Goal: Task Accomplishment & Management: Manage account settings

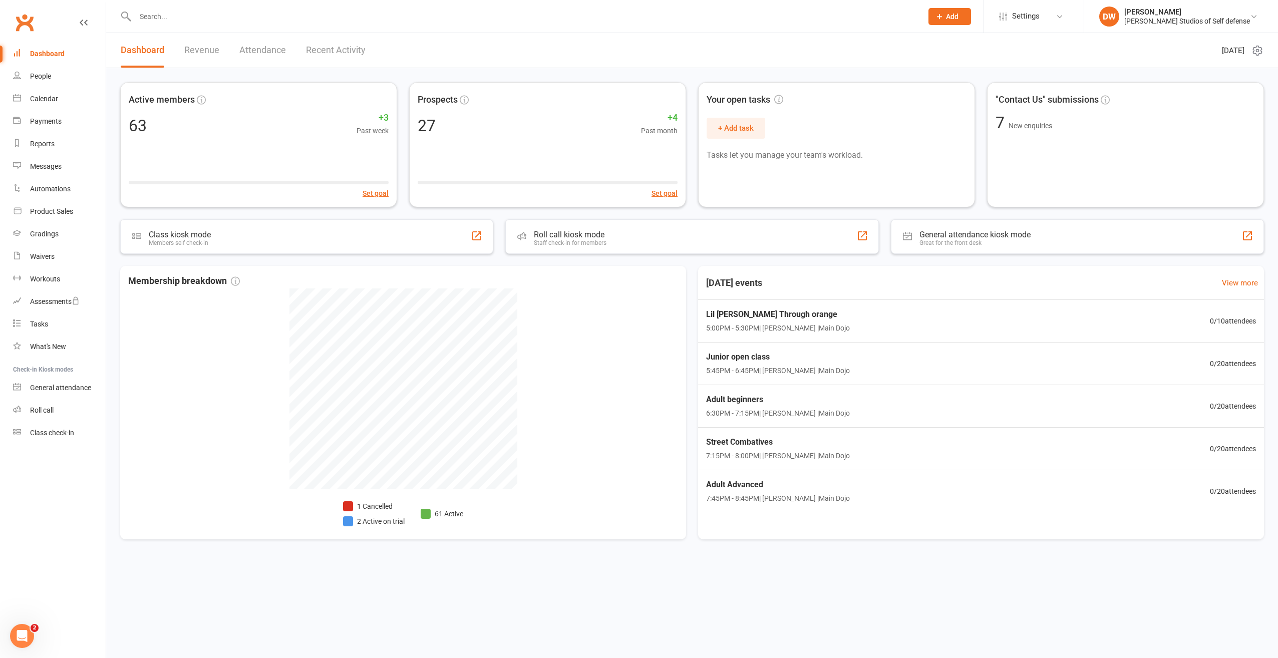
click at [181, 18] on input "text" at bounding box center [523, 17] width 783 height 14
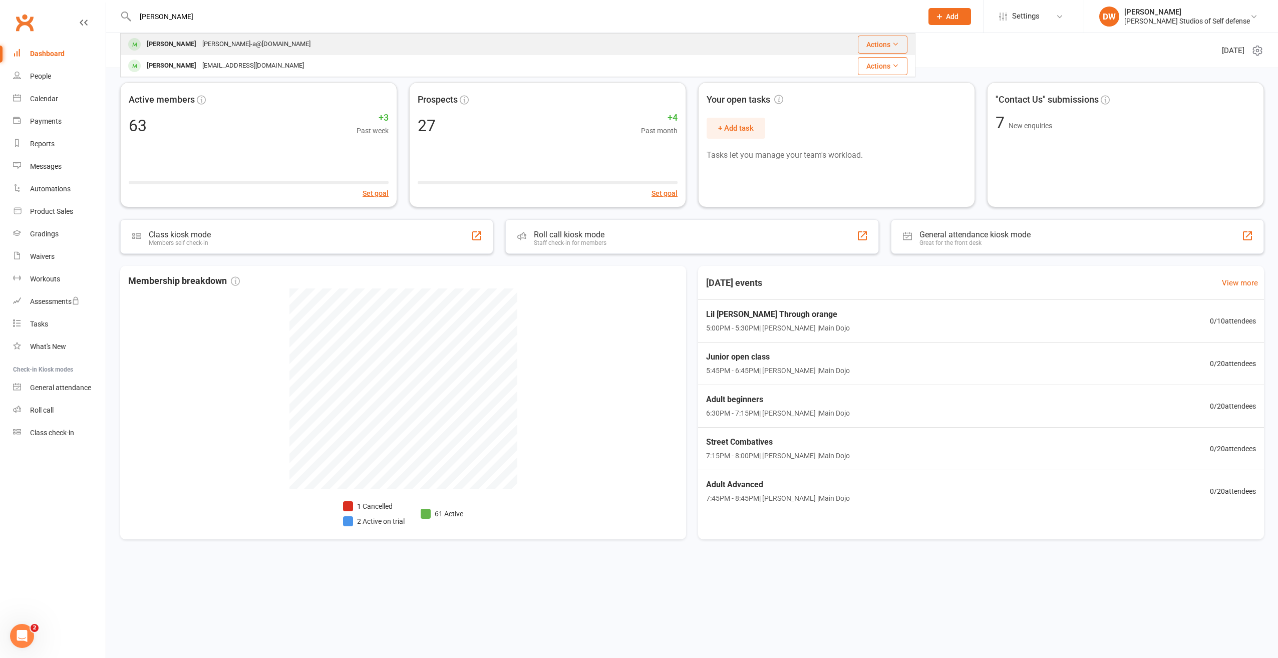
type input "moncure"
click at [176, 45] on div "[PERSON_NAME]" at bounding box center [172, 44] width 56 height 15
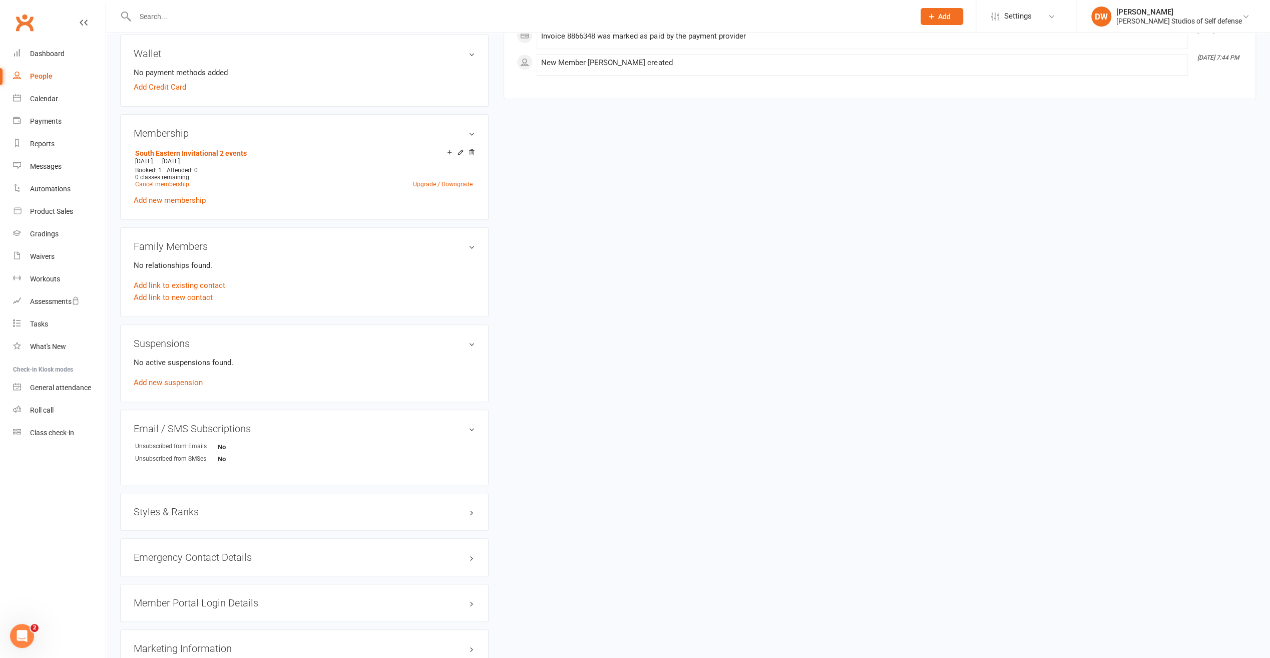
scroll to position [250, 0]
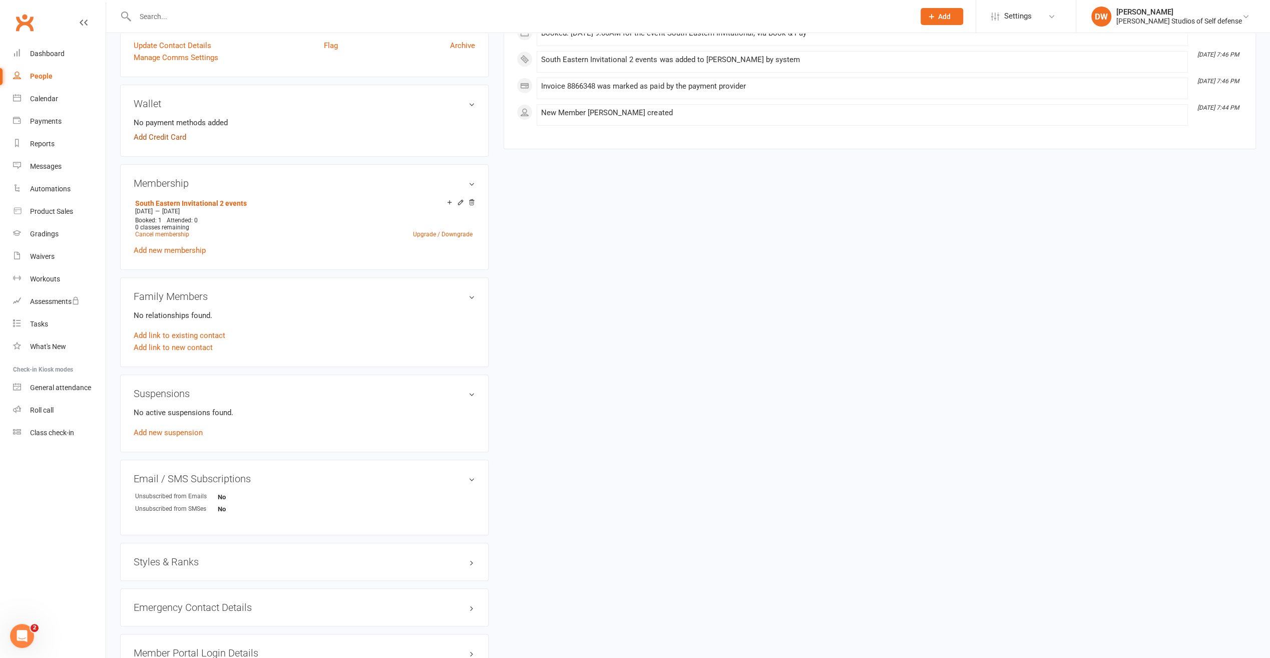
click at [161, 138] on link "Add Credit Card" at bounding box center [160, 137] width 53 height 12
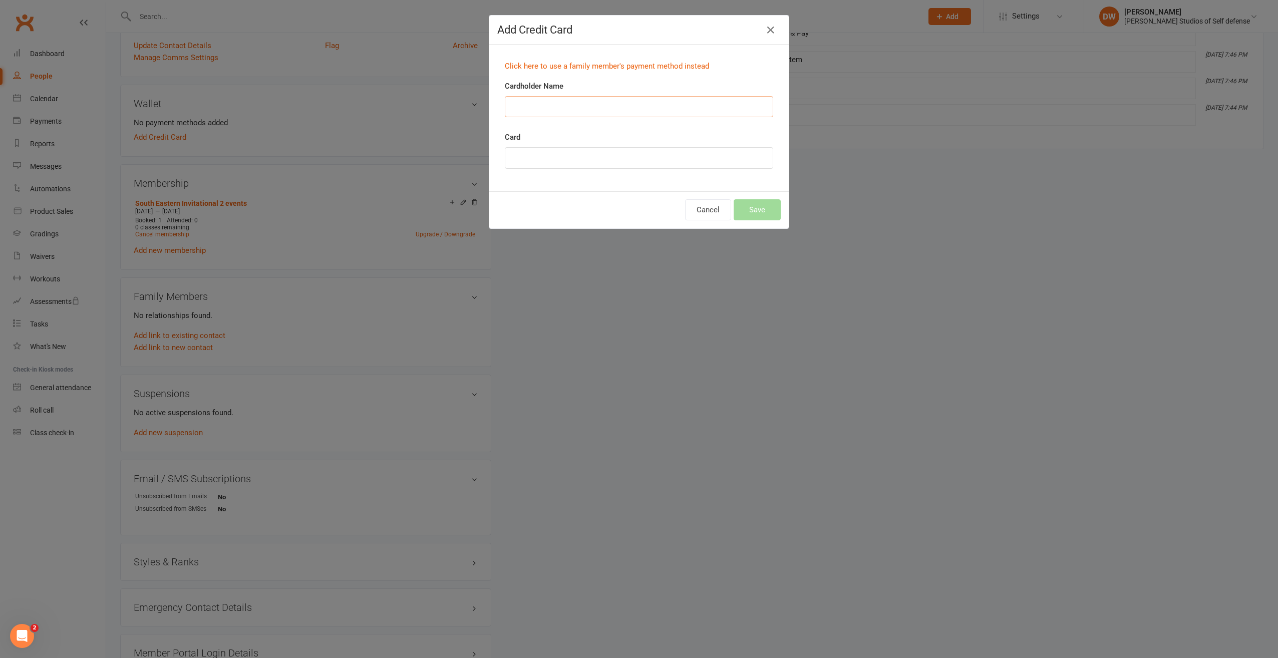
click at [520, 104] on input "Cardholder Name" at bounding box center [639, 106] width 268 height 21
type input "Akiko moncure"
click at [751, 209] on button "Save" at bounding box center [757, 209] width 47 height 21
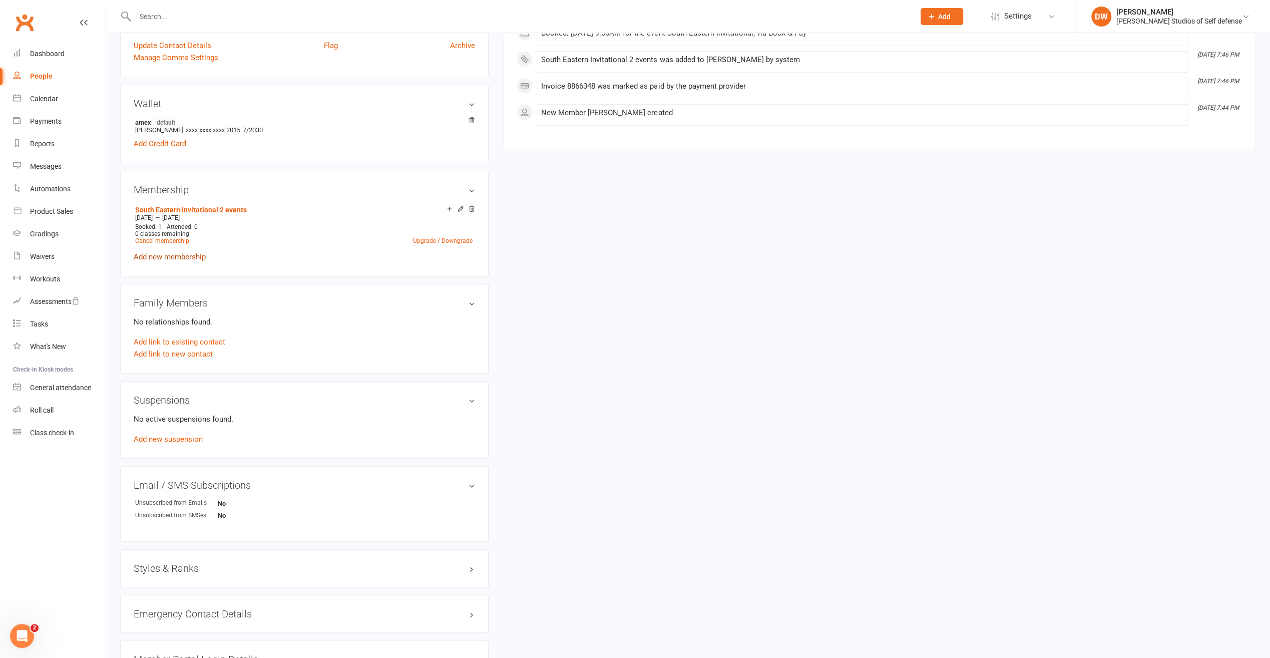
click at [177, 258] on link "Add new membership" at bounding box center [170, 256] width 72 height 9
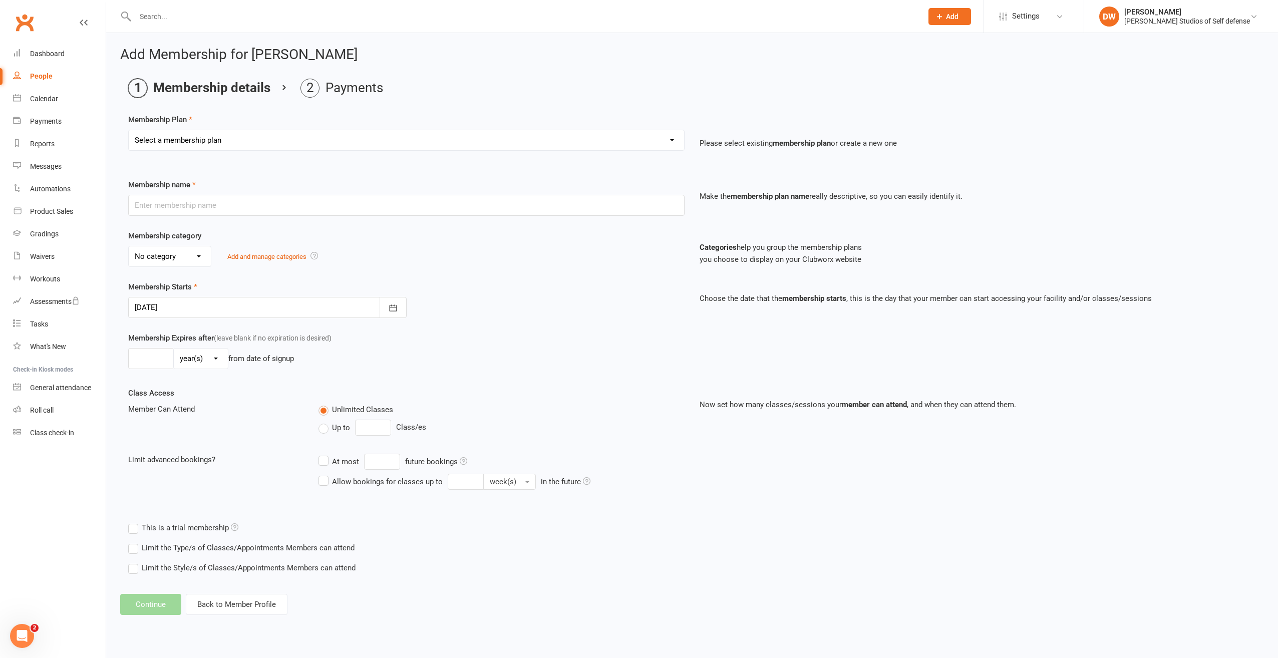
click at [670, 139] on select "Select a membership plan Create new Membership Plan Free Trial Class New member…" at bounding box center [406, 140] width 555 height 20
select select "14"
click at [129, 130] on select "Select a membership plan Create new Membership Plan Free Trial Class New member…" at bounding box center [406, 140] width 555 height 20
type input "South Eastern Invitational 2 events"
select select "2"
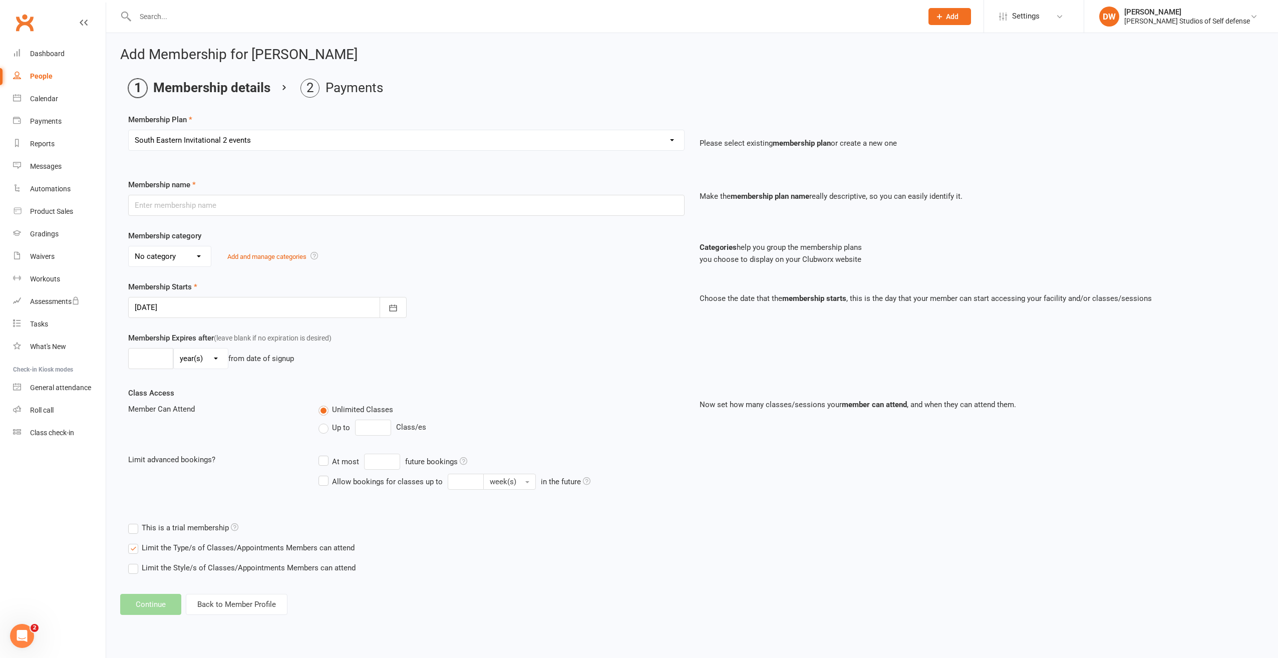
type input "1"
select select "2"
type input "1"
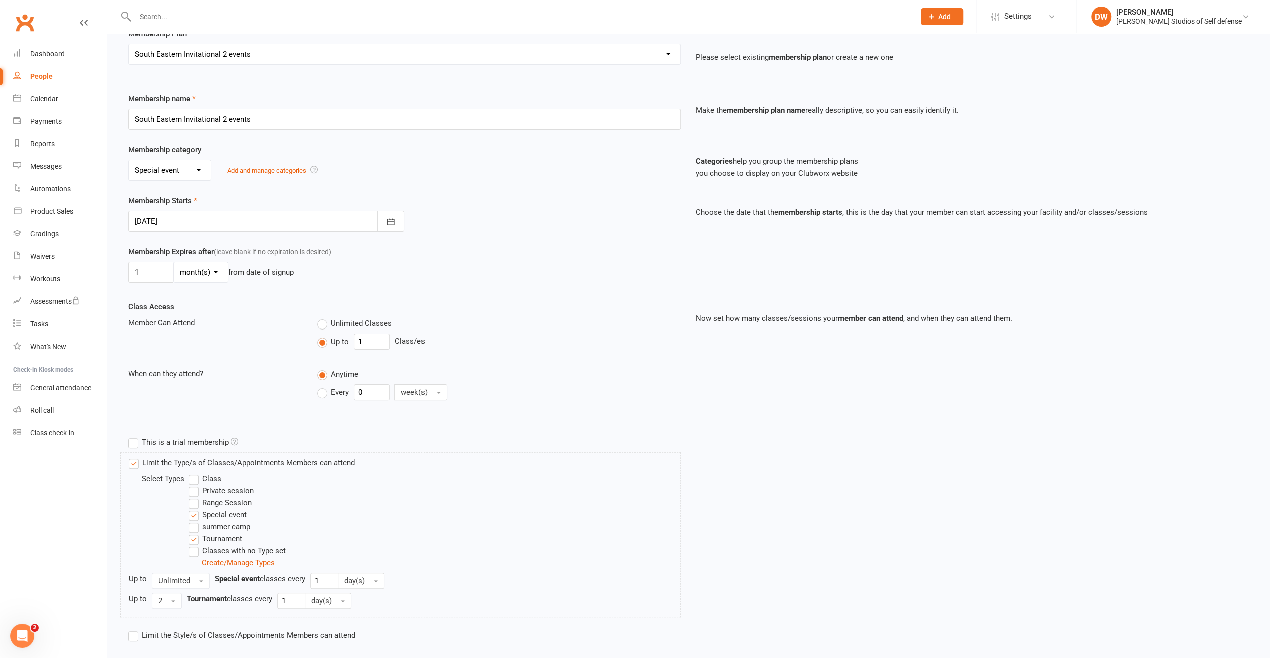
scroll to position [136, 0]
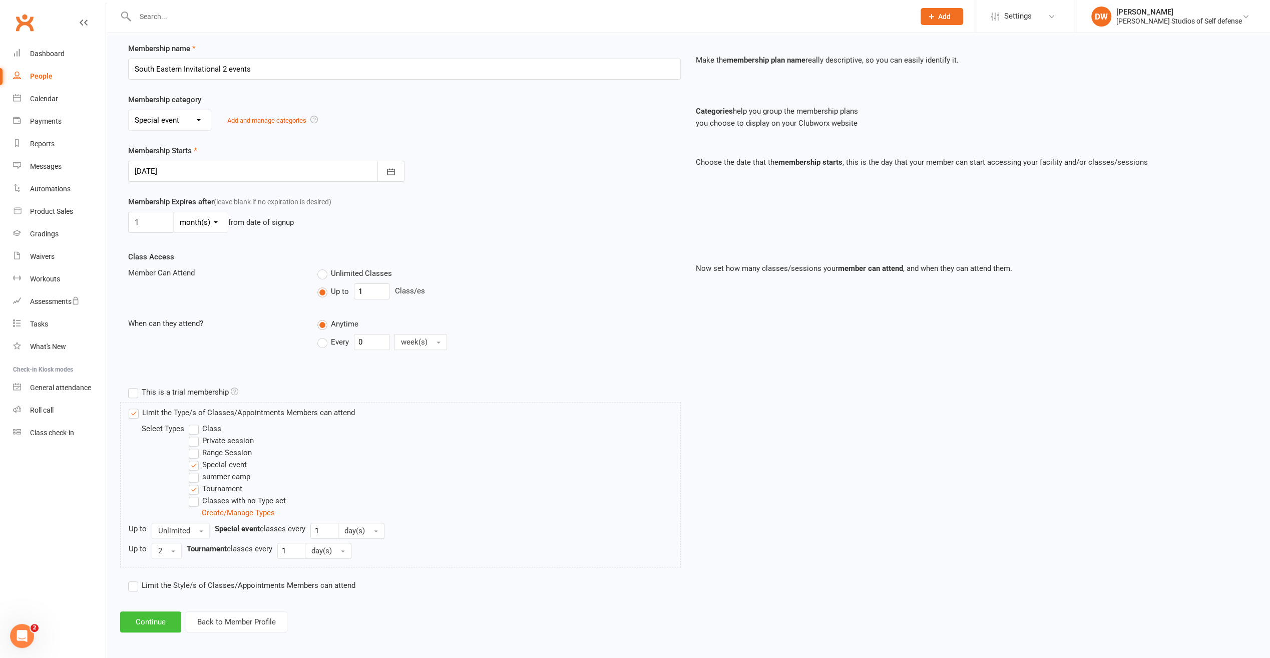
click at [156, 620] on button "Continue" at bounding box center [150, 621] width 61 height 21
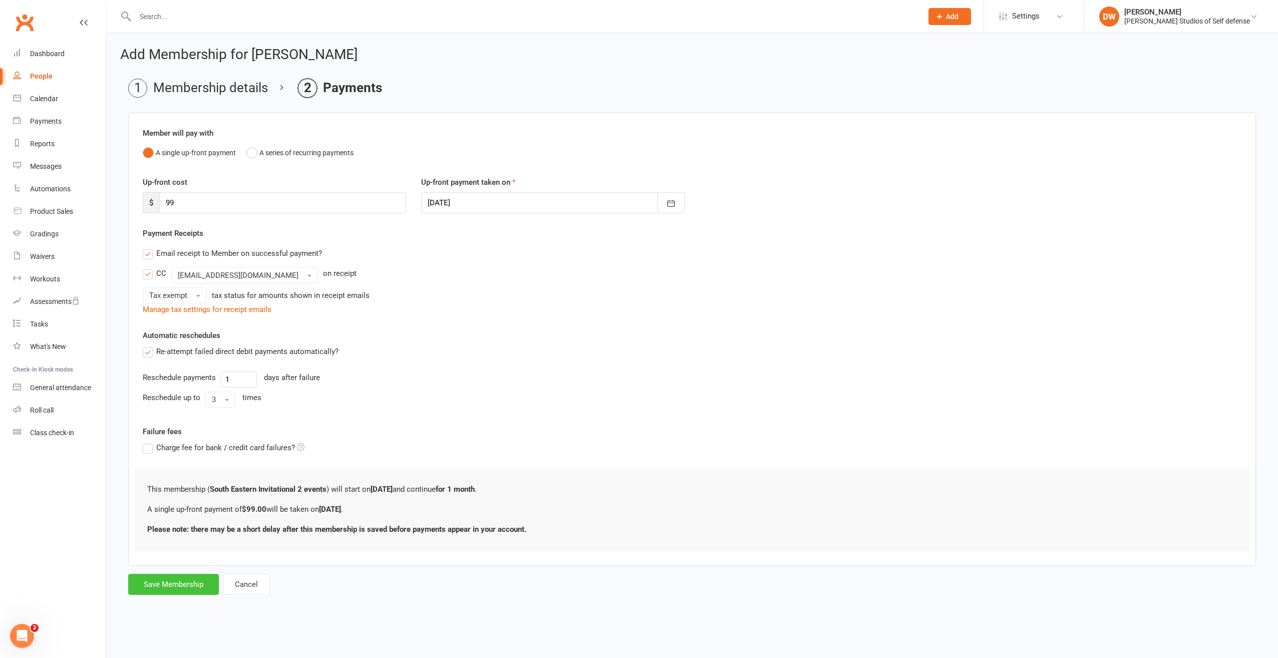
click at [176, 580] on button "Save Membership" at bounding box center [173, 584] width 91 height 21
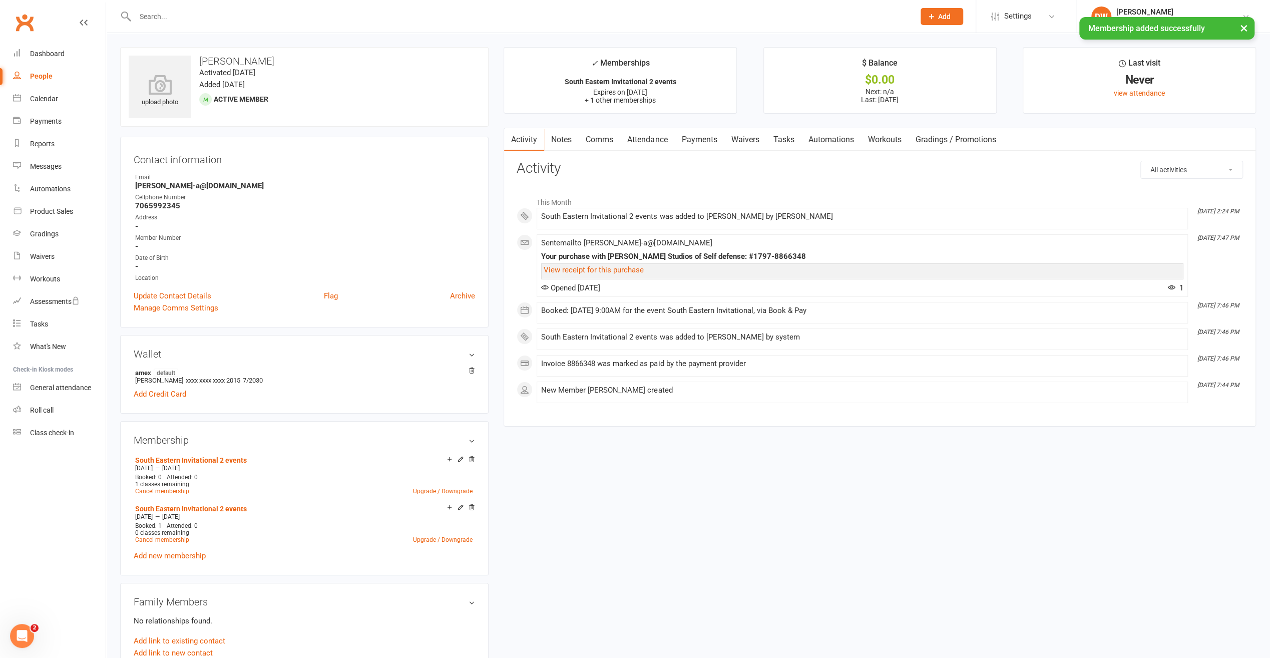
click at [692, 137] on link "Payments" at bounding box center [699, 139] width 50 height 23
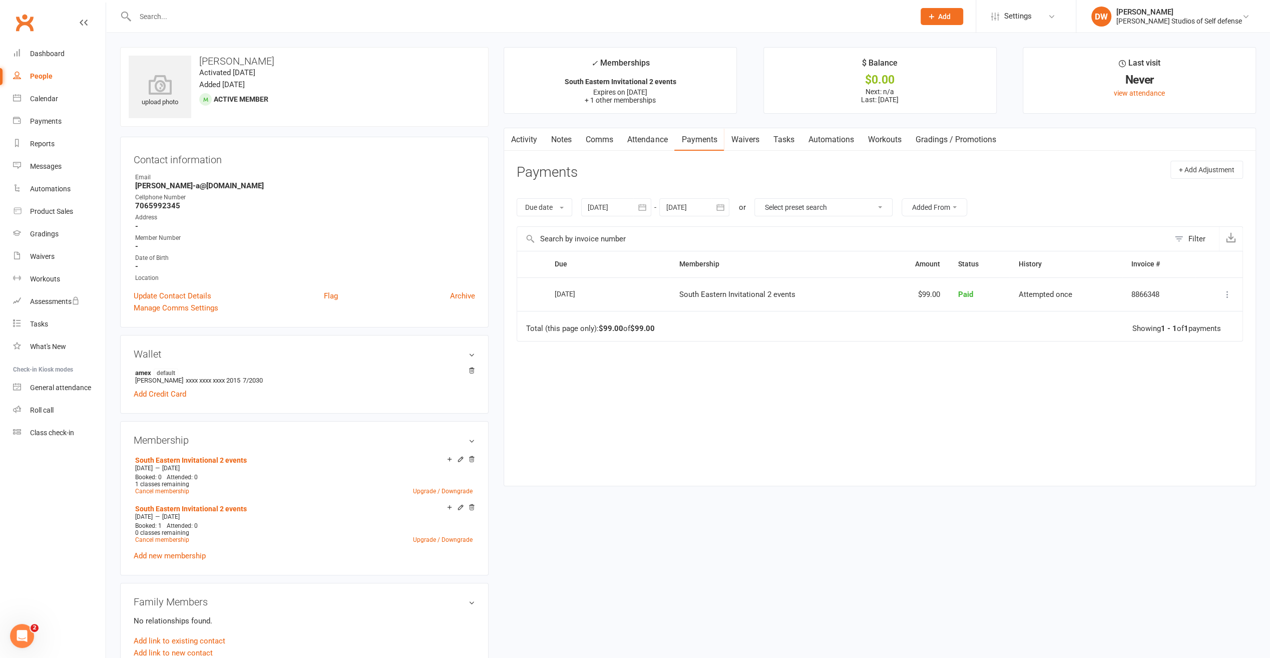
click at [700, 139] on link "Payments" at bounding box center [699, 139] width 50 height 23
click at [698, 139] on link "Payments" at bounding box center [699, 139] width 50 height 23
click at [229, 478] on div "Booked: 0 Attended: 0 1 classes remaining Cancel membership Upgrade / Downgrade" at bounding box center [304, 484] width 342 height 21
click at [461, 458] on icon at bounding box center [460, 459] width 7 height 7
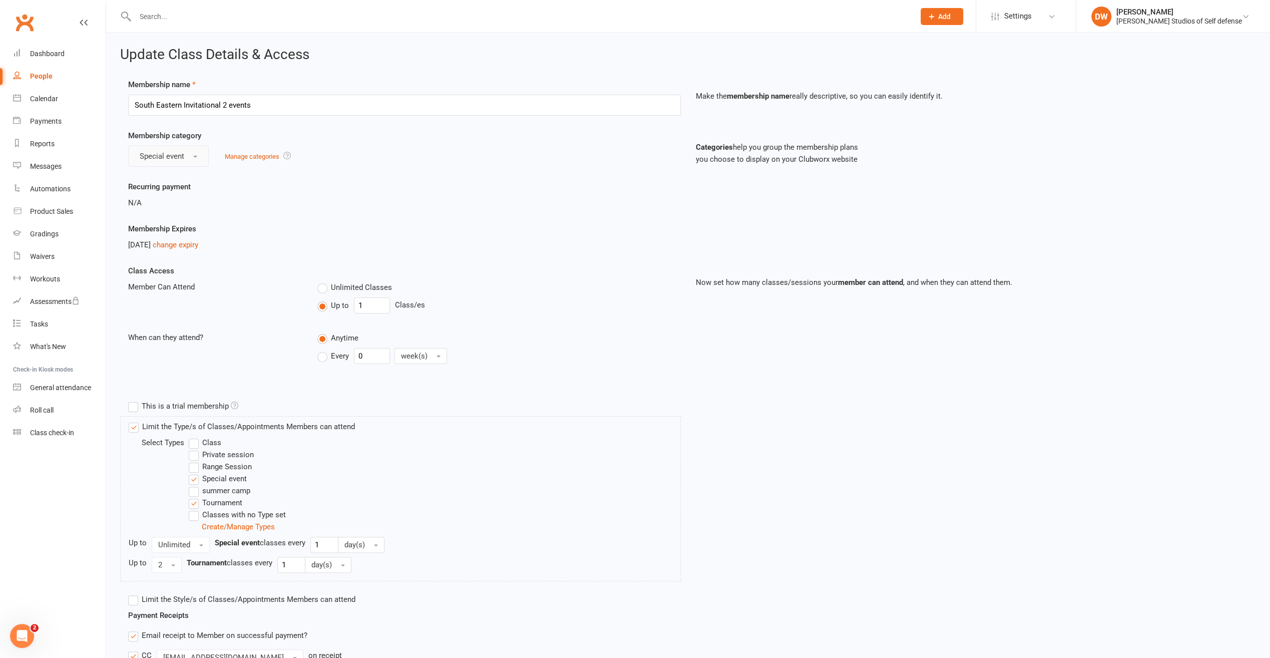
click at [196, 154] on button "Special event" at bounding box center [168, 156] width 81 height 21
click at [263, 181] on div "Recurring payment N/A" at bounding box center [405, 195] width 568 height 28
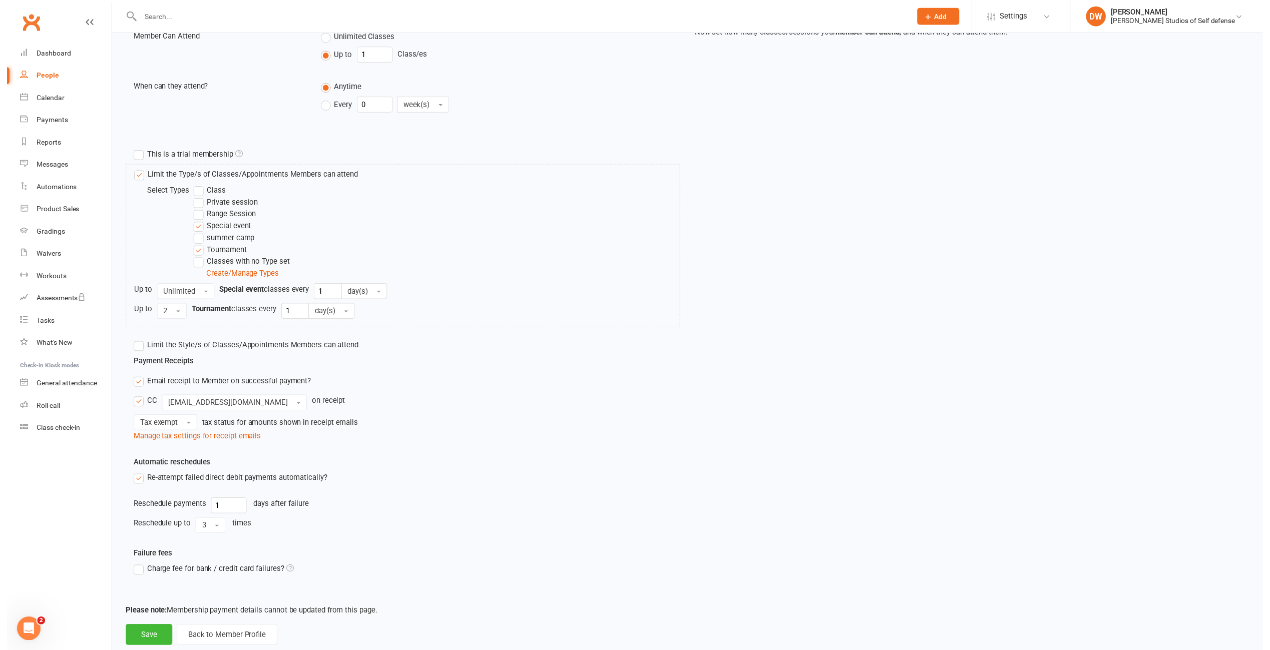
scroll to position [270, 0]
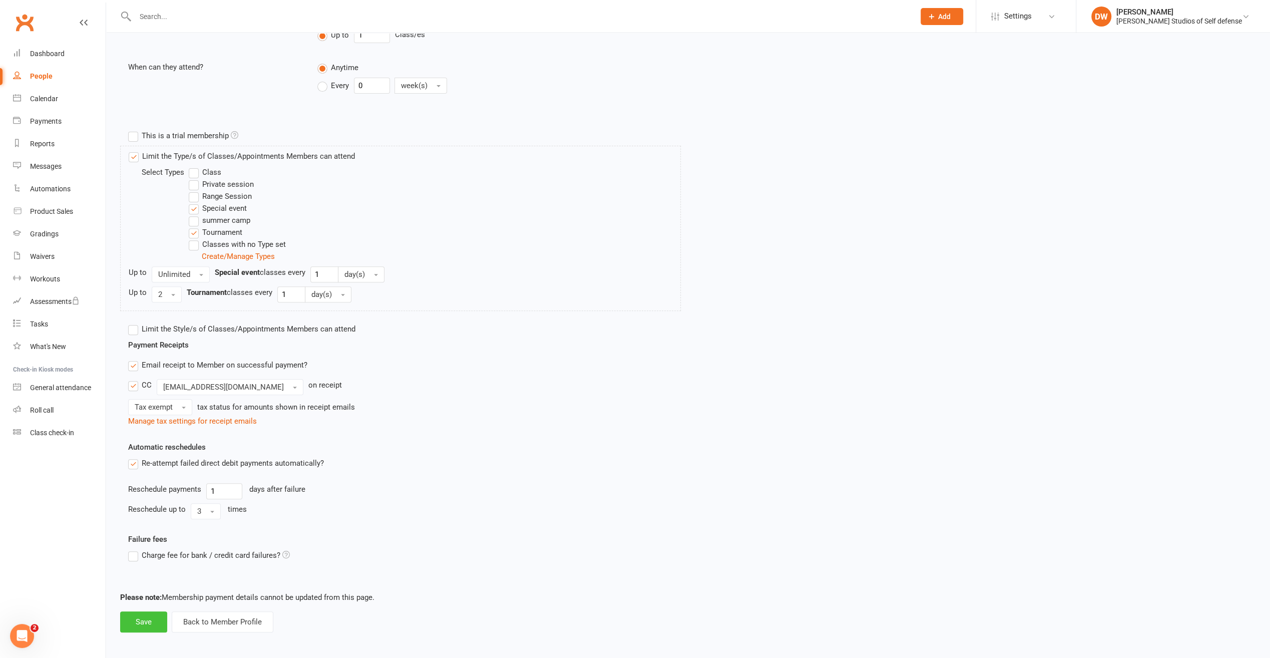
click at [152, 619] on button "Save" at bounding box center [143, 621] width 47 height 21
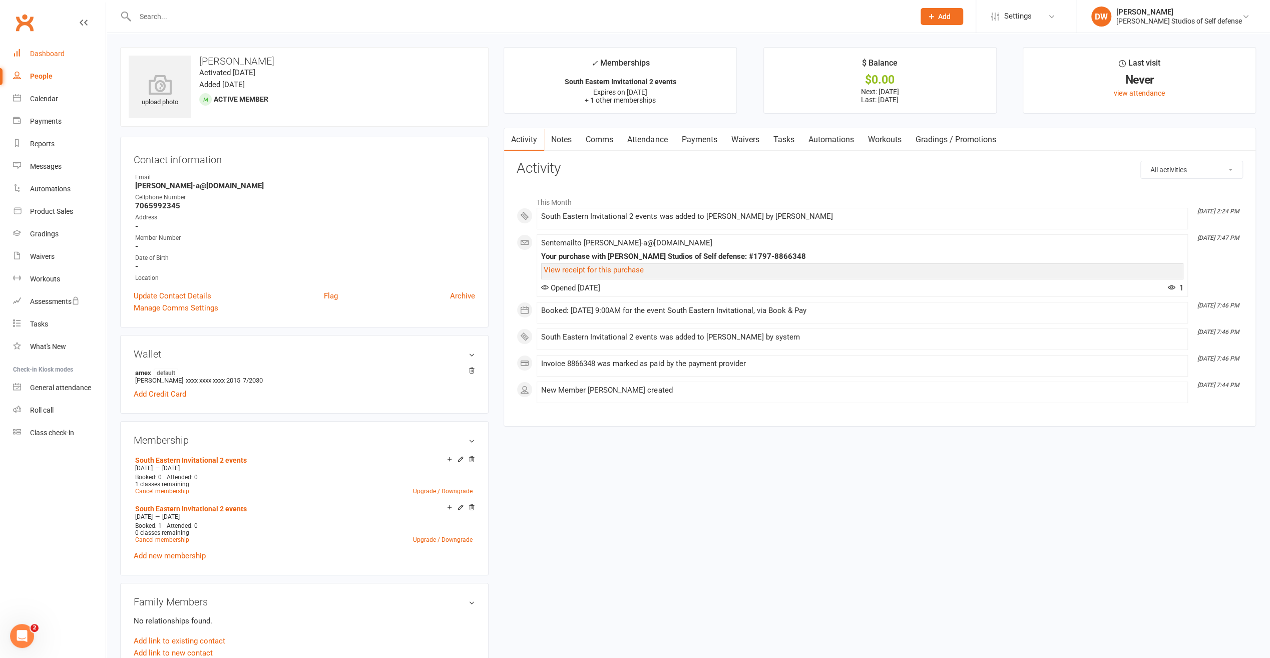
click at [41, 53] on div "Dashboard" at bounding box center [47, 54] width 35 height 8
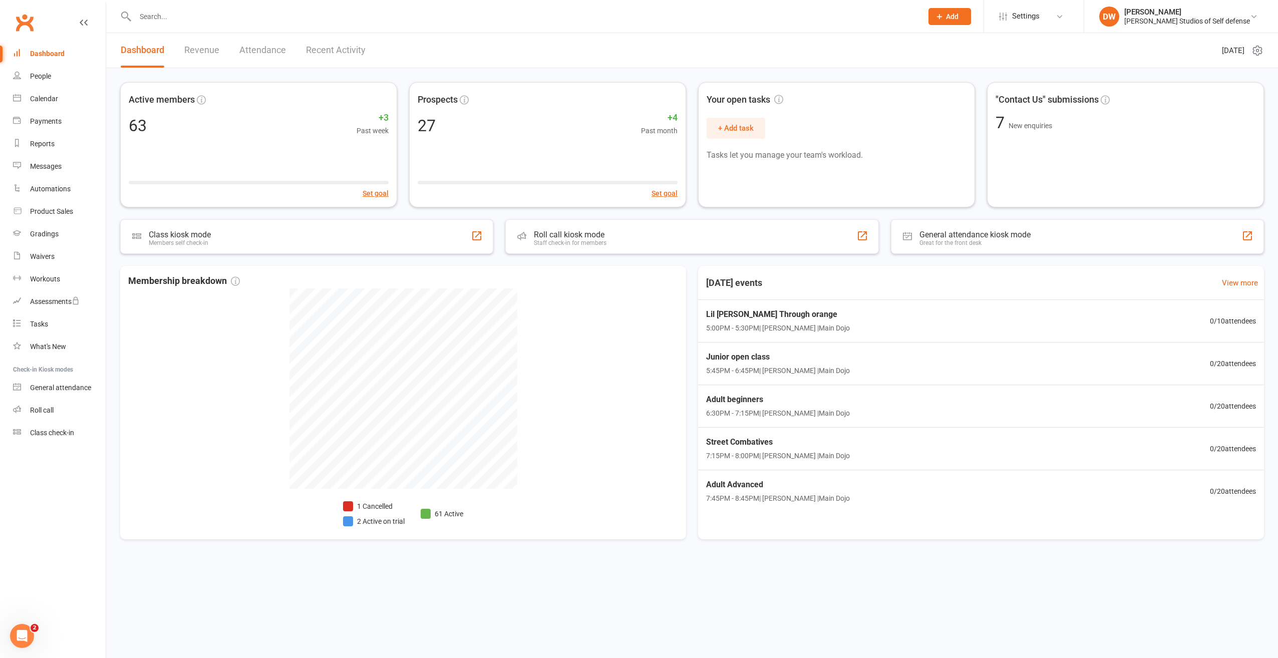
click at [175, 14] on input "text" at bounding box center [523, 17] width 783 height 14
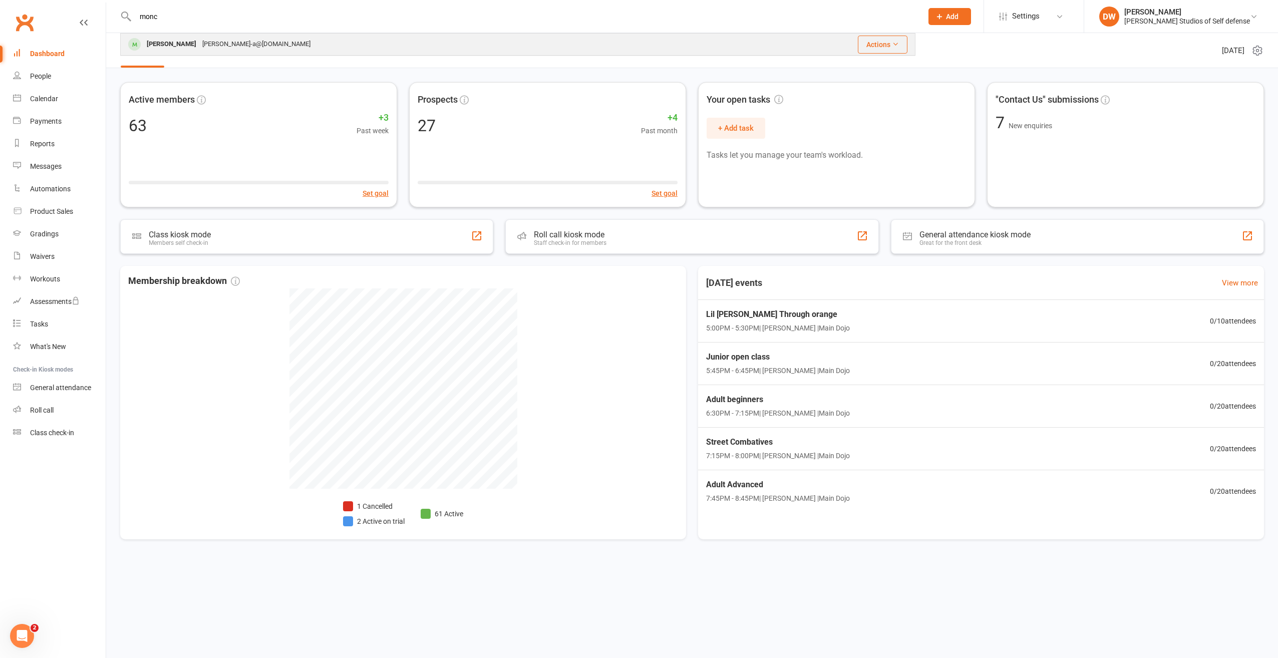
type input "monc"
click at [189, 46] on div "AKIKO MONCURE" at bounding box center [172, 44] width 56 height 15
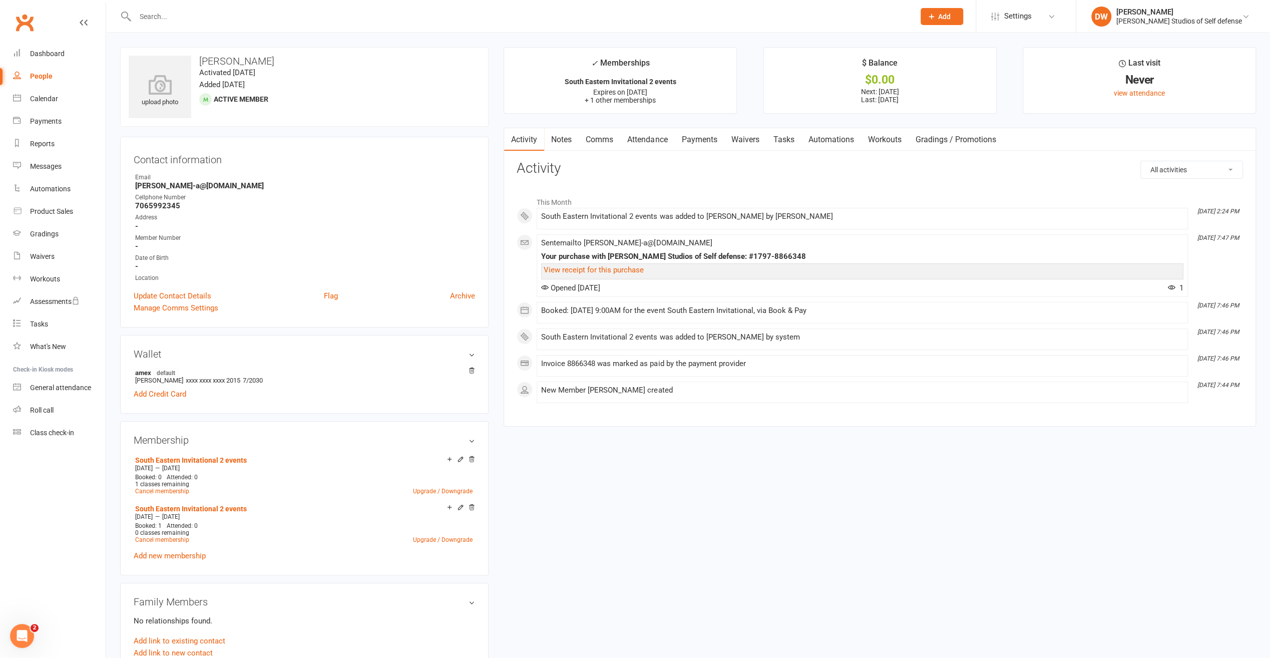
click at [699, 138] on link "Payments" at bounding box center [699, 139] width 50 height 23
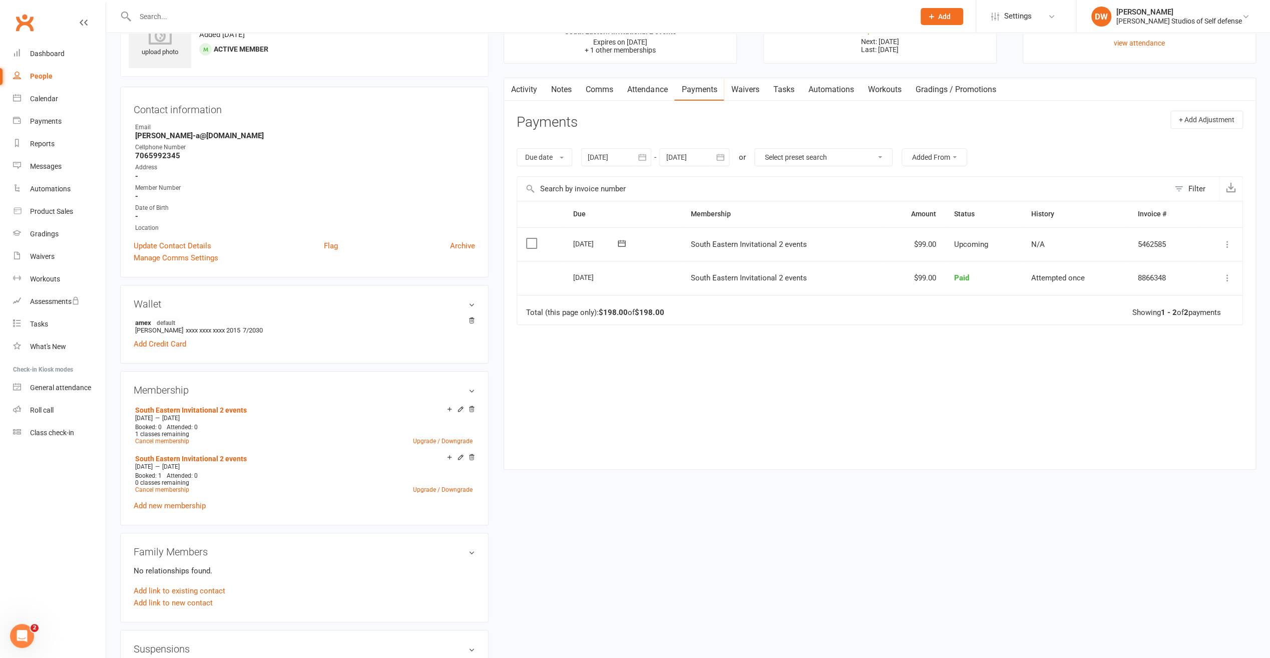
scroll to position [100, 0]
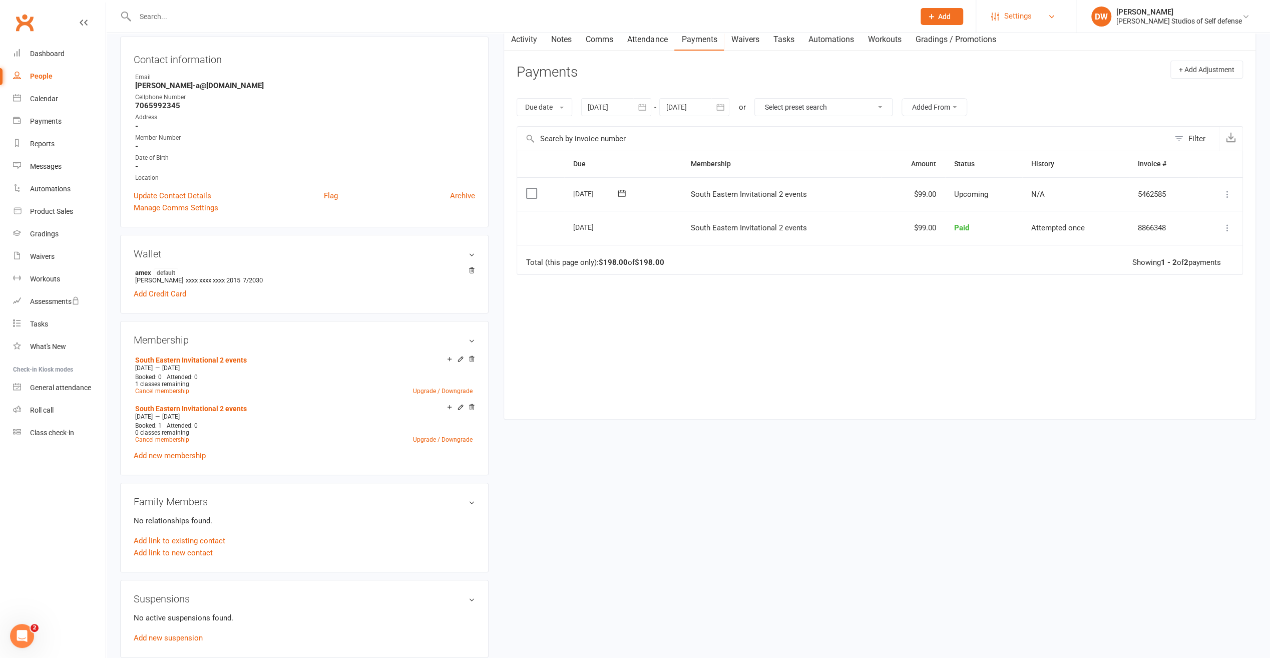
click at [1032, 18] on span "Settings" at bounding box center [1018, 16] width 28 height 23
click at [1055, 45] on link "Membership Plans" at bounding box center [1026, 44] width 100 height 23
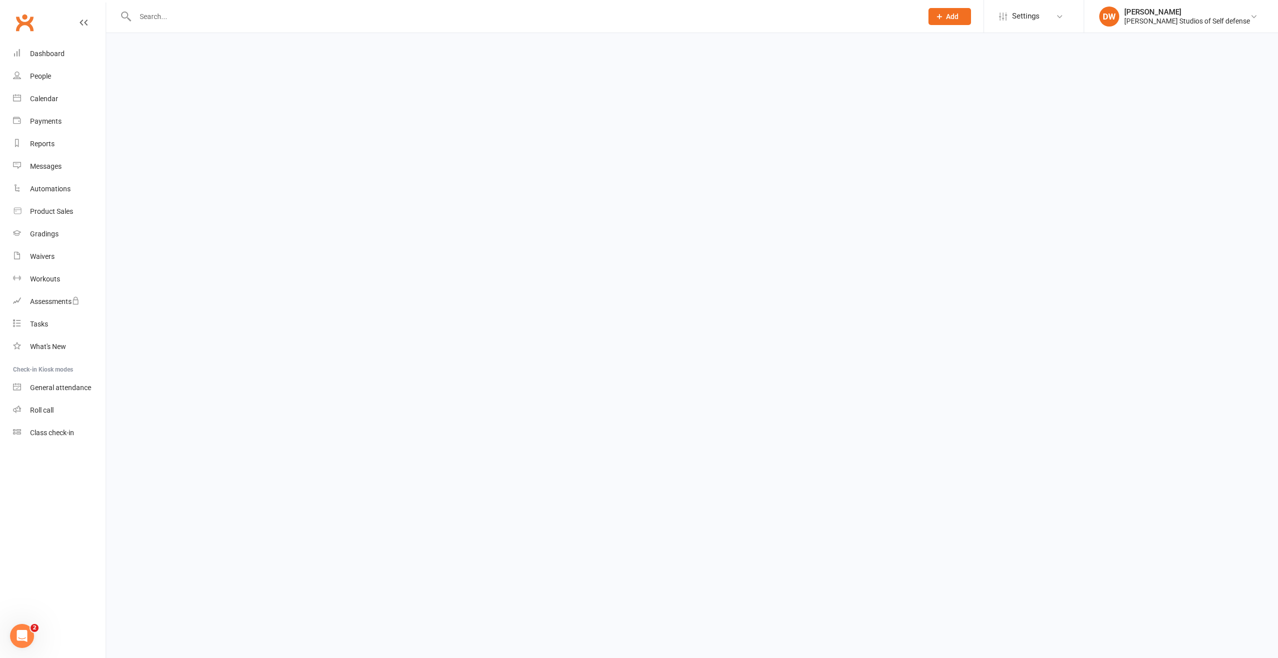
select select "100"
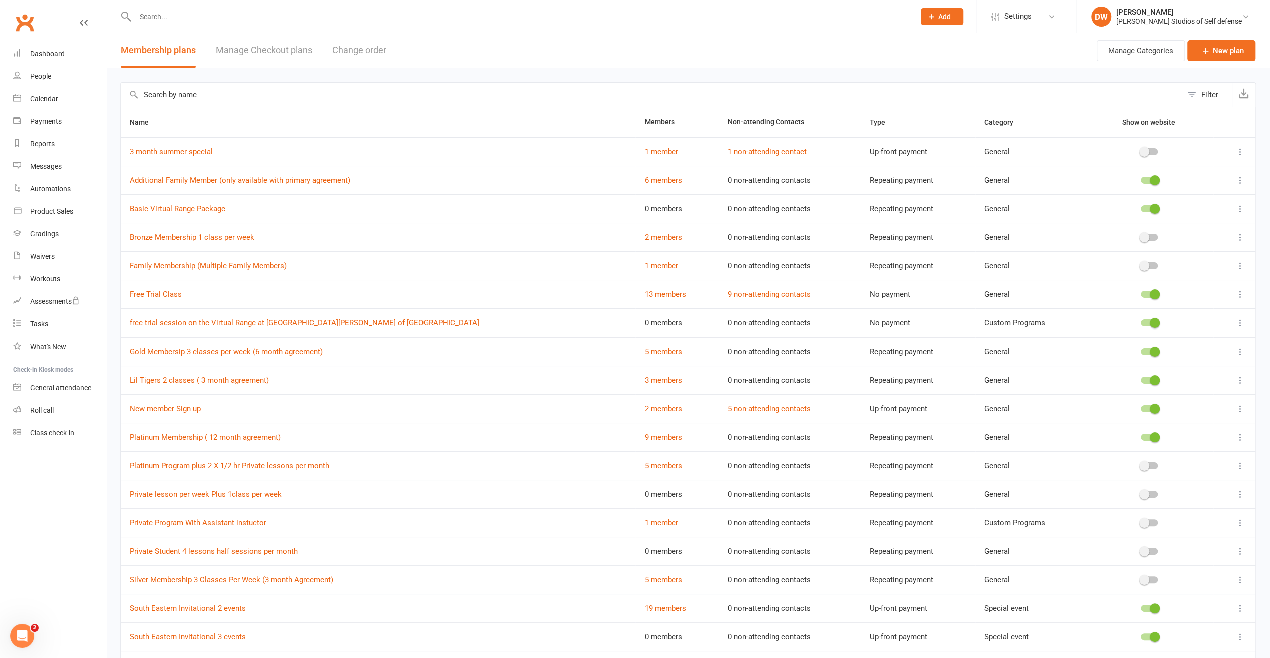
scroll to position [95, 0]
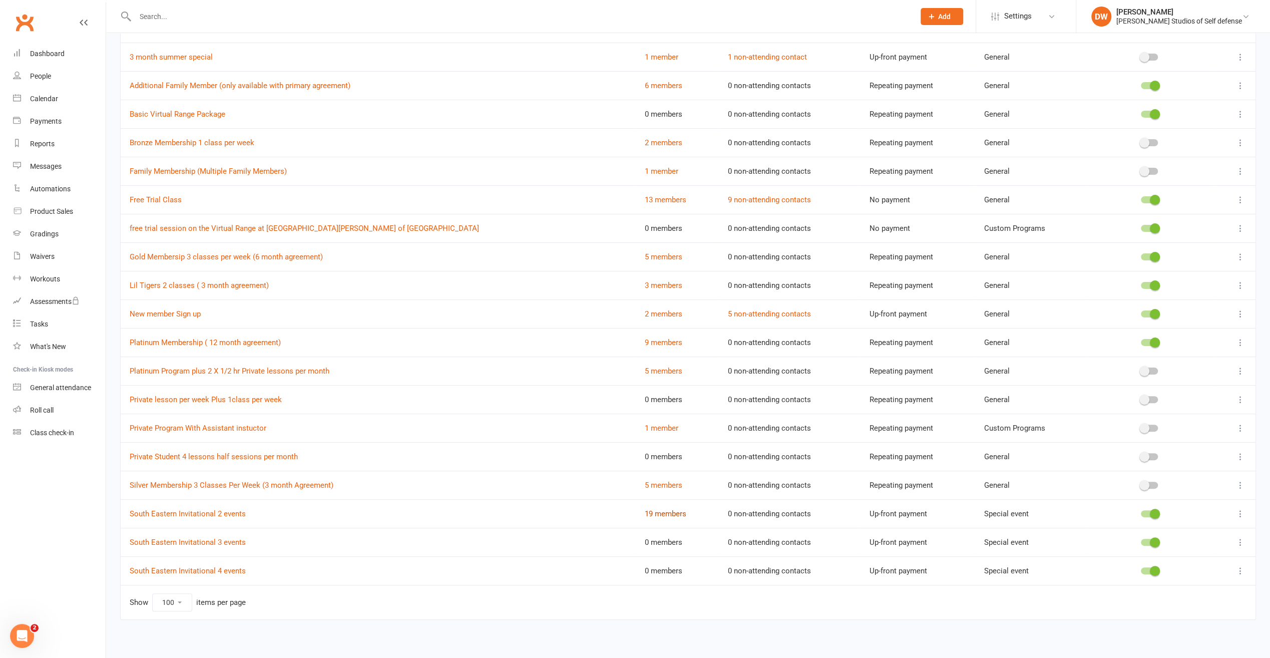
click at [644, 513] on link "19 members" at bounding box center [665, 513] width 42 height 9
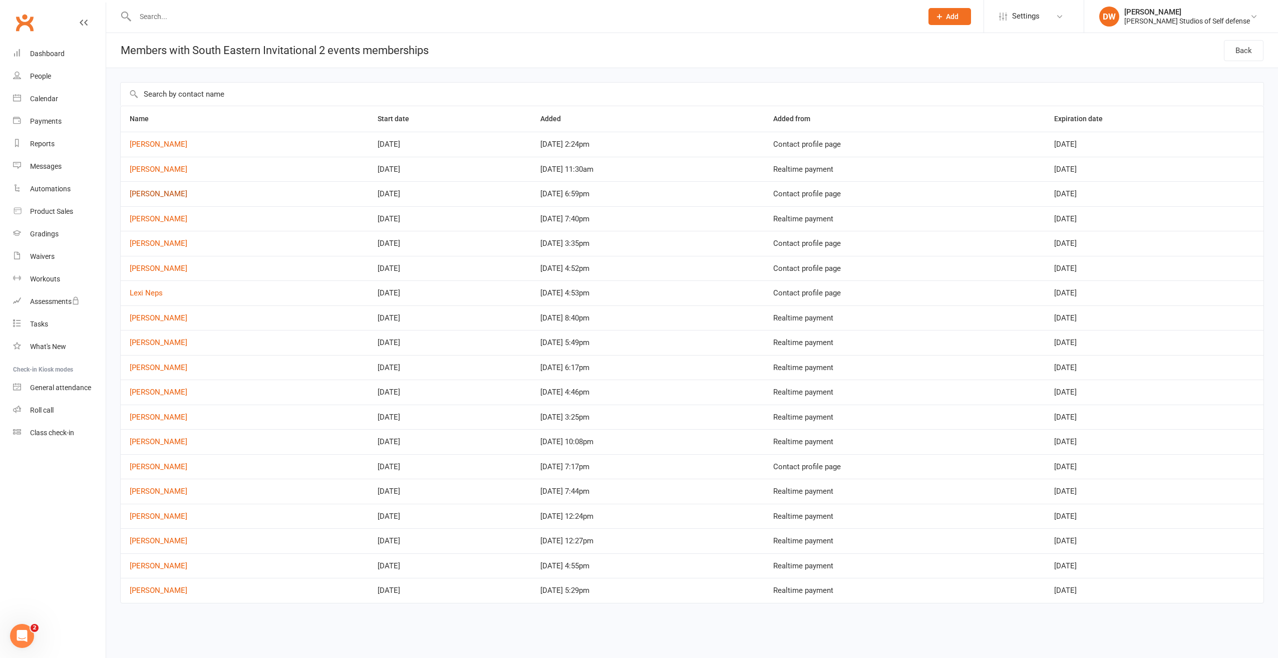
click at [158, 193] on link "Robert Luther" at bounding box center [159, 193] width 58 height 9
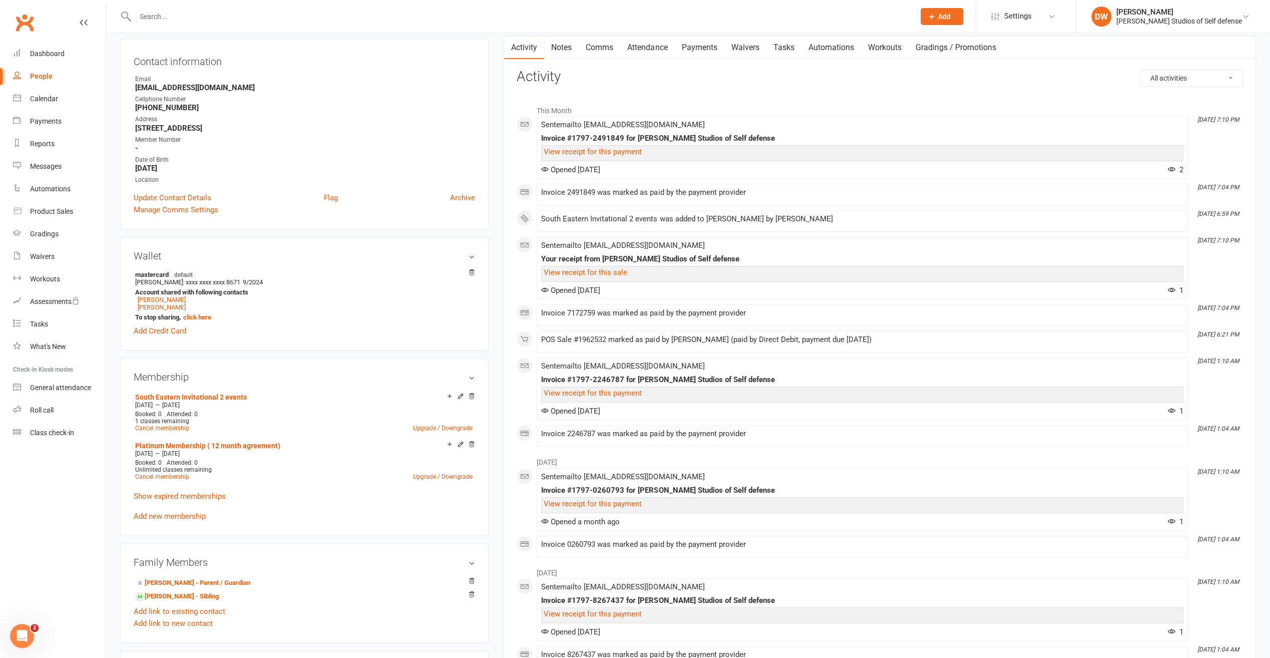
scroll to position [250, 0]
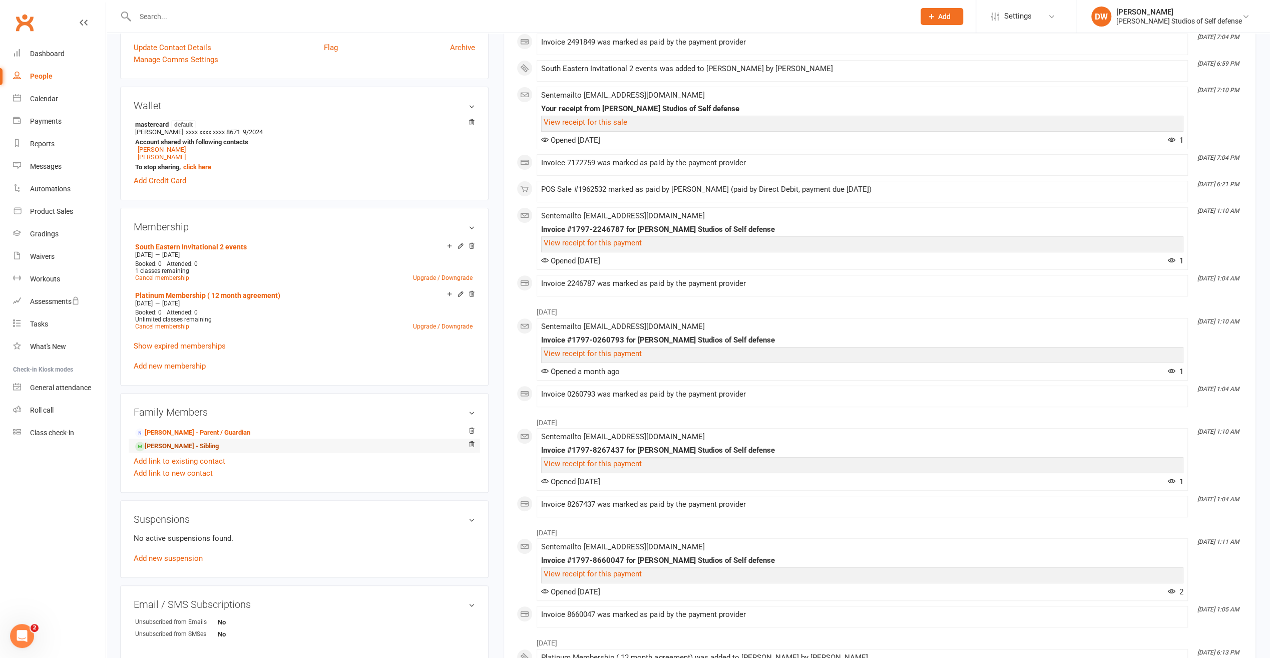
click at [172, 449] on link "Jonni Luther - Sibling" at bounding box center [177, 446] width 84 height 11
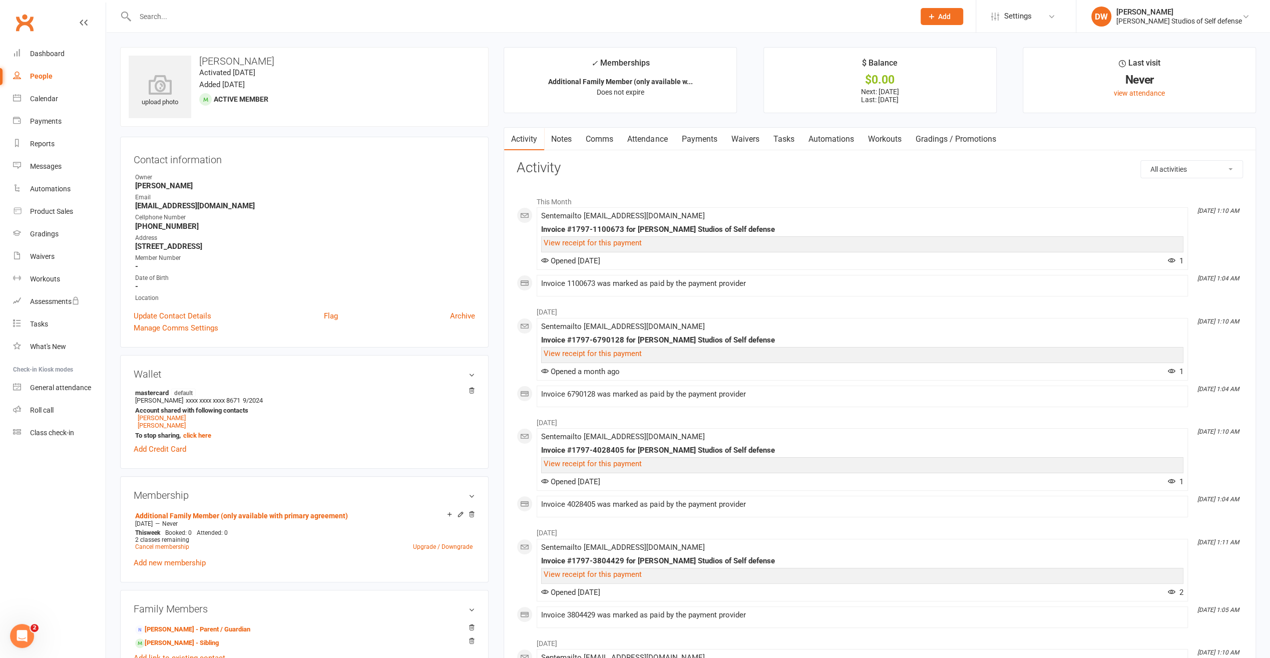
scroll to position [50, 0]
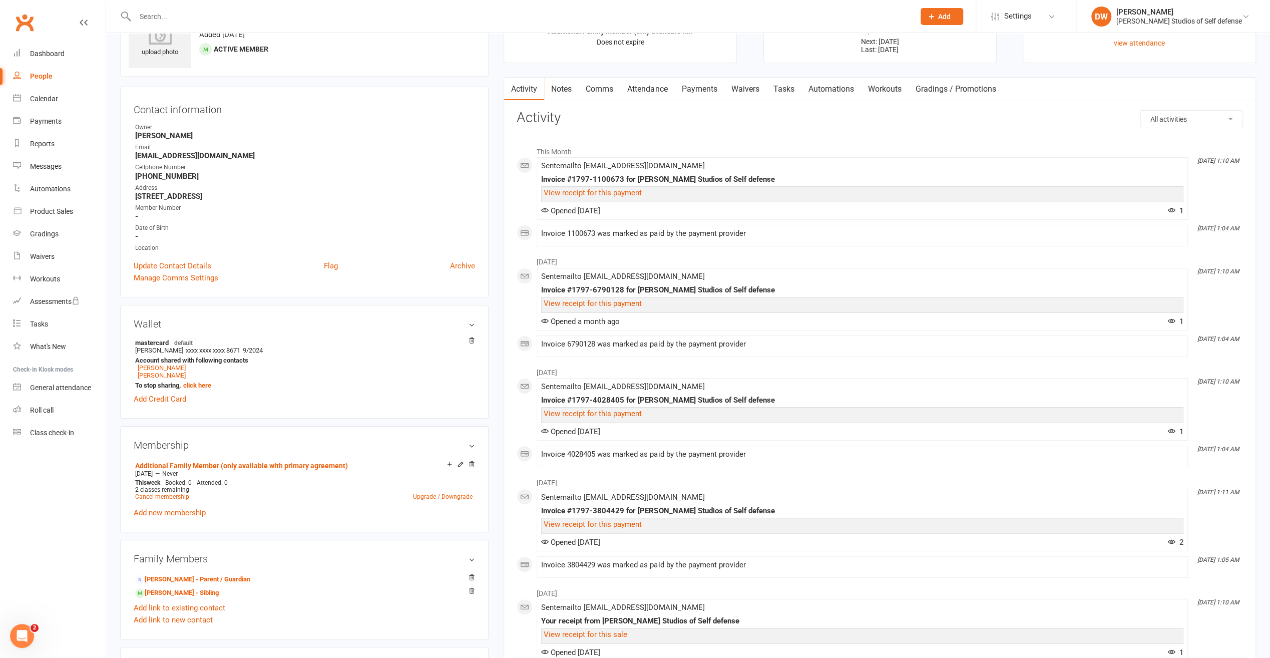
click at [702, 90] on link "Payments" at bounding box center [699, 89] width 50 height 23
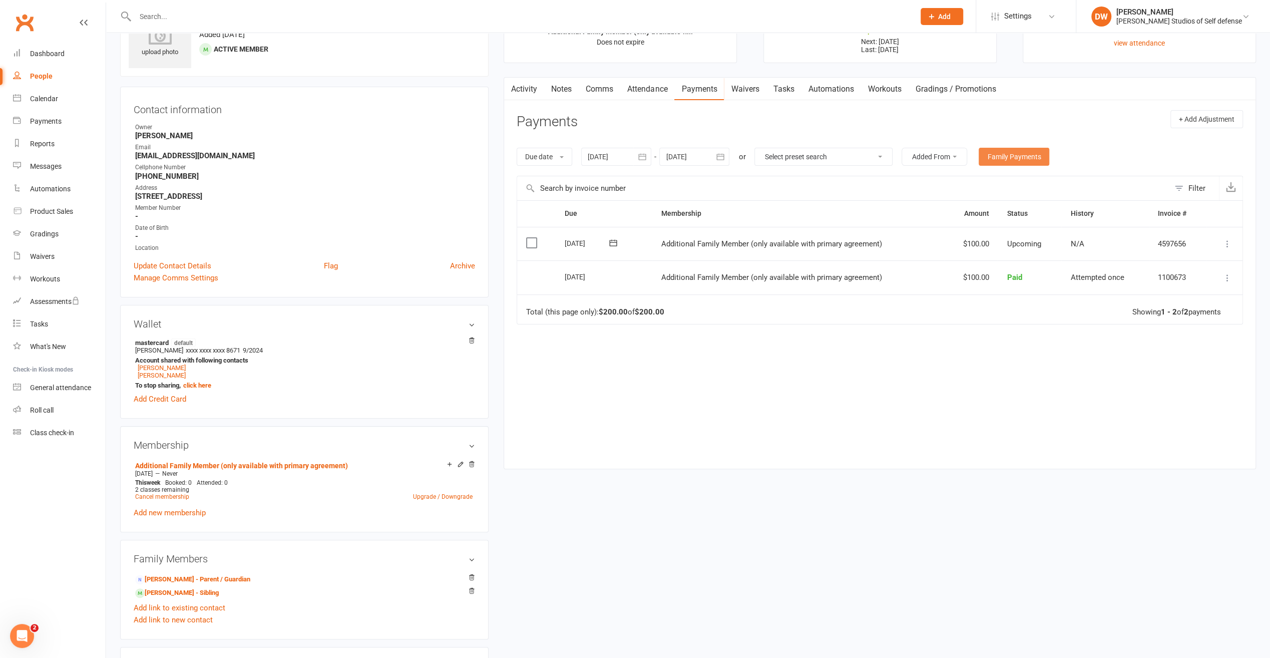
click at [1004, 154] on link "Family Payments" at bounding box center [1014, 157] width 71 height 18
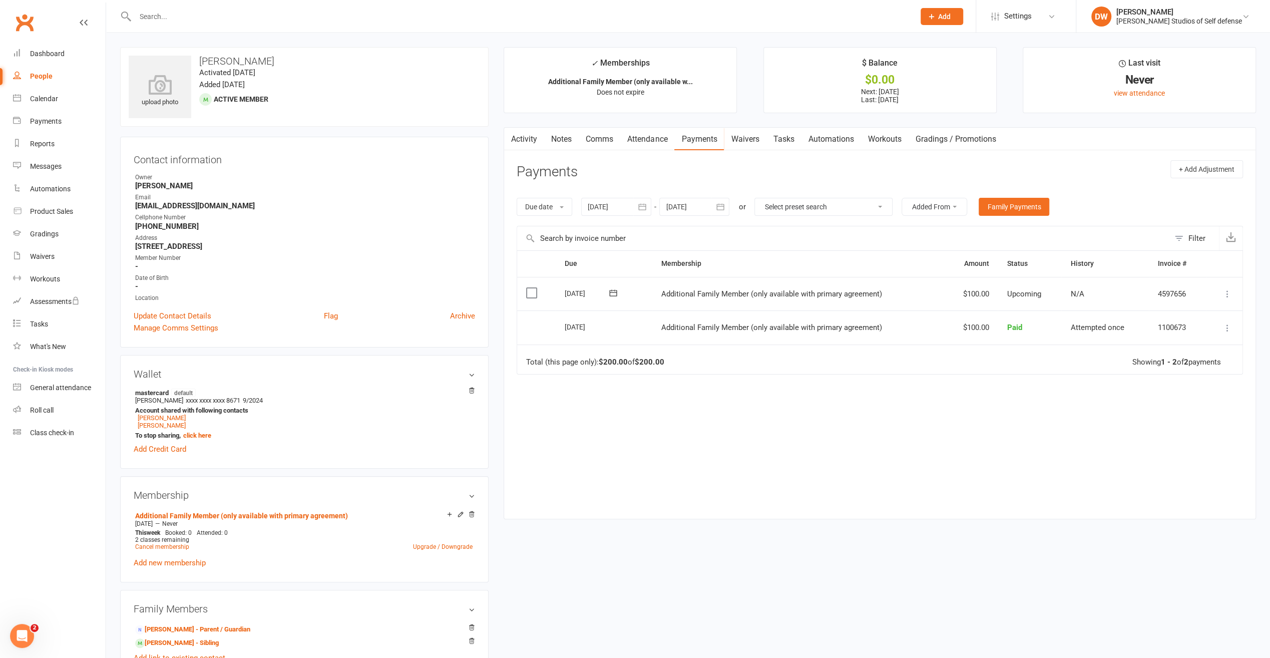
scroll to position [200, 0]
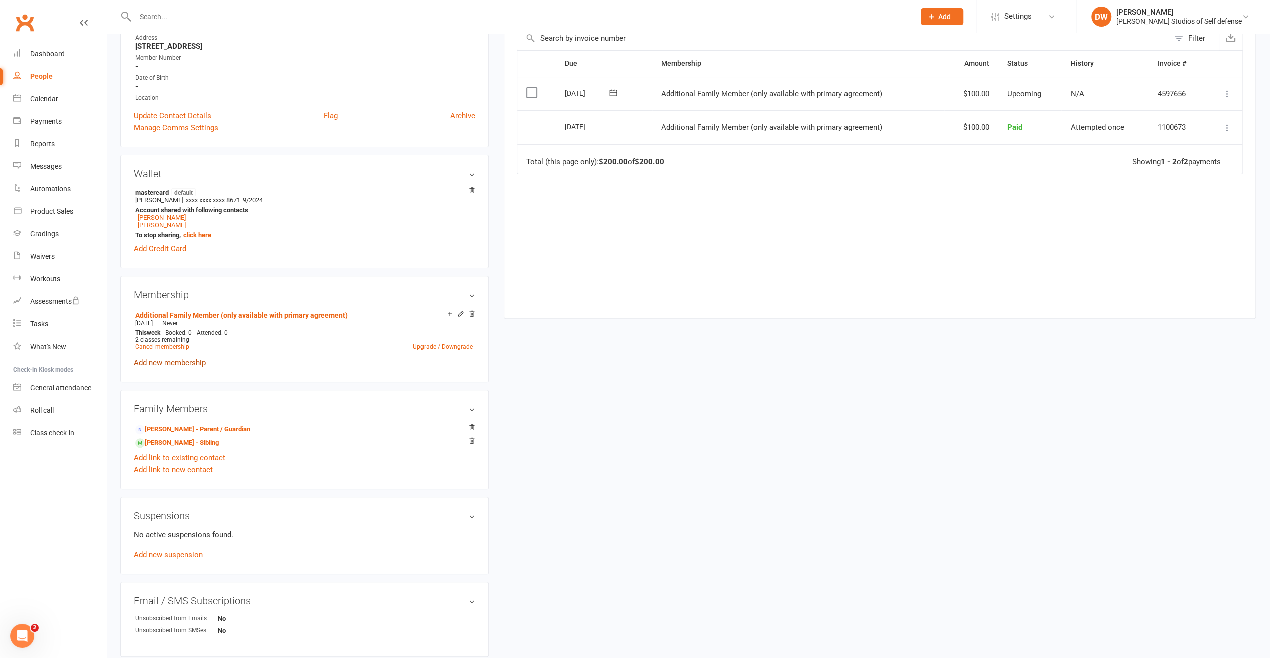
click at [180, 365] on link "Add new membership" at bounding box center [170, 362] width 72 height 9
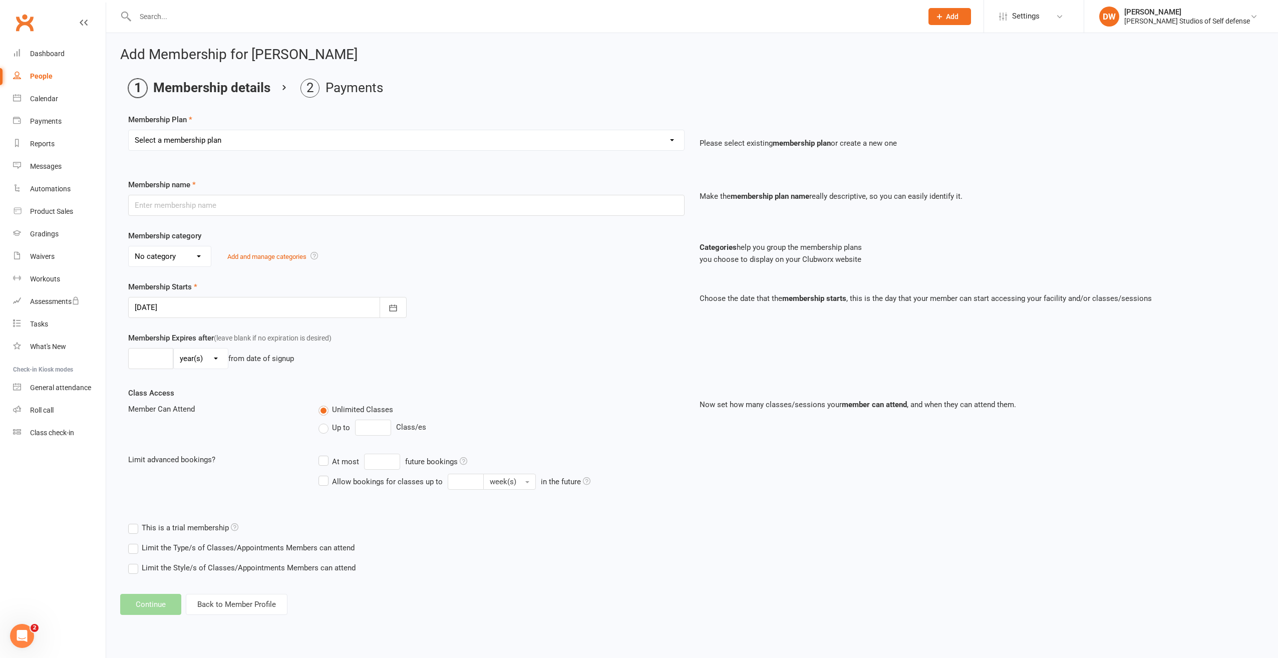
click at [674, 138] on select "Select a membership plan Create new Membership Plan Free Trial Class New member…" at bounding box center [406, 140] width 555 height 20
select select "14"
click at [129, 130] on select "Select a membership plan Create new Membership Plan Free Trial Class New member…" at bounding box center [406, 140] width 555 height 20
type input "South Eastern Invitational 2 events"
select select "2"
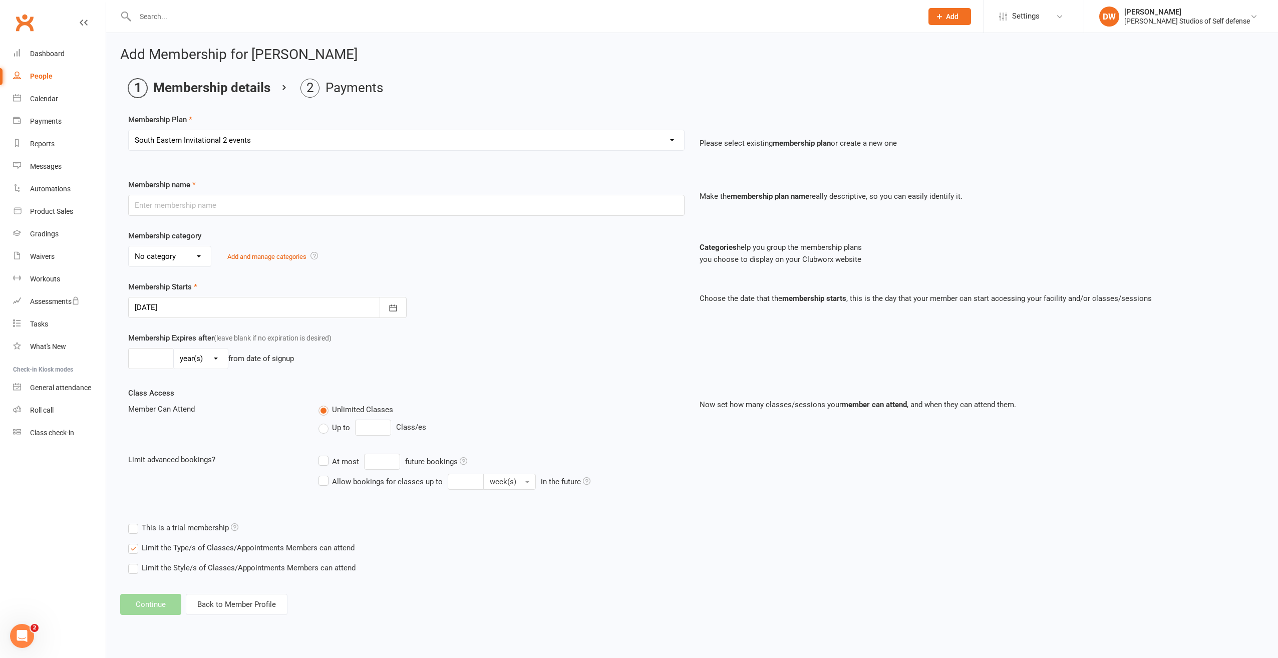
type input "1"
select select "2"
type input "1"
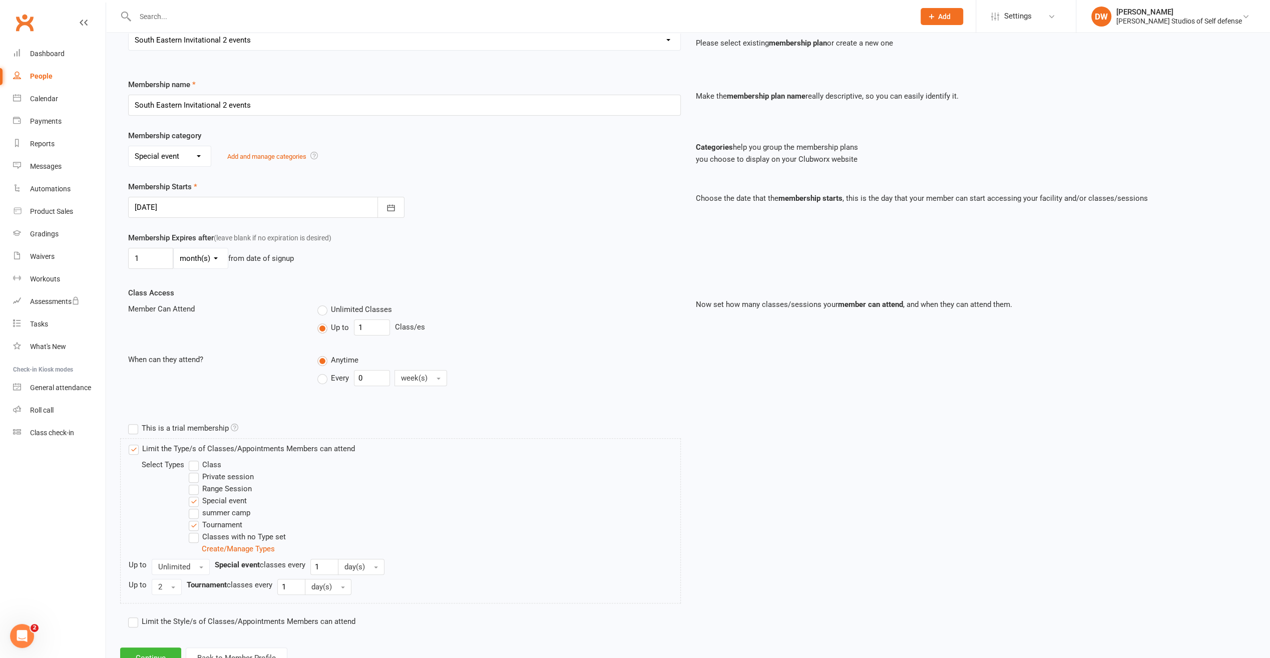
scroll to position [136, 0]
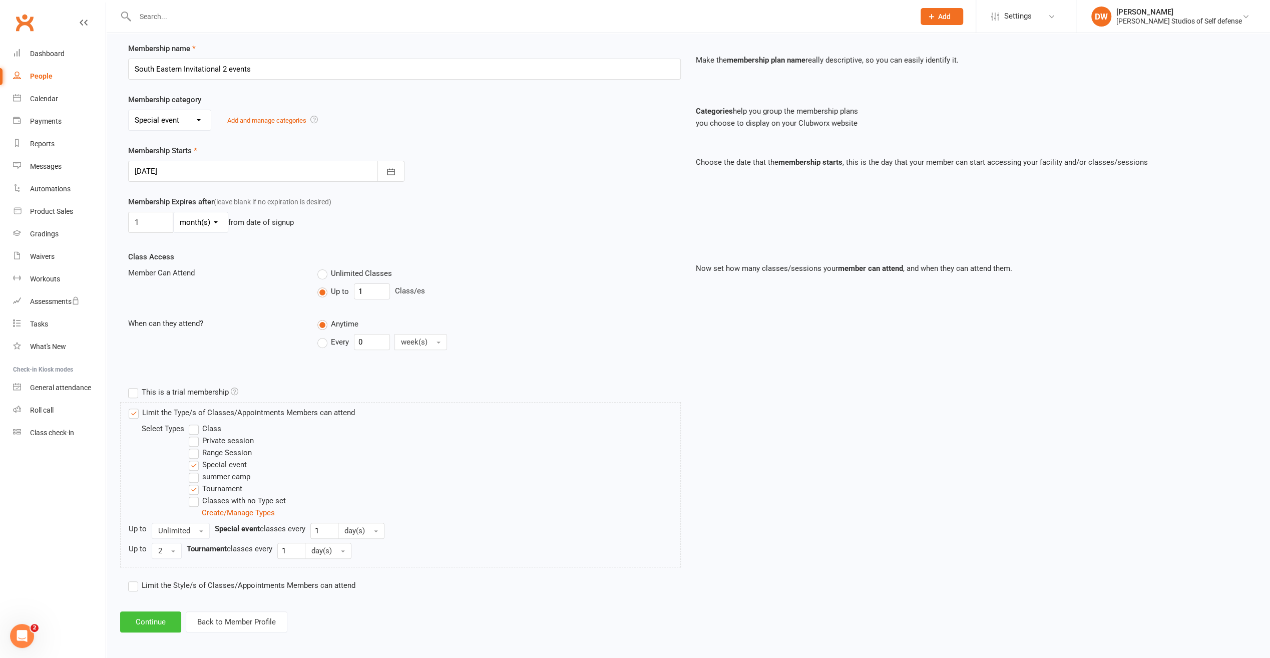
click at [149, 620] on button "Continue" at bounding box center [150, 621] width 61 height 21
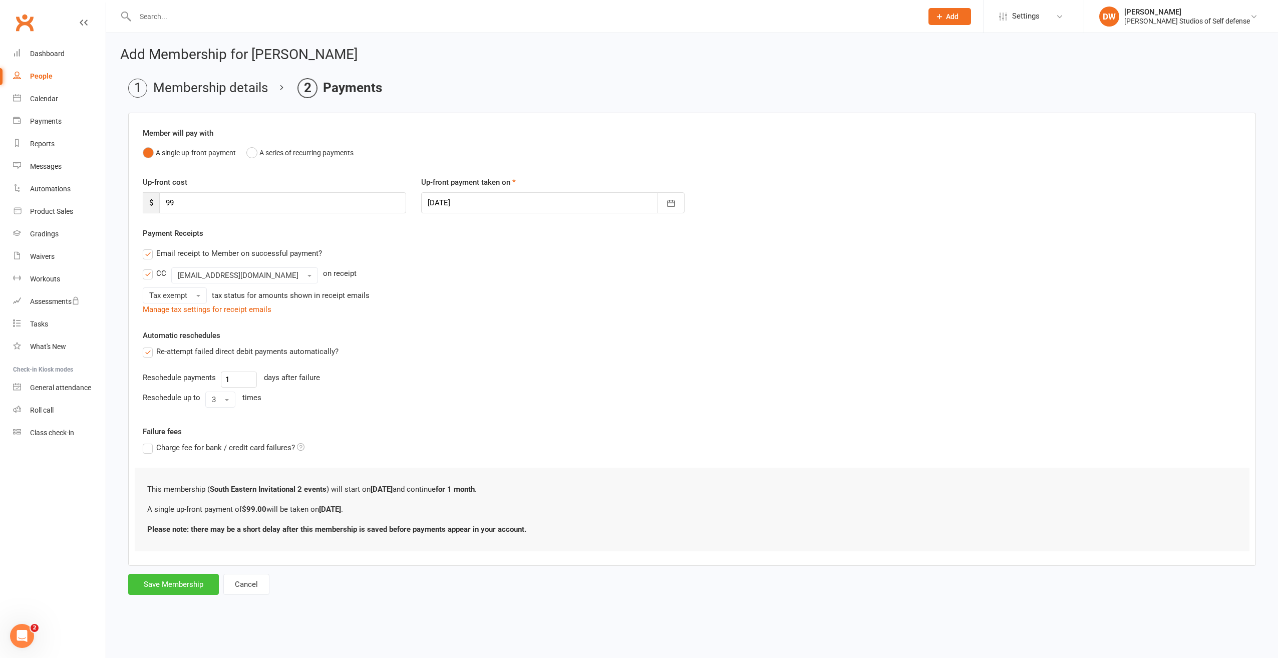
click at [177, 584] on button "Save Membership" at bounding box center [173, 584] width 91 height 21
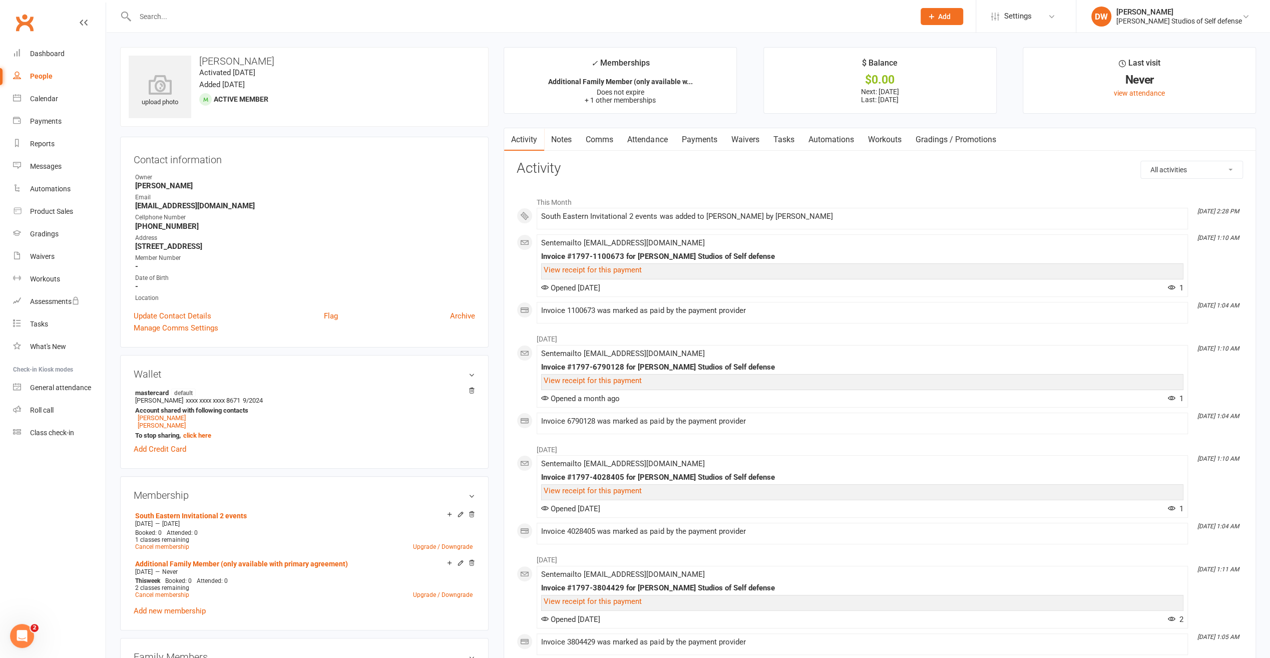
click at [701, 140] on link "Payments" at bounding box center [699, 139] width 50 height 23
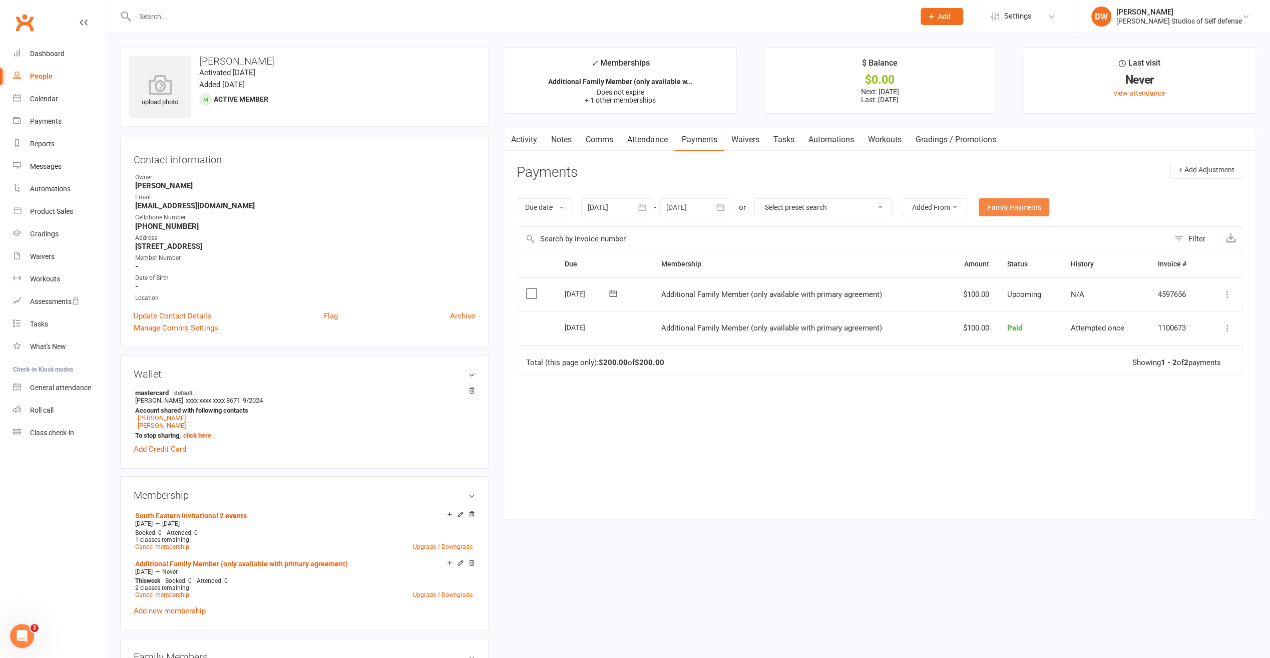
click at [1018, 206] on link "Family Payments" at bounding box center [1014, 207] width 71 height 18
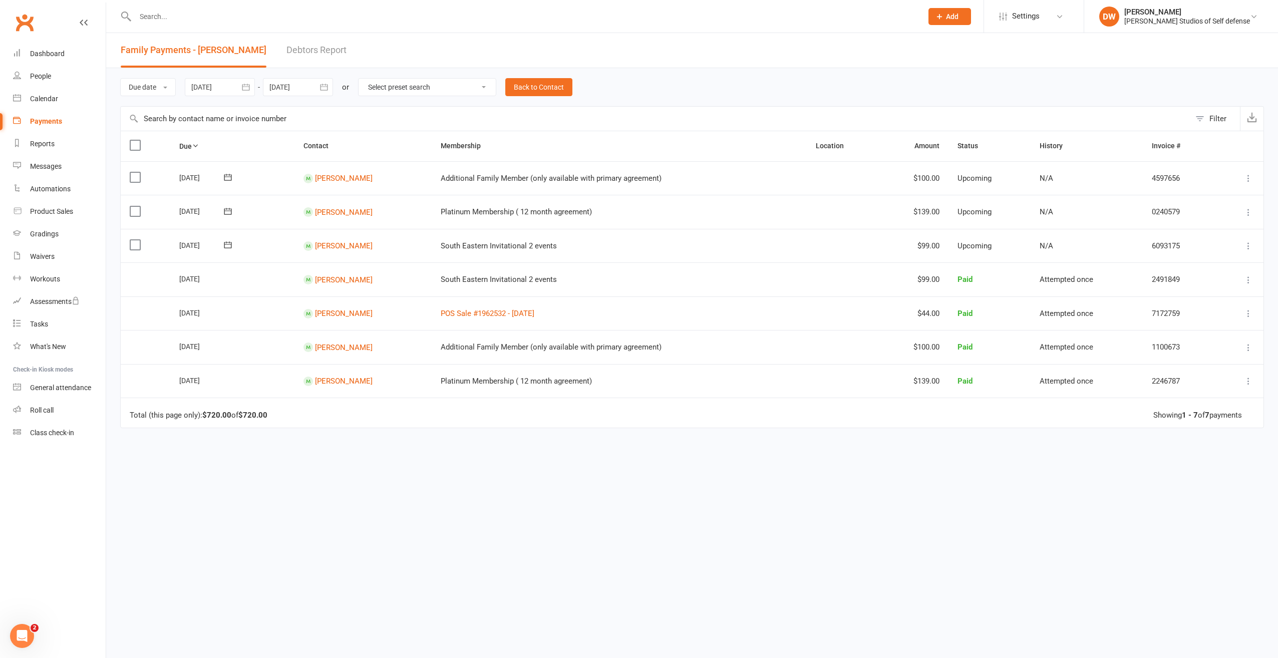
click at [192, 19] on input "text" at bounding box center [523, 17] width 783 height 14
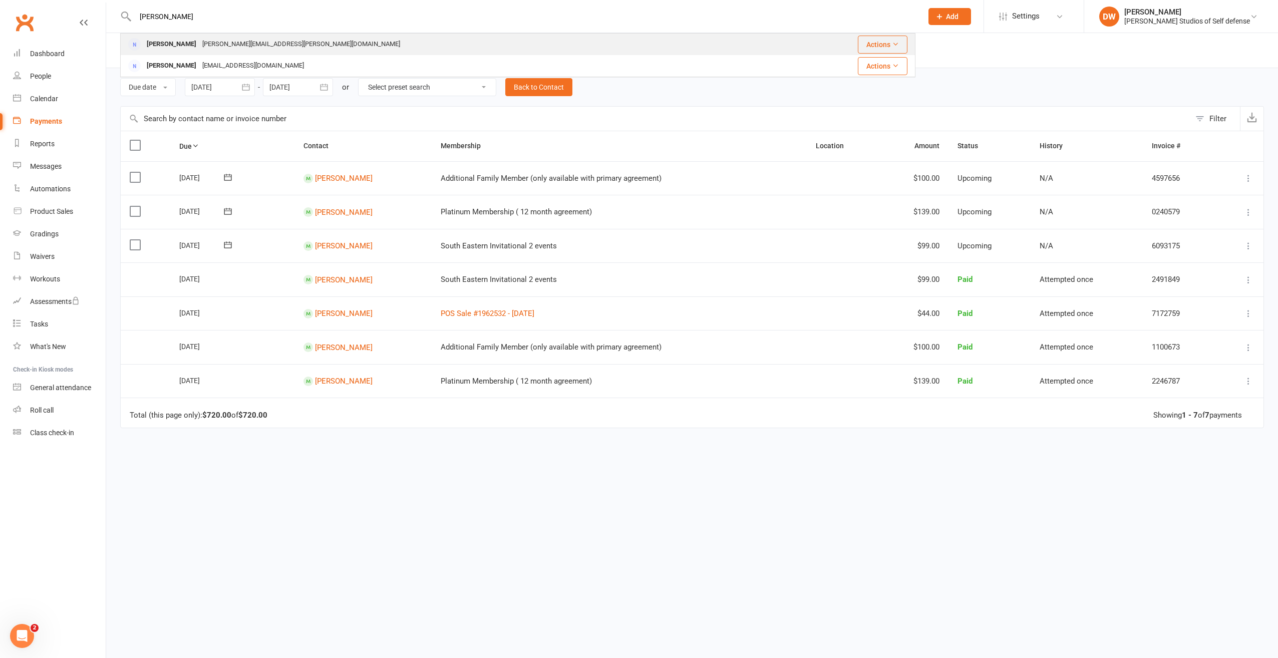
type input "harper"
click at [183, 46] on div "Harper Alvarado" at bounding box center [172, 44] width 56 height 15
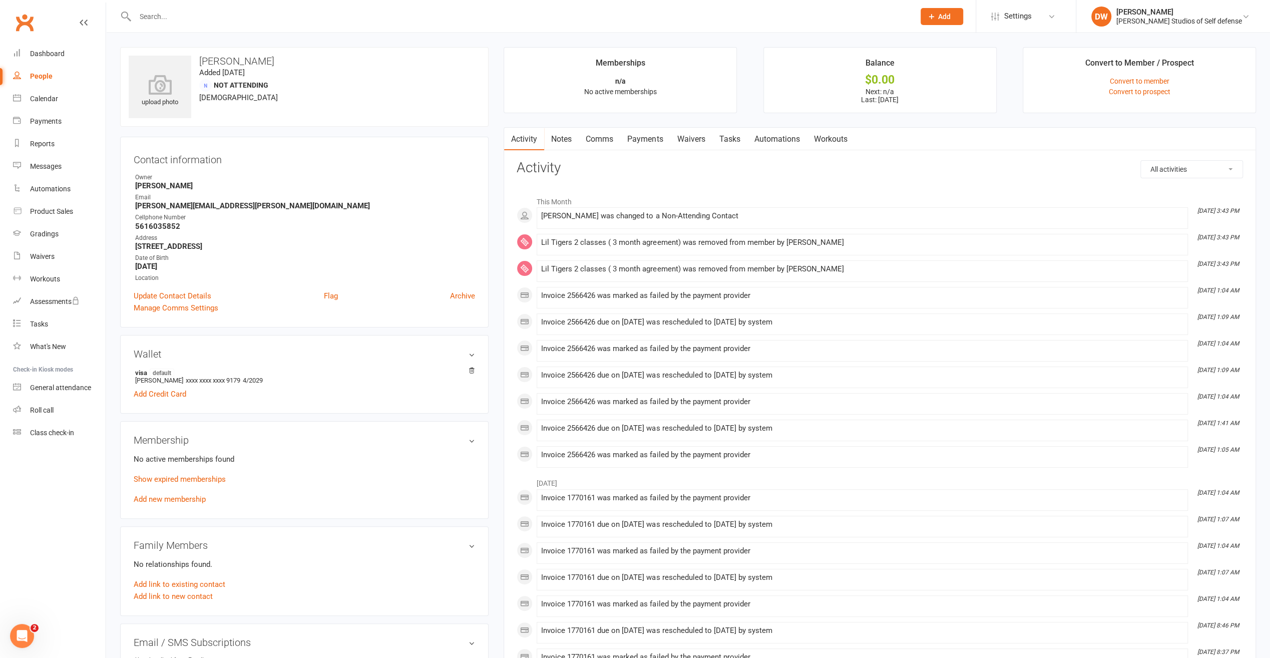
click at [649, 136] on link "Payments" at bounding box center [645, 139] width 50 height 23
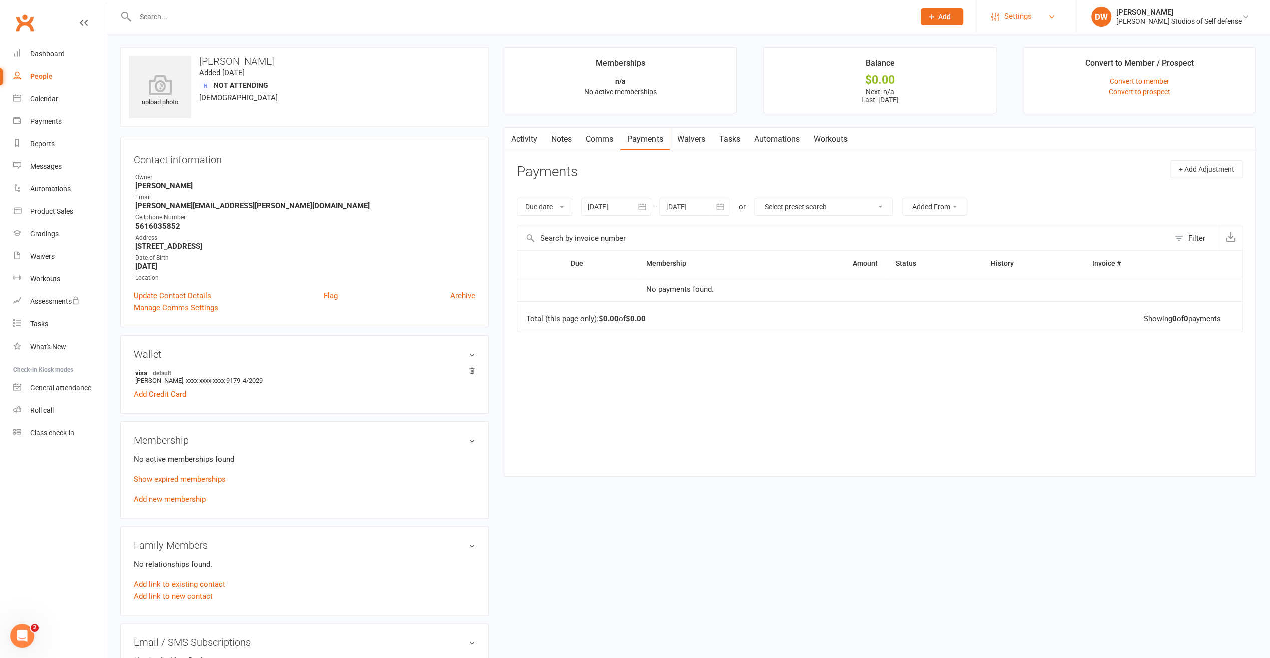
click at [1032, 15] on span "Settings" at bounding box center [1018, 16] width 28 height 23
click at [1053, 41] on link "Membership Plans" at bounding box center [1026, 44] width 100 height 23
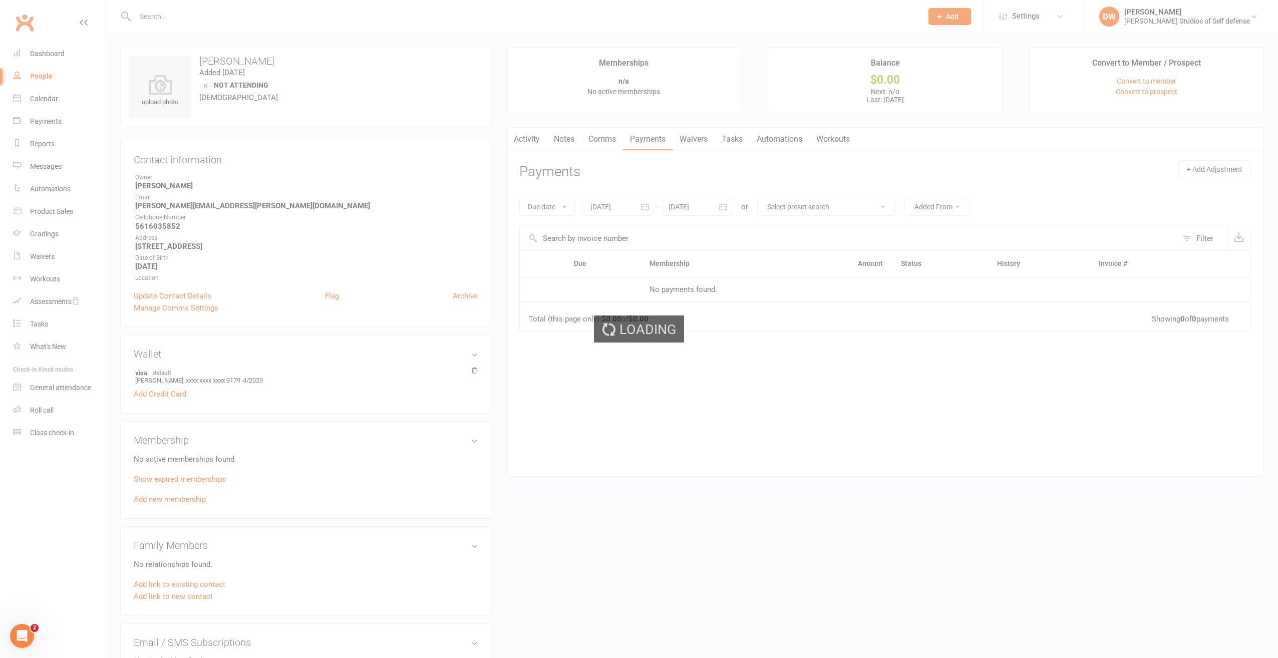
select select "100"
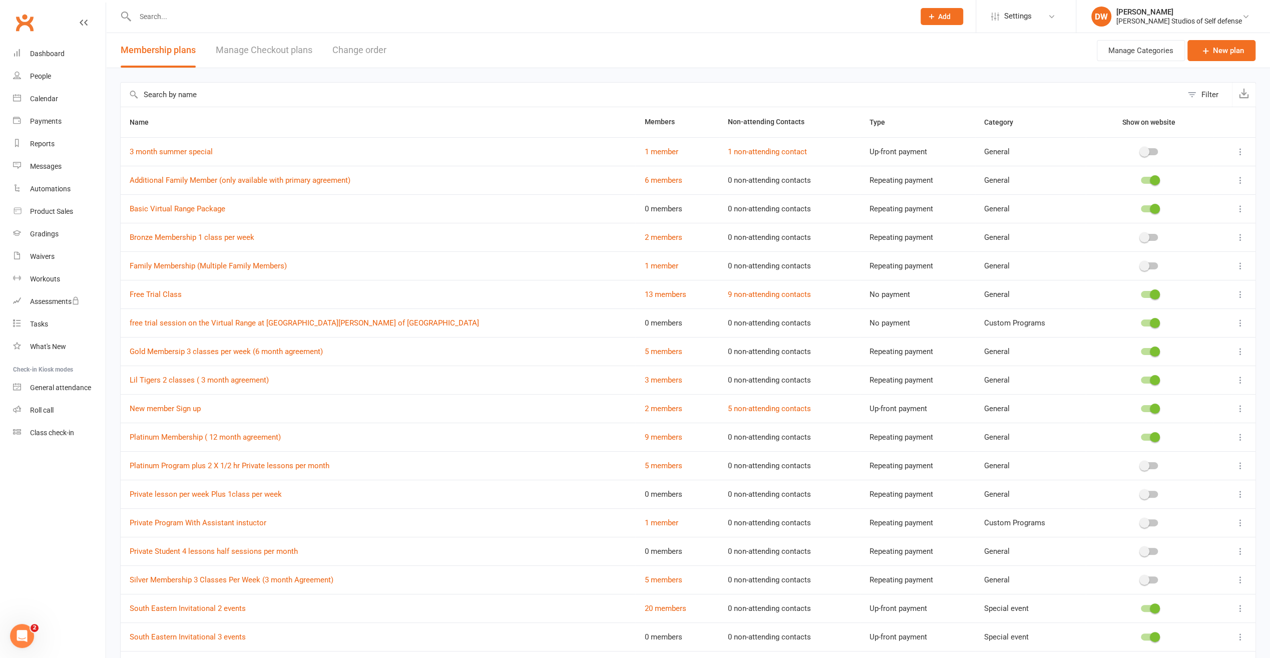
scroll to position [95, 0]
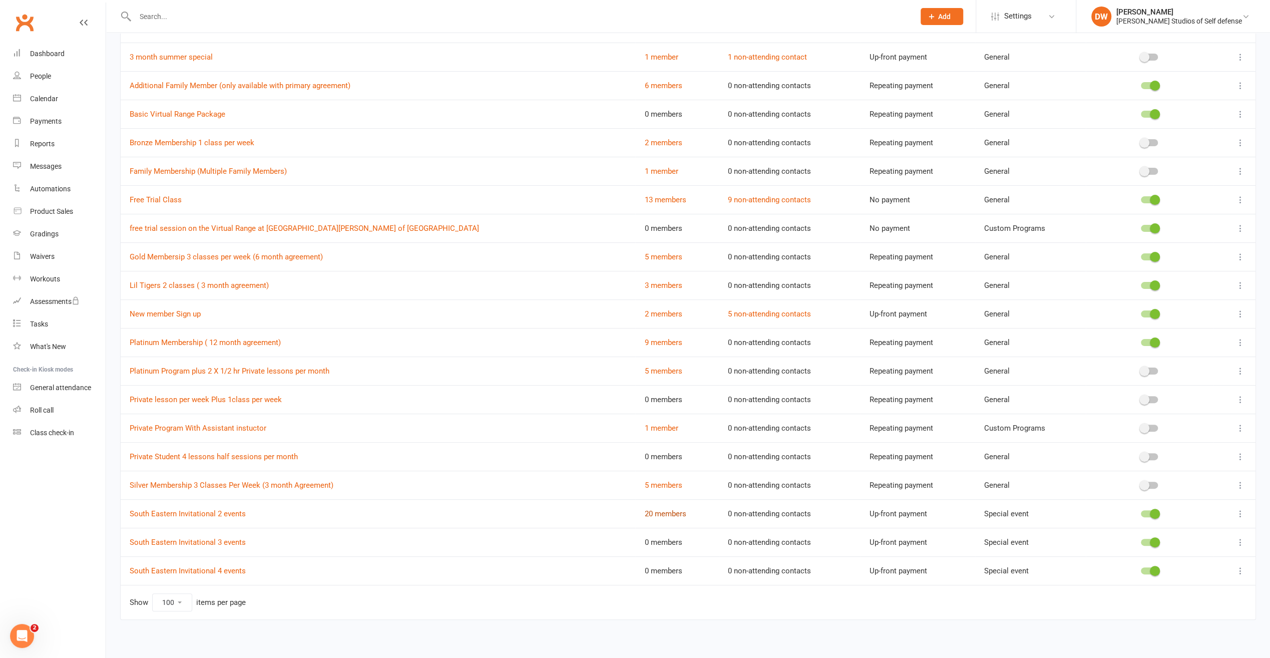
click at [644, 510] on link "20 members" at bounding box center [665, 513] width 42 height 9
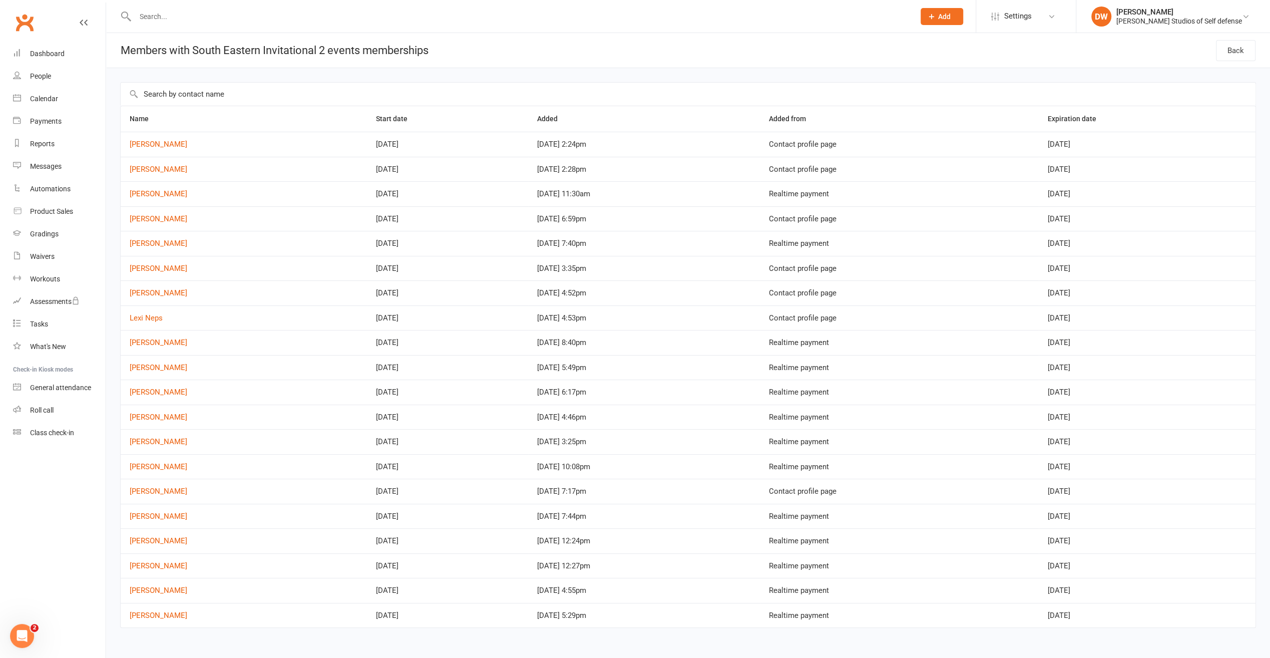
scroll to position [9, 0]
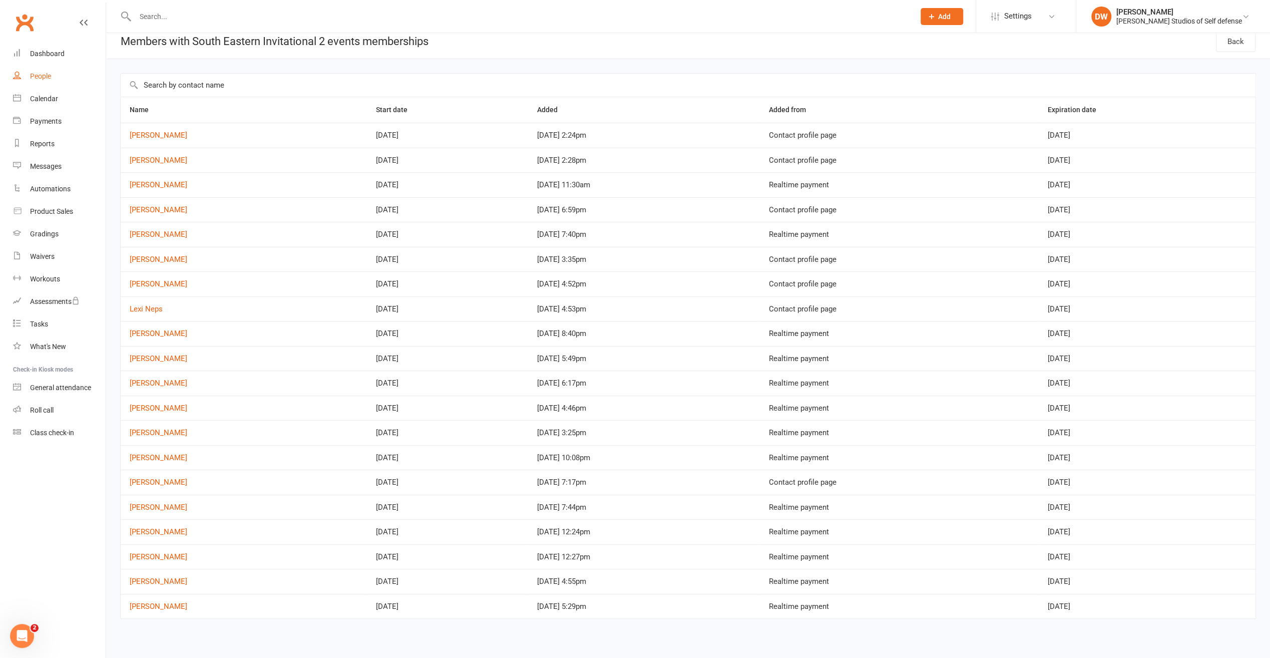
click at [42, 81] on link "People" at bounding box center [59, 76] width 93 height 23
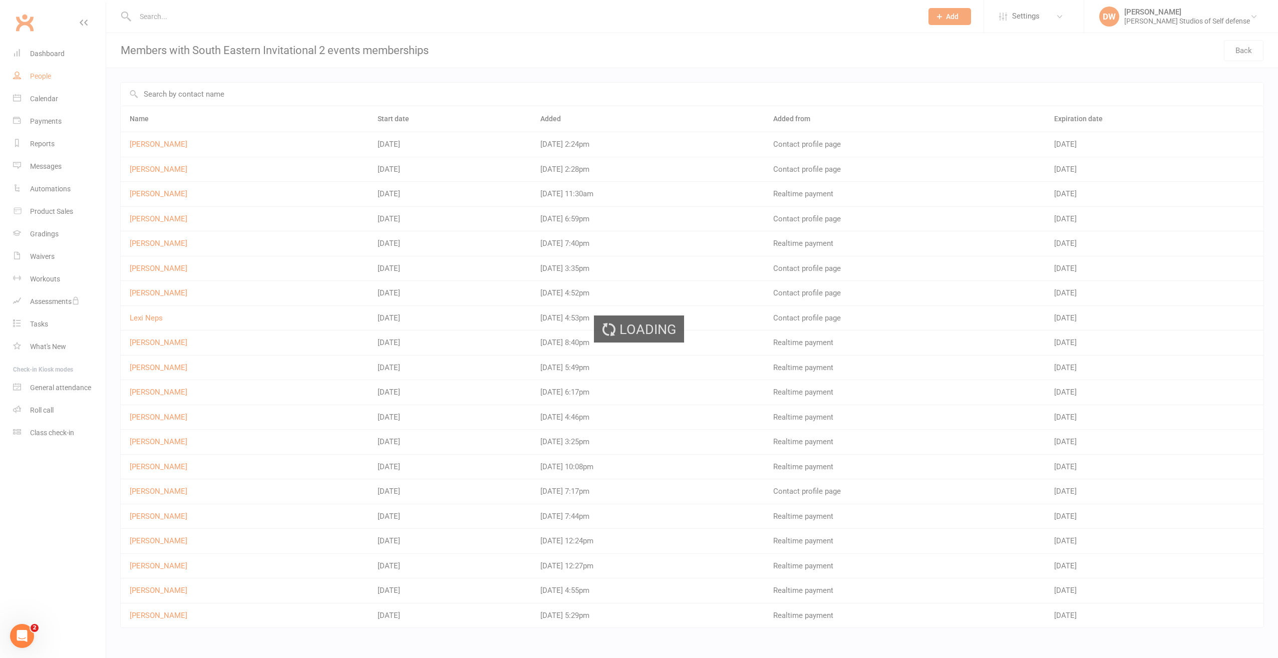
select select "100"
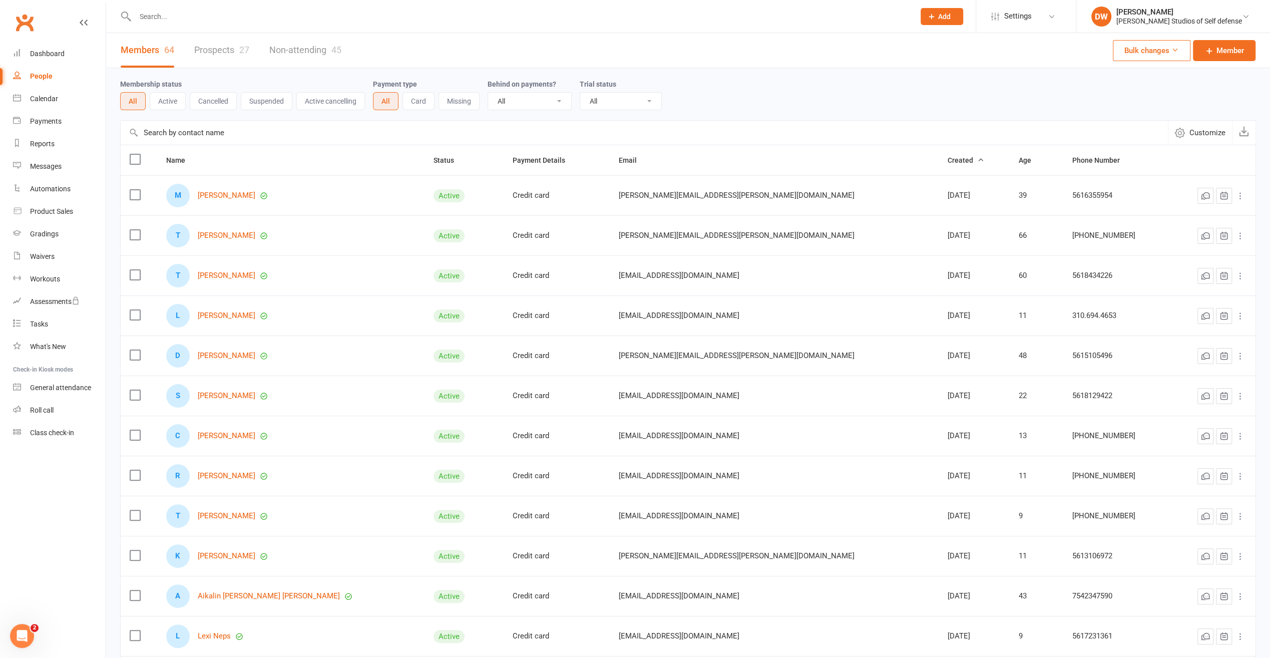
click at [158, 21] on input "text" at bounding box center [520, 17] width 776 height 14
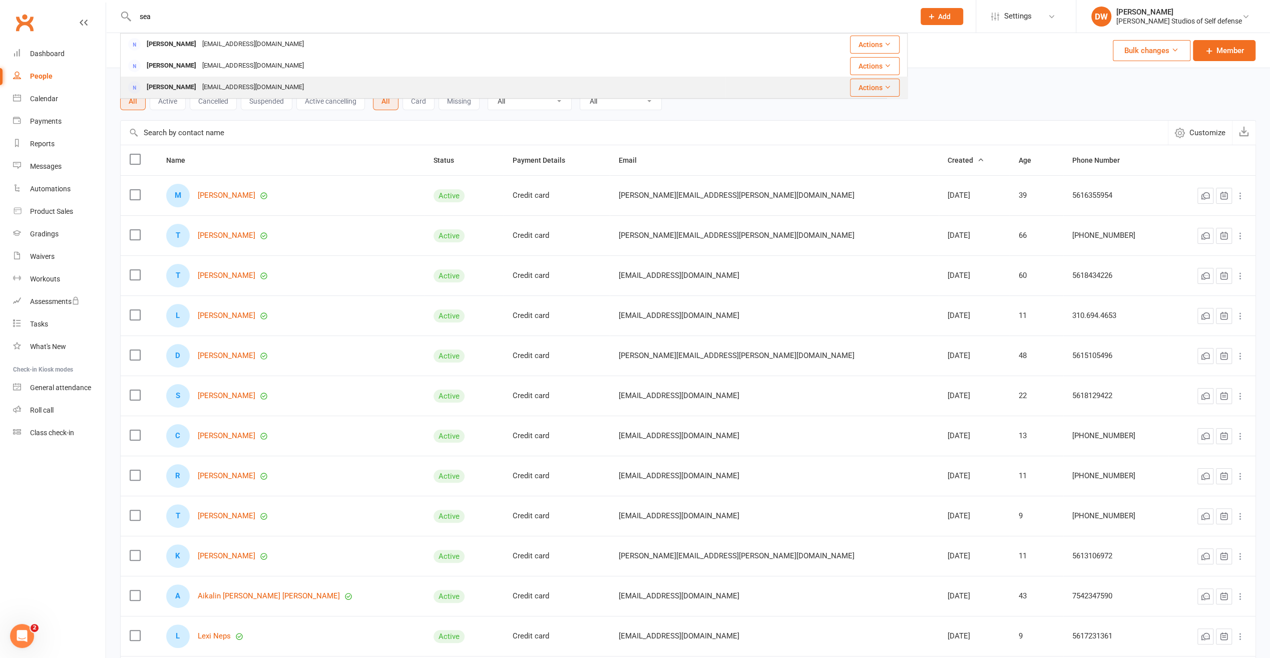
type input "sea"
click at [197, 87] on div "Alexandria Seadorf" at bounding box center [172, 87] width 56 height 15
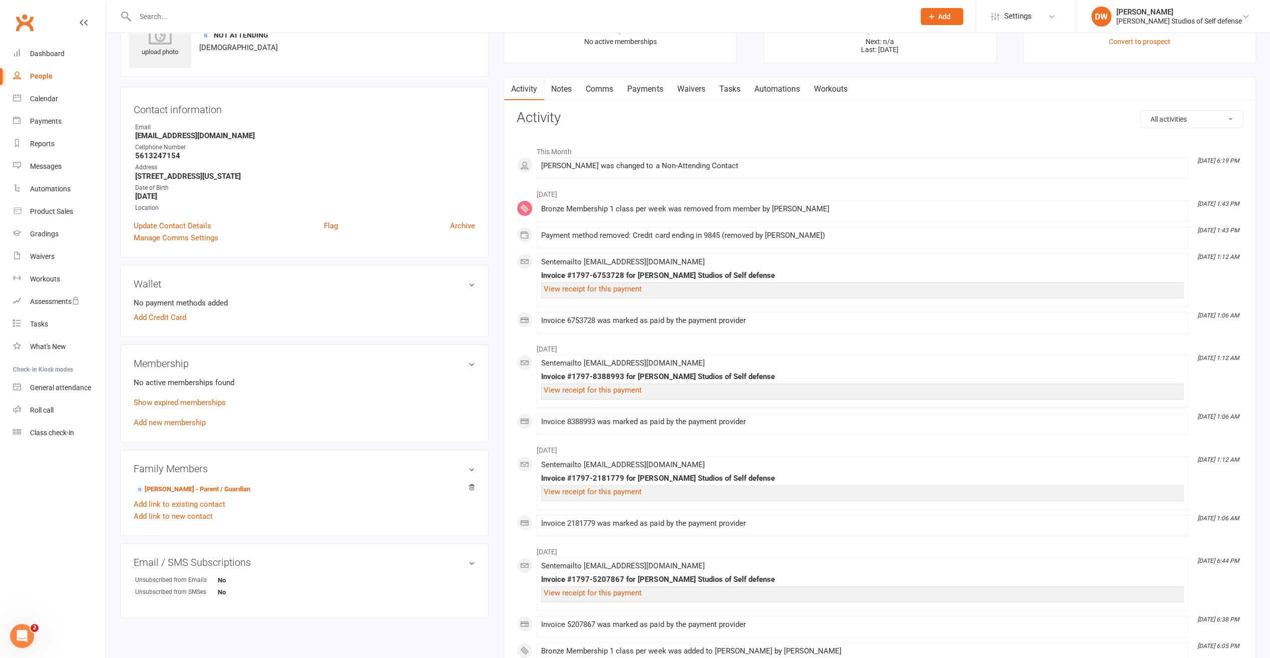
scroll to position [100, 0]
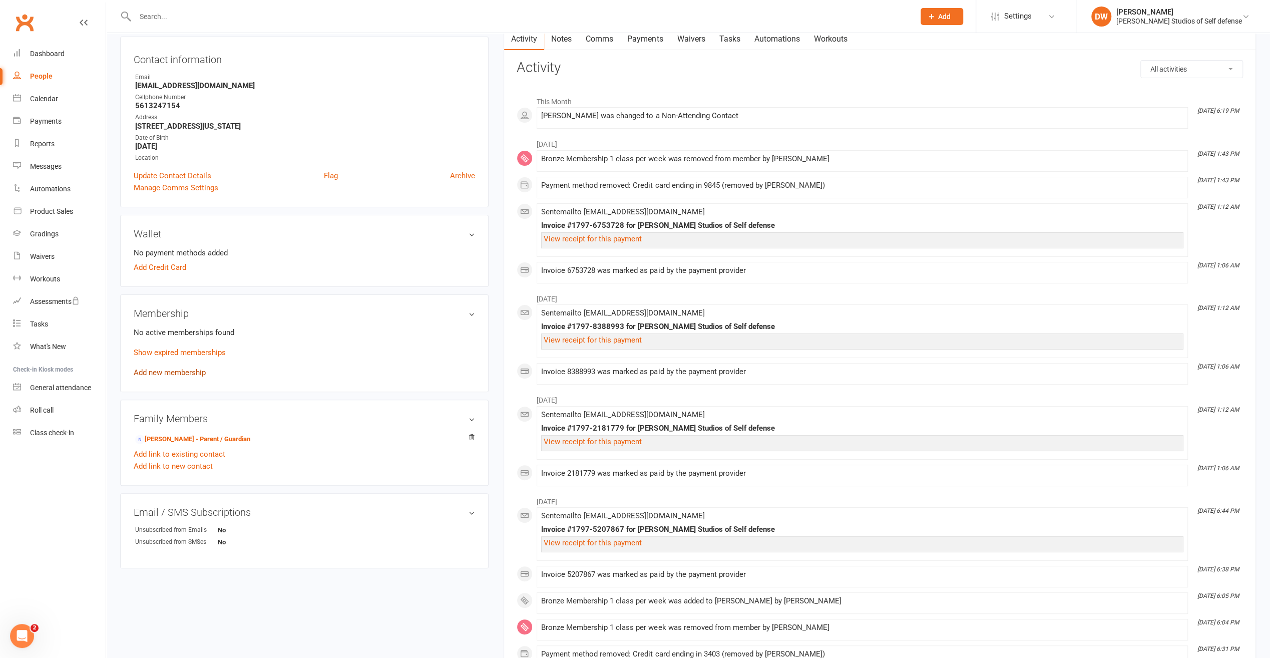
click at [188, 370] on link "Add new membership" at bounding box center [170, 372] width 72 height 9
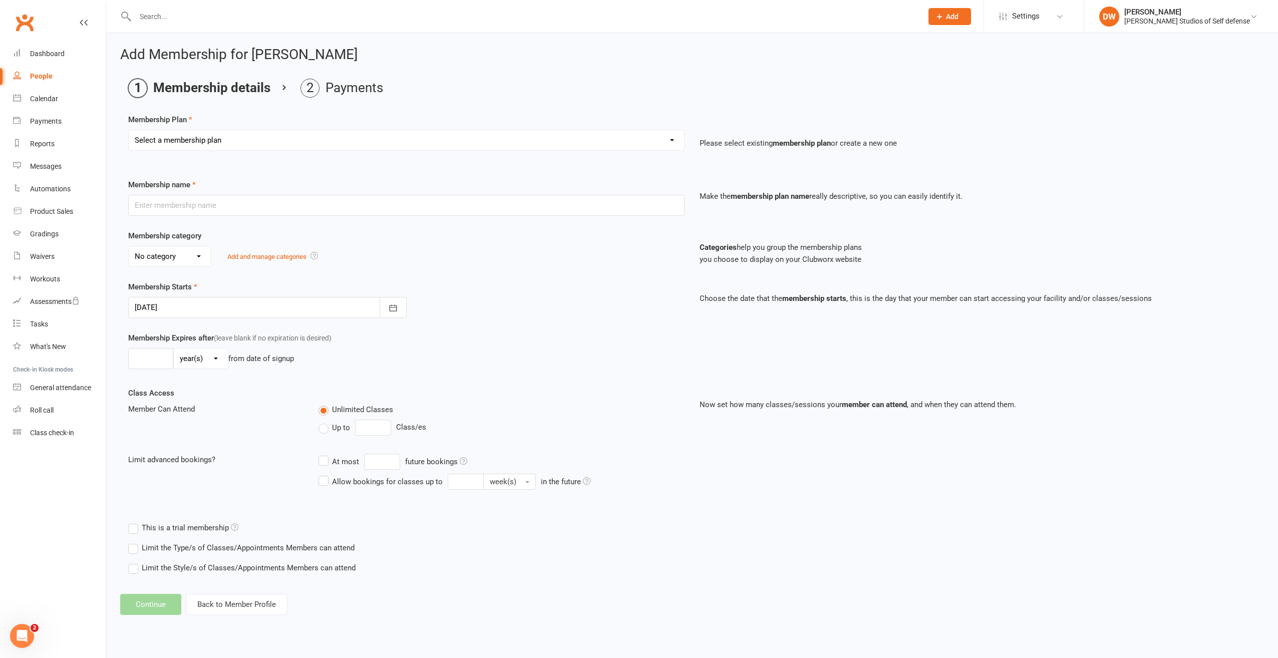
click at [671, 140] on select "Select a membership plan Create new Membership Plan Free Trial Class New member…" at bounding box center [406, 140] width 555 height 20
select select "14"
click at [129, 130] on select "Select a membership plan Create new Membership Plan Free Trial Class New member…" at bounding box center [406, 140] width 555 height 20
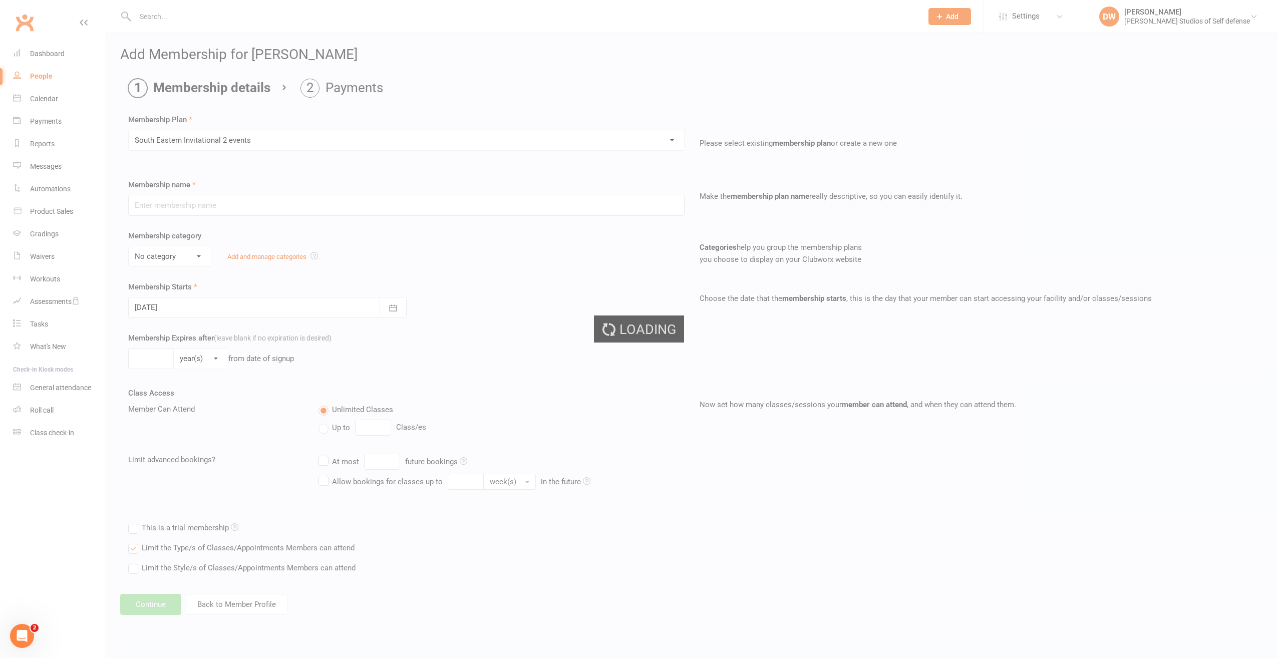
type input "South Eastern Invitational 2 events"
select select "2"
type input "1"
select select "2"
type input "1"
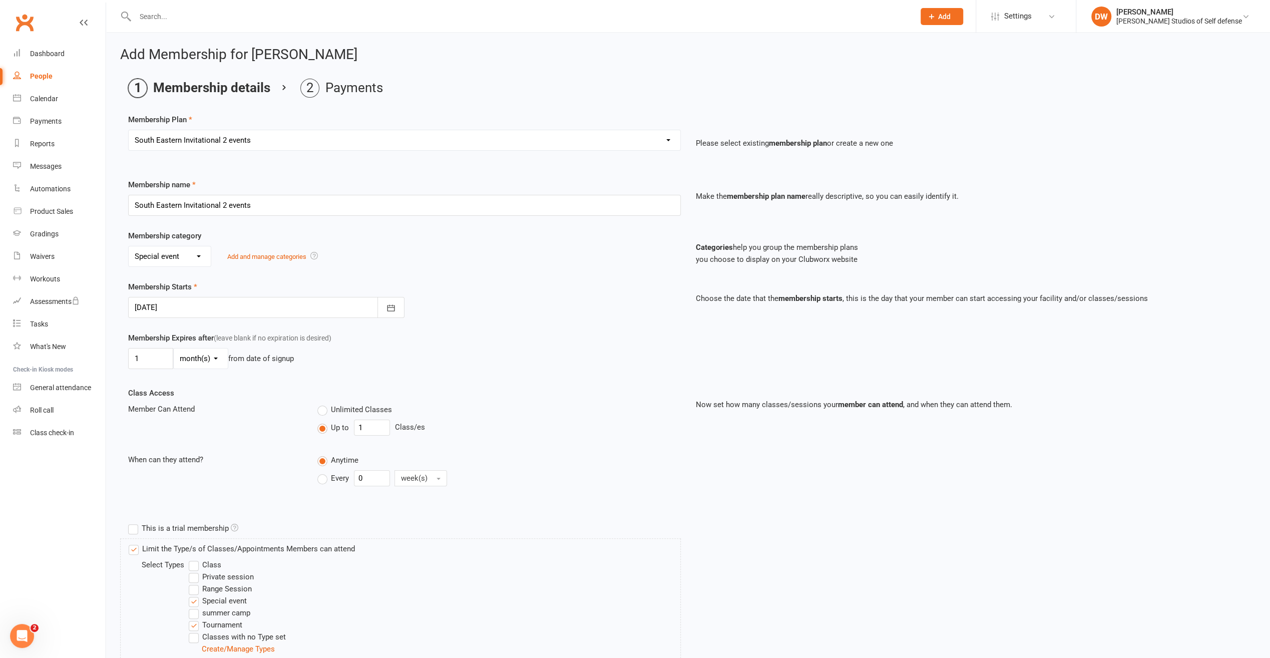
scroll to position [136, 0]
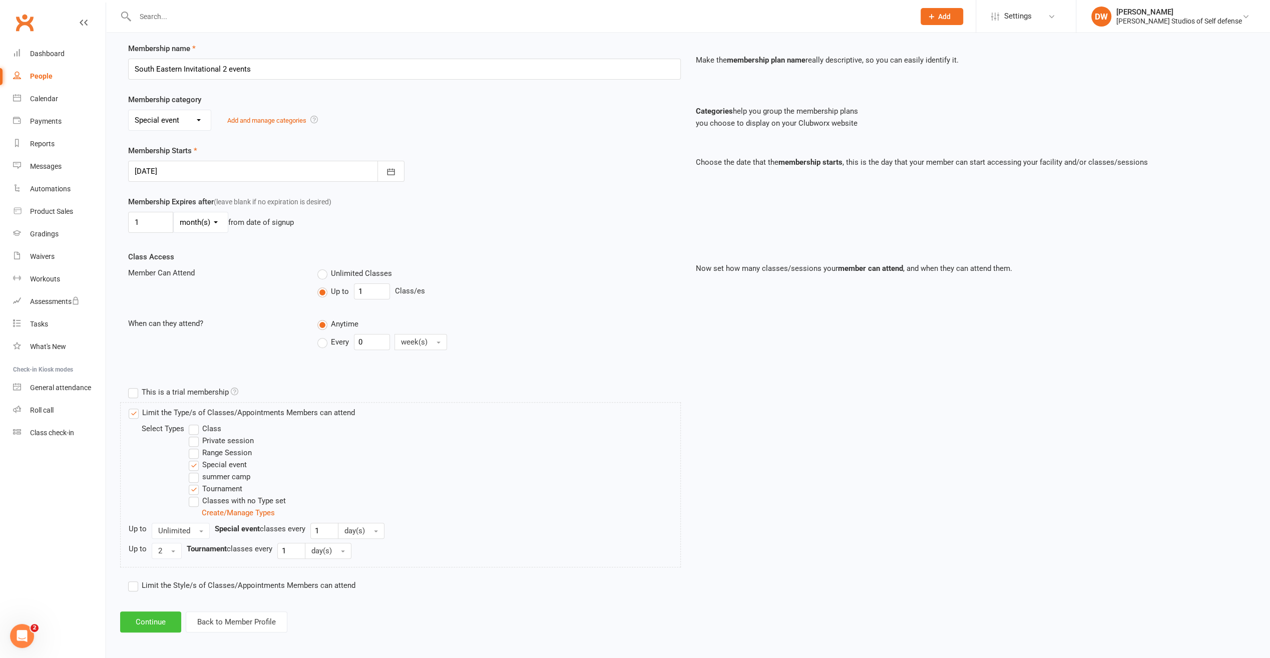
click at [148, 619] on button "Continue" at bounding box center [150, 621] width 61 height 21
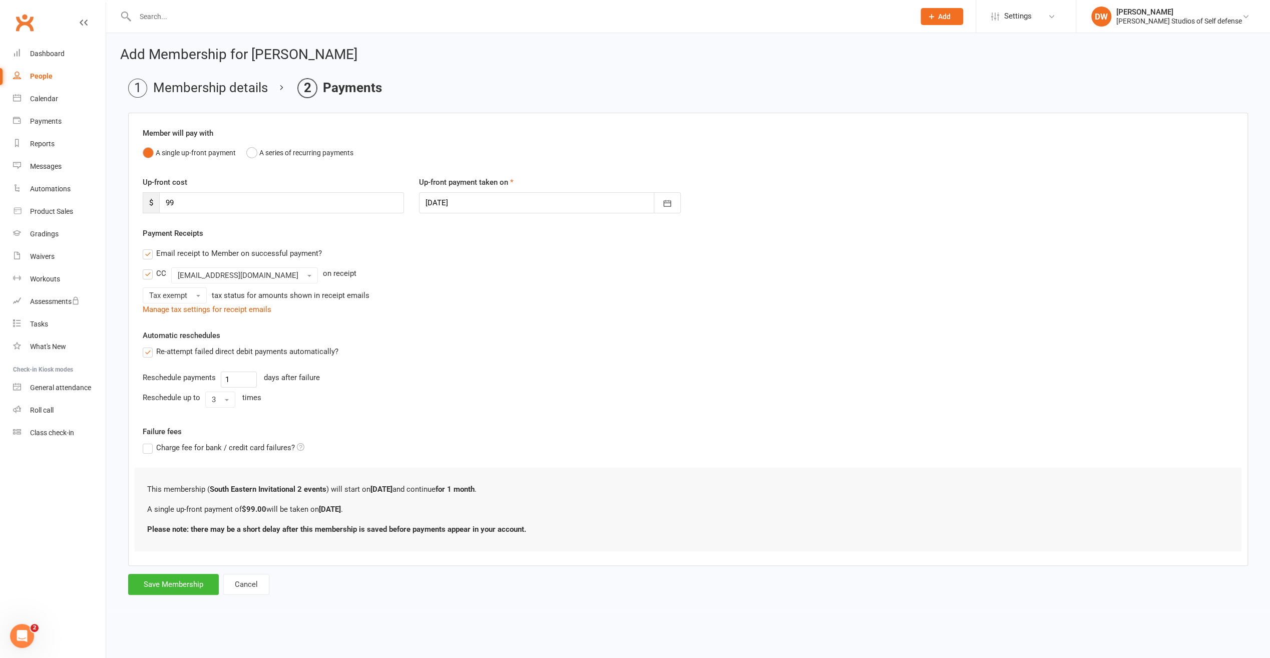
scroll to position [0, 0]
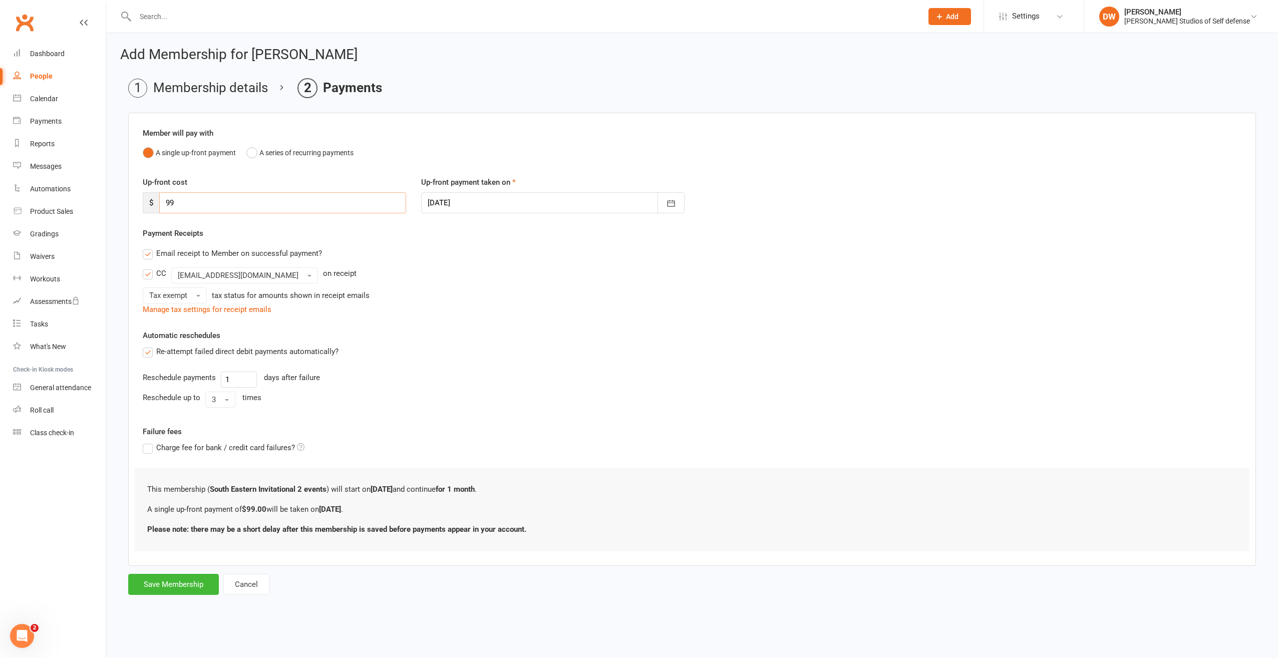
drag, startPoint x: 190, startPoint y: 202, endPoint x: 140, endPoint y: 198, distance: 50.2
click at [140, 198] on div "Up-front cost $ 99" at bounding box center [274, 194] width 278 height 37
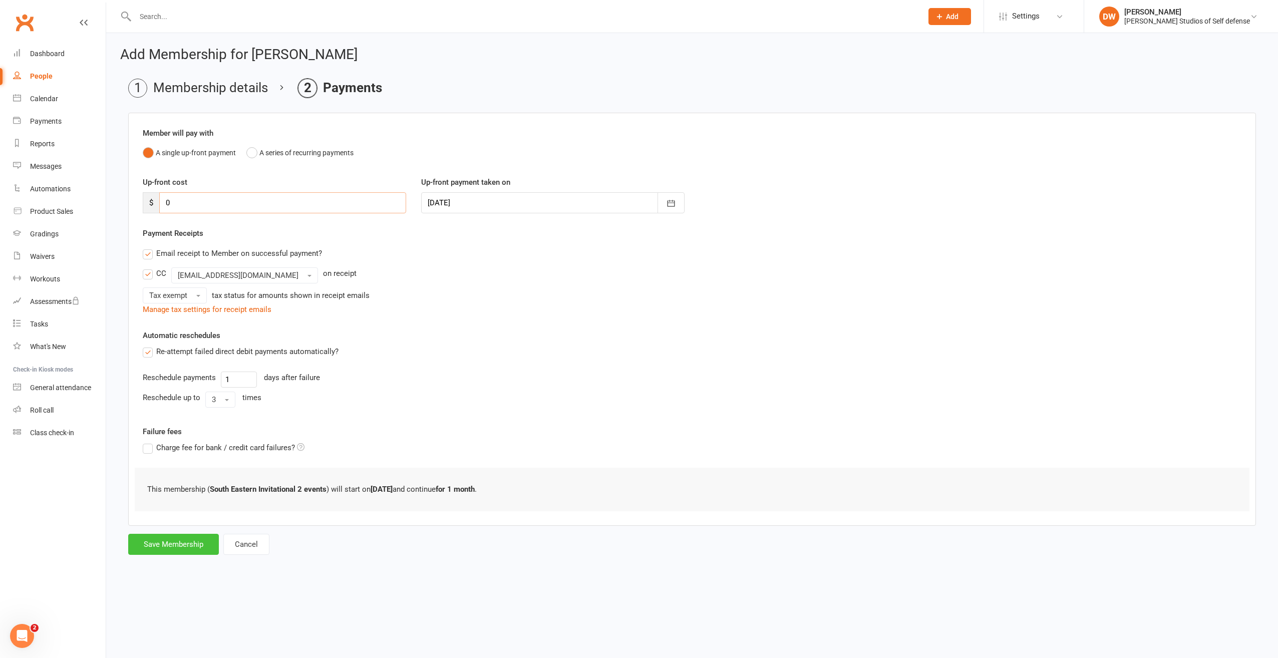
type input "0"
click at [176, 545] on button "Save Membership" at bounding box center [173, 544] width 91 height 21
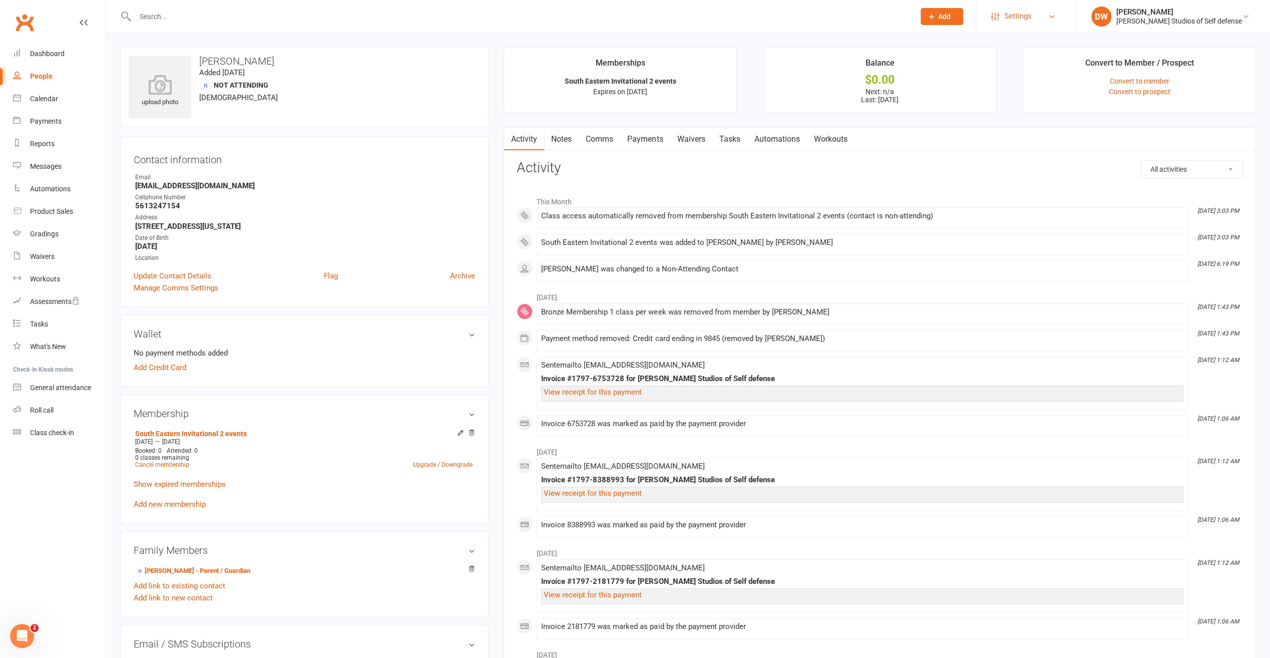
click at [1032, 16] on span "Settings" at bounding box center [1018, 16] width 28 height 23
click at [43, 103] on link "Calendar" at bounding box center [59, 99] width 93 height 23
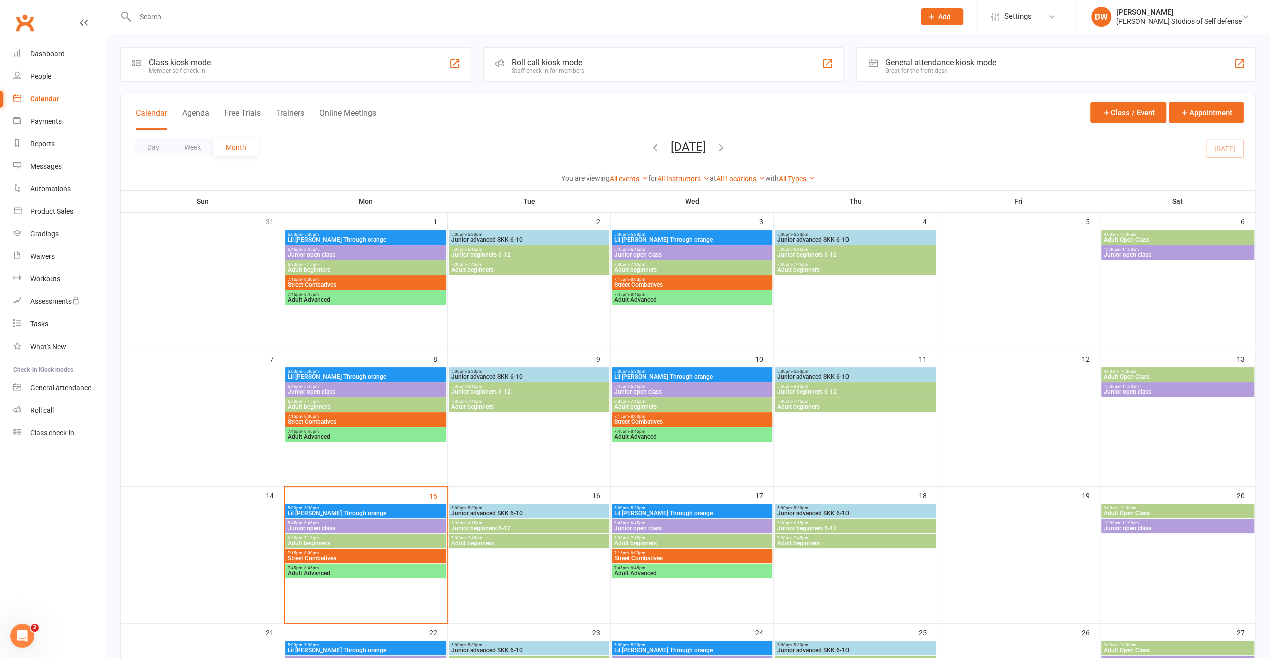
click at [727, 142] on icon "button" at bounding box center [721, 147] width 11 height 11
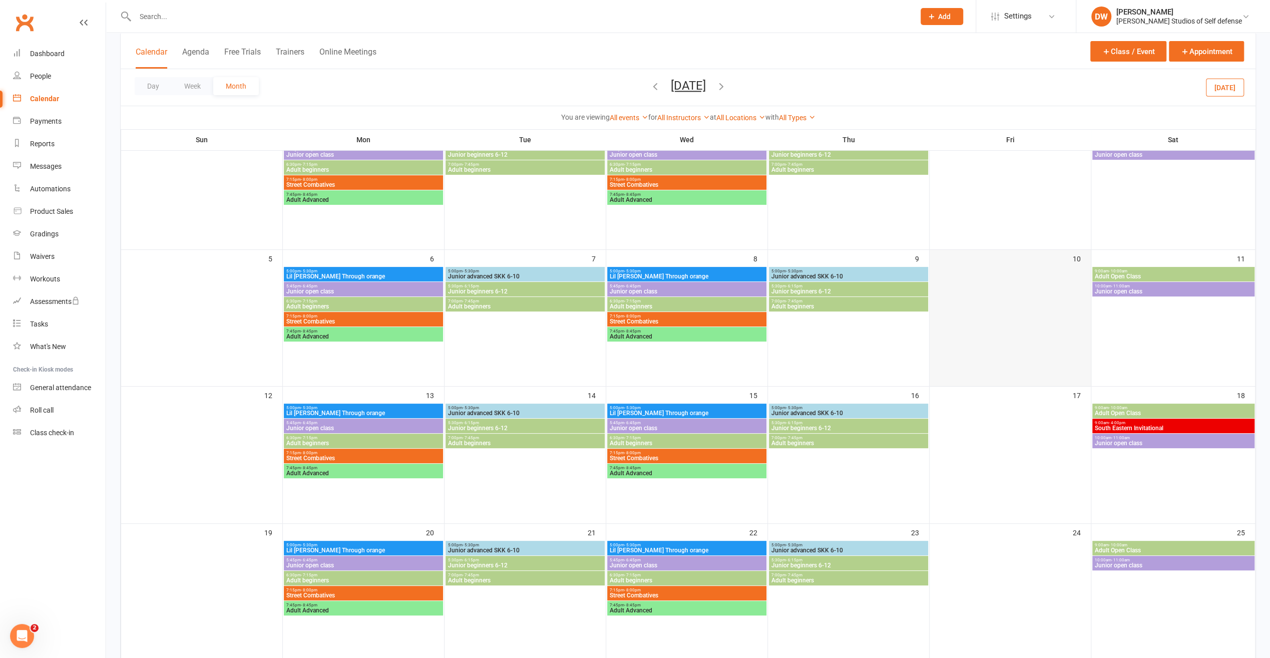
scroll to position [150, 0]
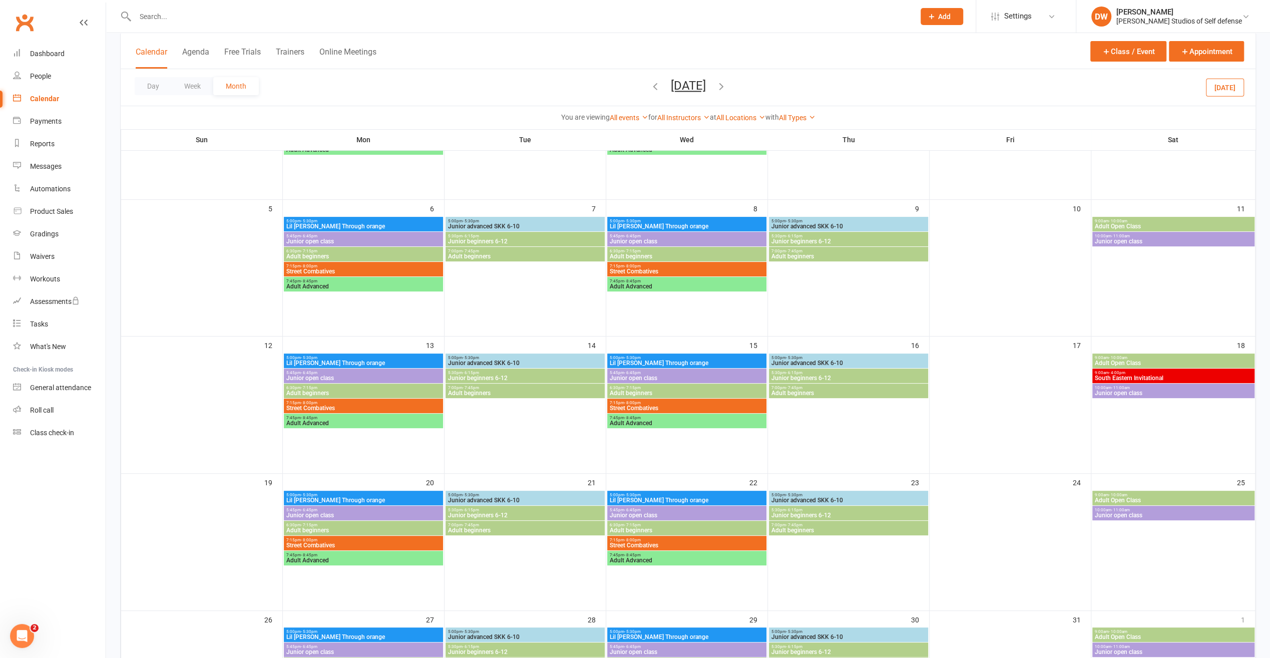
click at [1157, 378] on span "South Eastern Invitational" at bounding box center [1174, 378] width 158 height 6
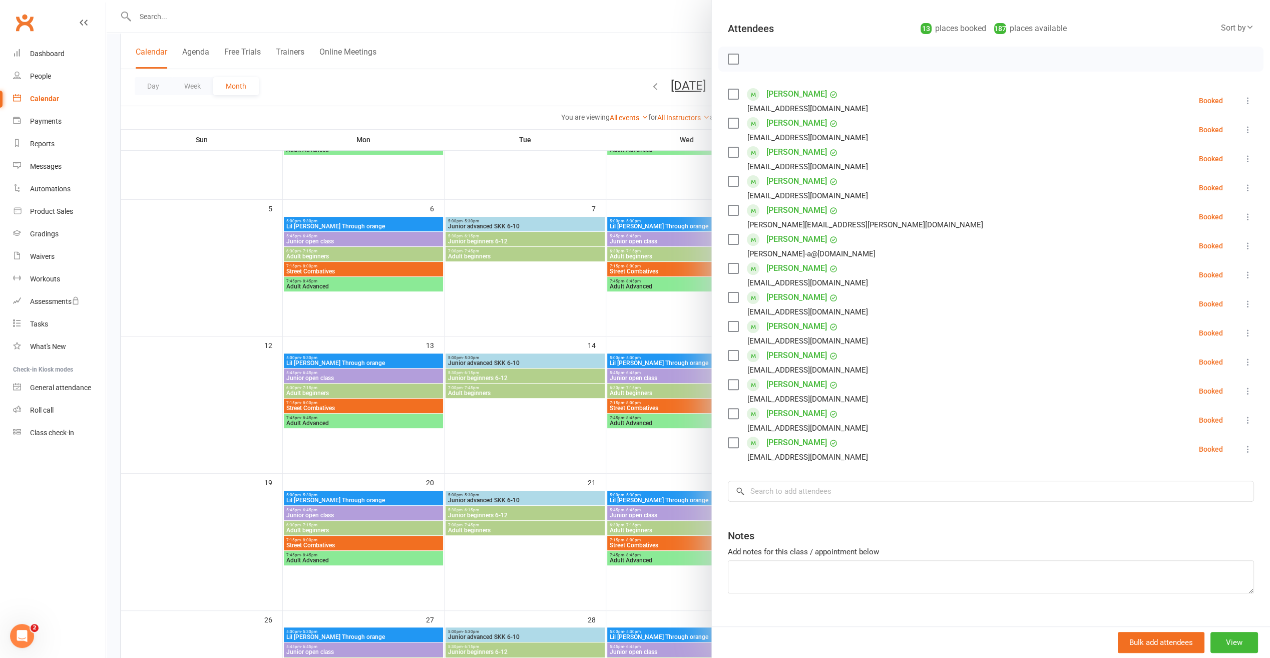
scroll to position [50, 0]
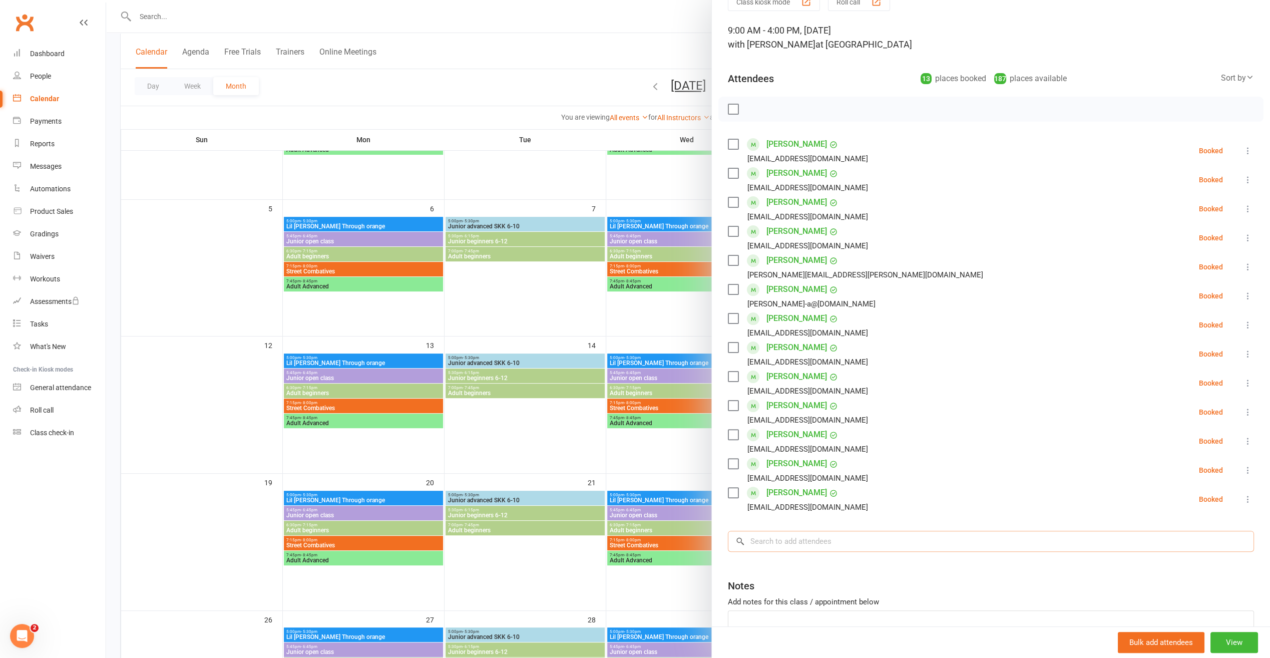
click at [790, 540] on input "search" at bounding box center [991, 541] width 526 height 21
drag, startPoint x: 787, startPoint y: 540, endPoint x: 762, endPoint y: 544, distance: 25.4
click at [762, 544] on input "seadorf" at bounding box center [991, 541] width 526 height 21
drag, startPoint x: 766, startPoint y: 540, endPoint x: 758, endPoint y: 542, distance: 8.3
click at [758, 542] on input "sead" at bounding box center [991, 541] width 526 height 21
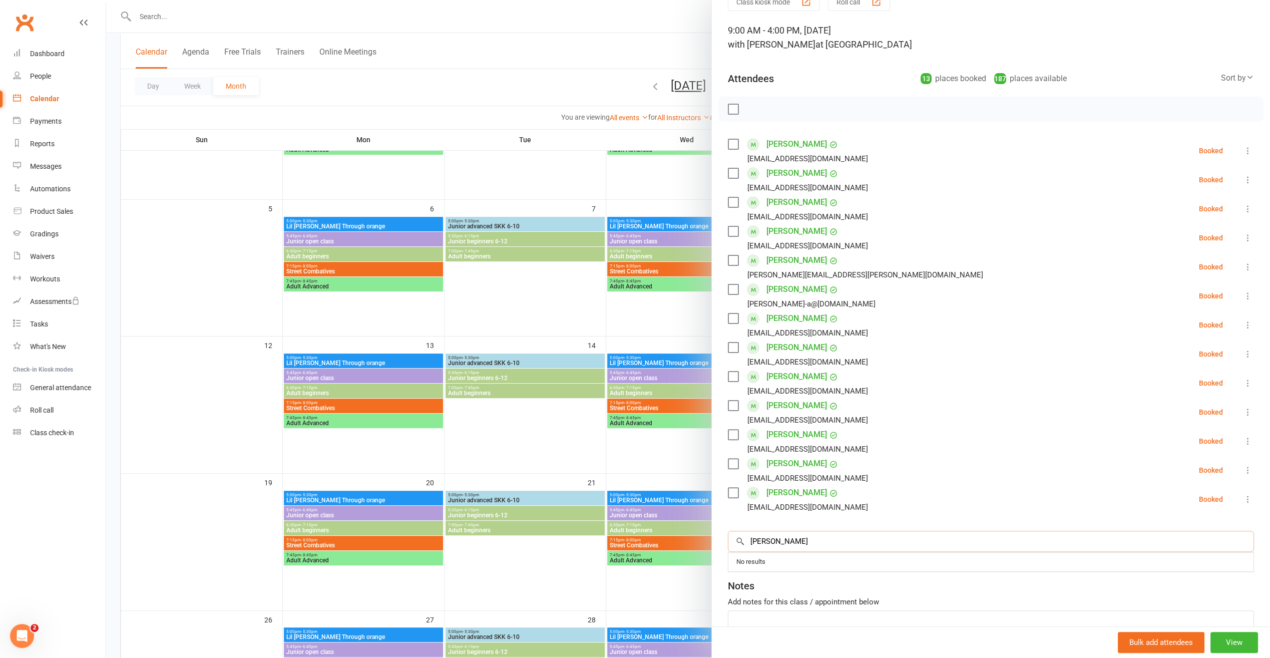
type input "sea"
drag, startPoint x: 760, startPoint y: 543, endPoint x: 714, endPoint y: 543, distance: 46.1
click at [714, 543] on div "Class kiosk mode Roll call 9:00 AM - 4:00 PM, Saturday, October, 18, 2025 with …" at bounding box center [991, 342] width 558 height 701
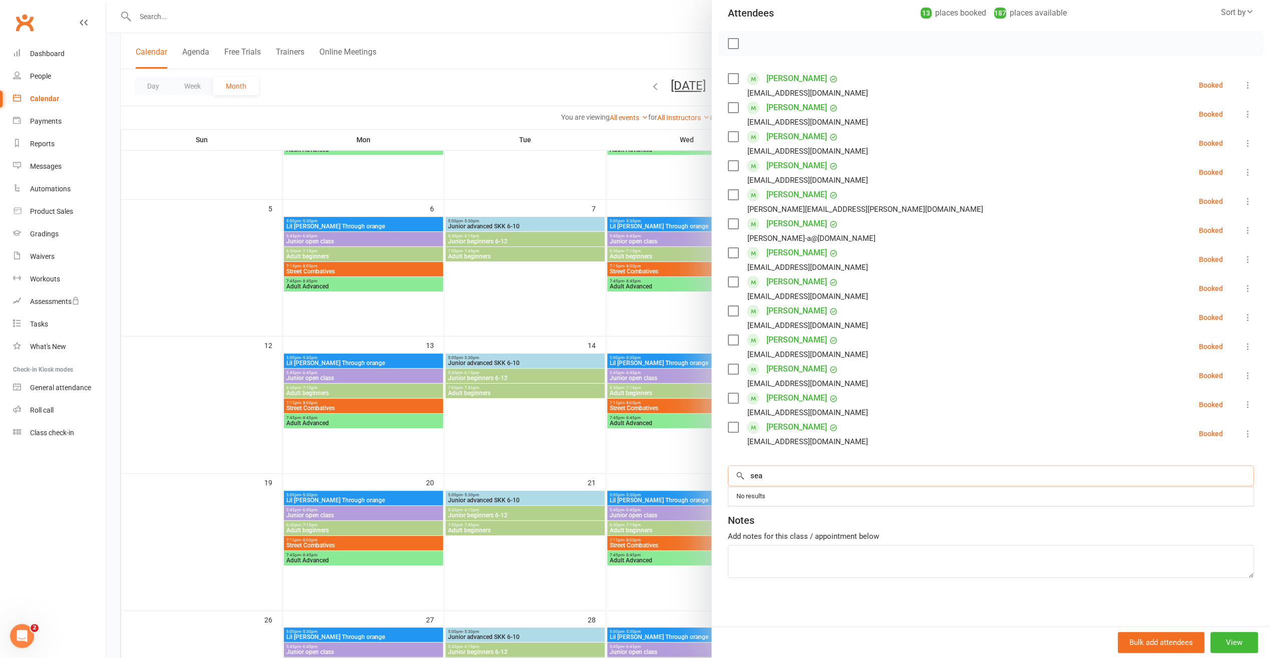
scroll to position [250, 0]
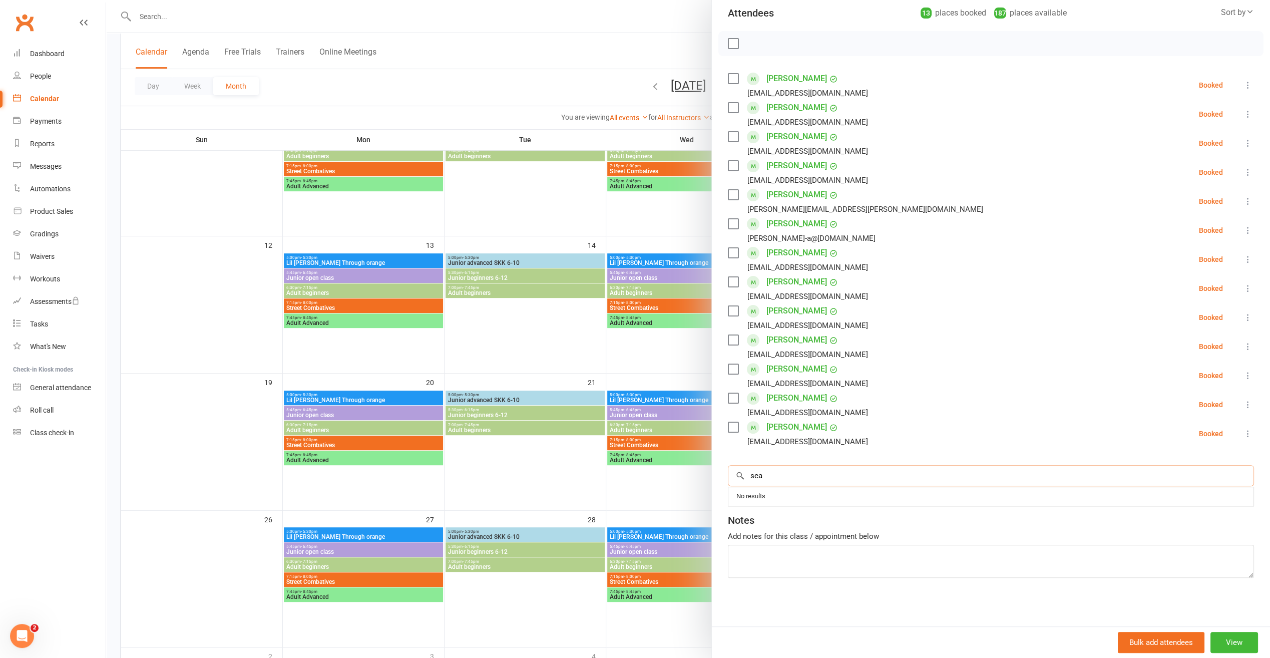
click at [785, 477] on input "sea" at bounding box center [991, 475] width 526 height 21
click at [1229, 478] on input "sea" at bounding box center [991, 475] width 526 height 21
click at [593, 25] on div at bounding box center [688, 329] width 1164 height 658
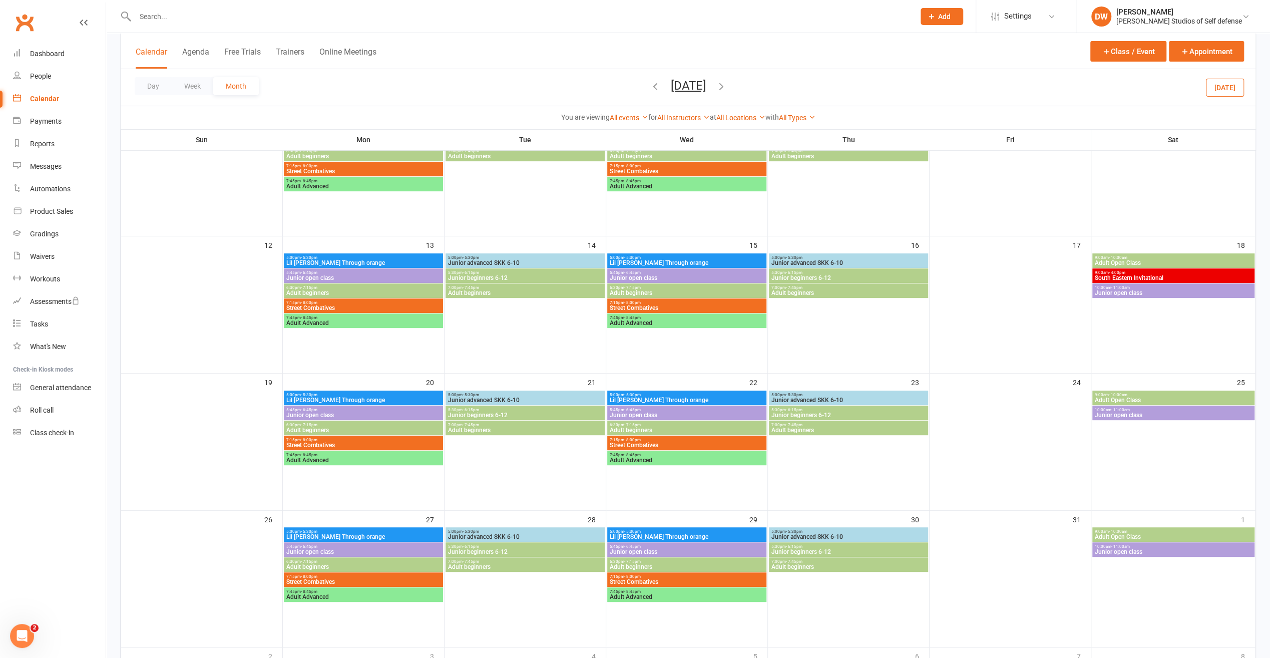
drag, startPoint x: 1146, startPoint y: 262, endPoint x: 1103, endPoint y: 258, distance: 42.8
click at [1103, 258] on span "9:00am - 10:00am" at bounding box center [1174, 257] width 158 height 5
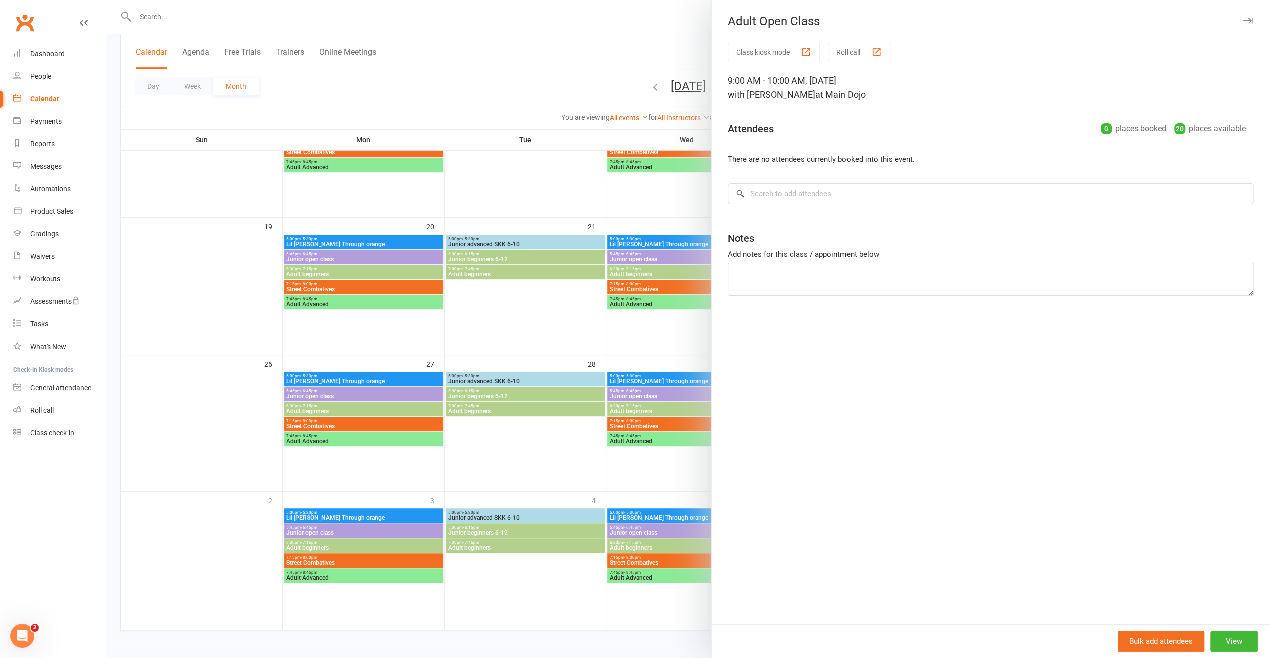
scroll to position [0, 0]
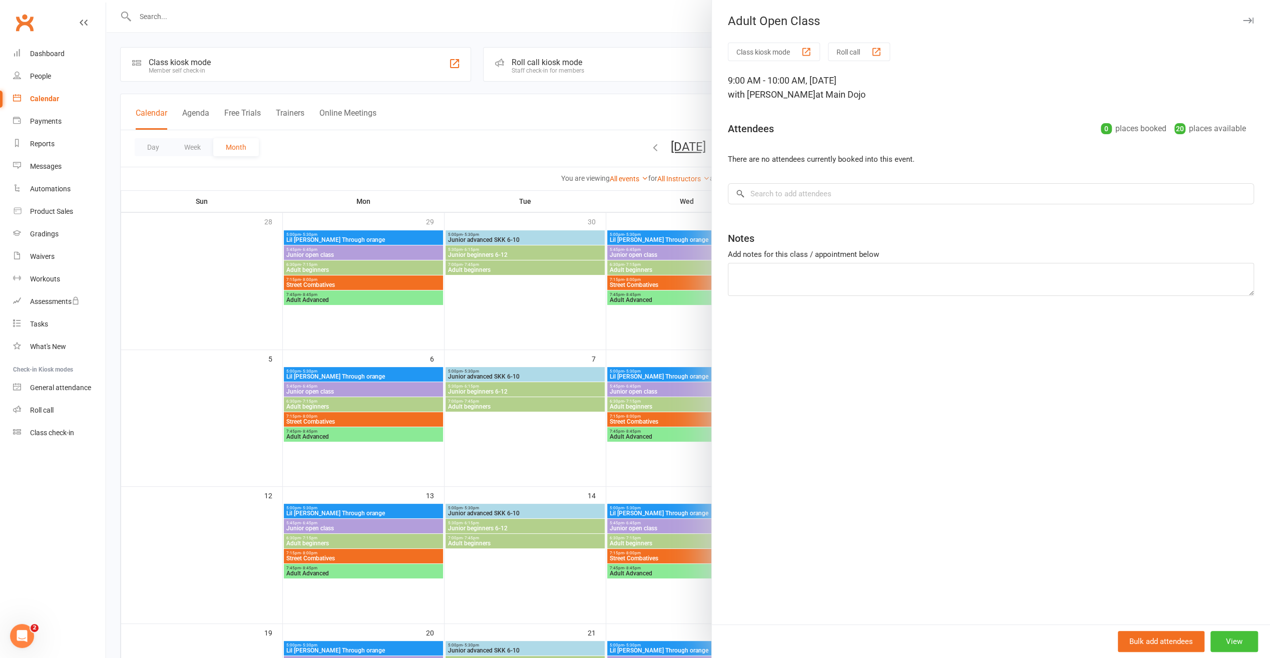
click at [1228, 642] on button "View" at bounding box center [1235, 641] width 48 height 21
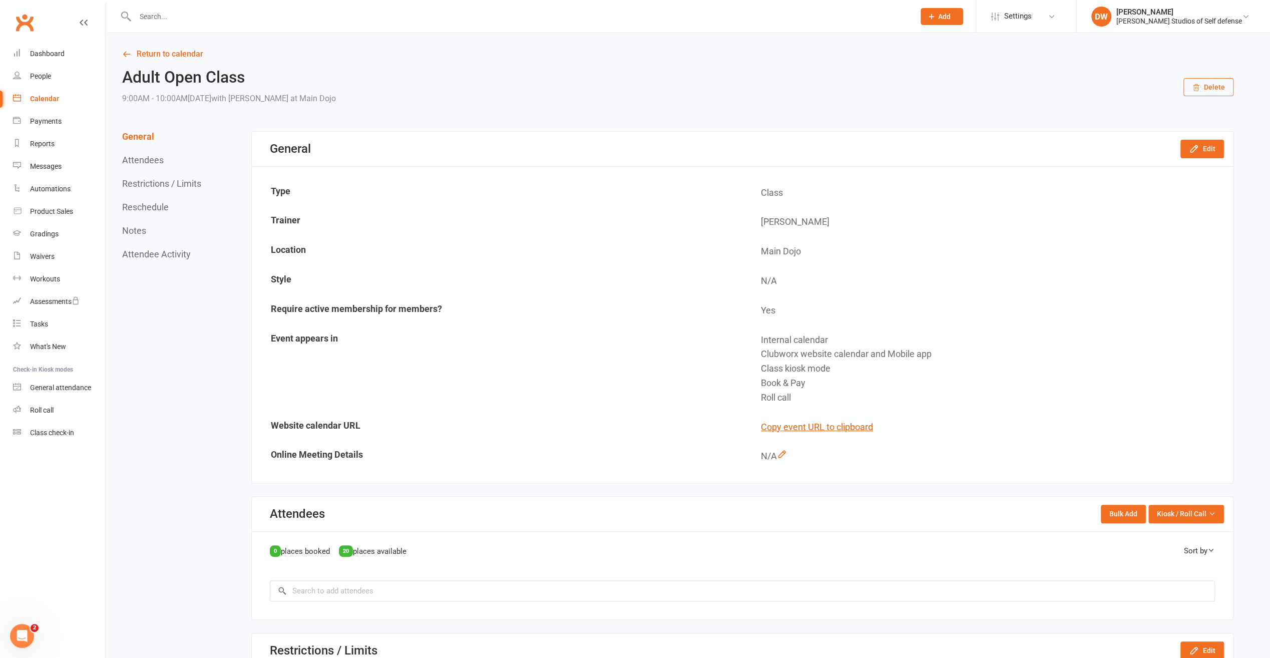
click at [1203, 90] on button "Delete" at bounding box center [1209, 87] width 50 height 18
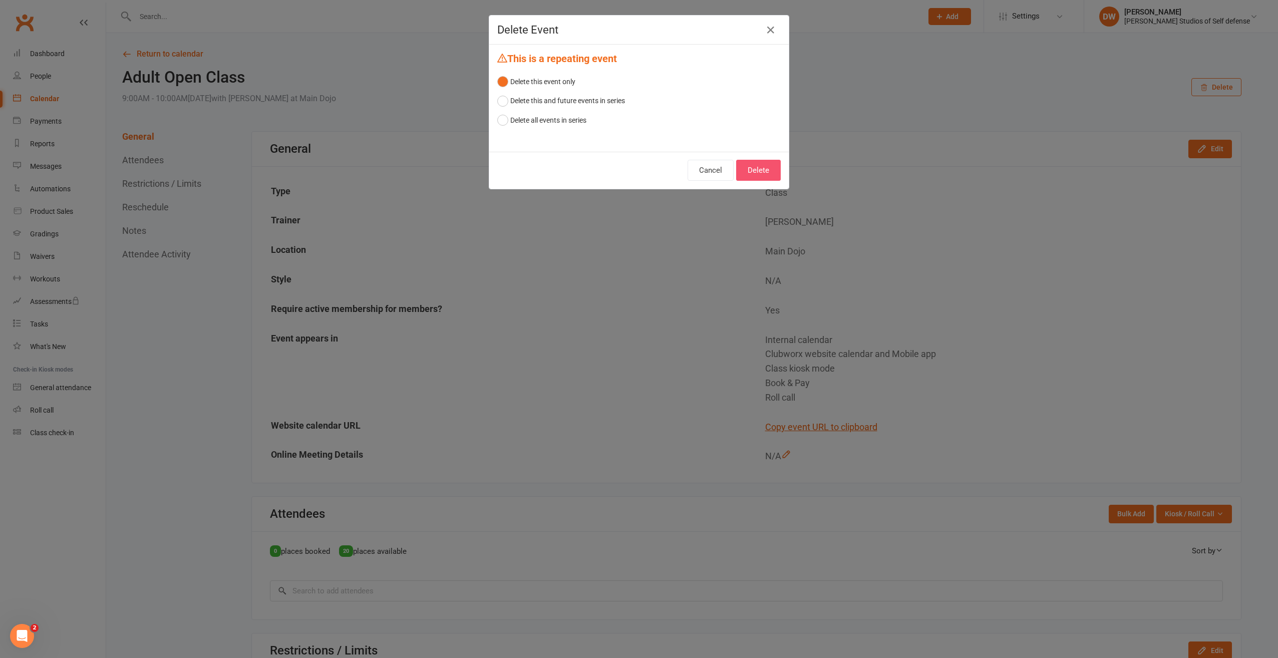
click at [759, 171] on button "Delete" at bounding box center [758, 170] width 45 height 21
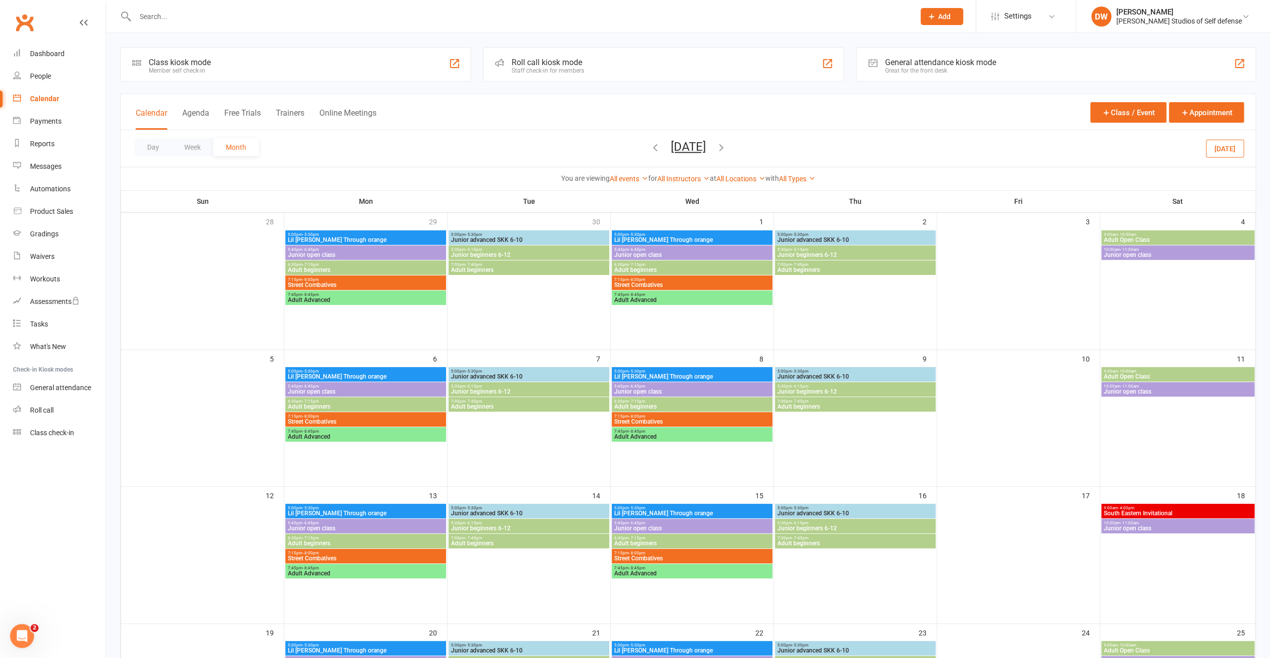
click at [1156, 530] on span "Junior open class" at bounding box center [1178, 528] width 149 height 6
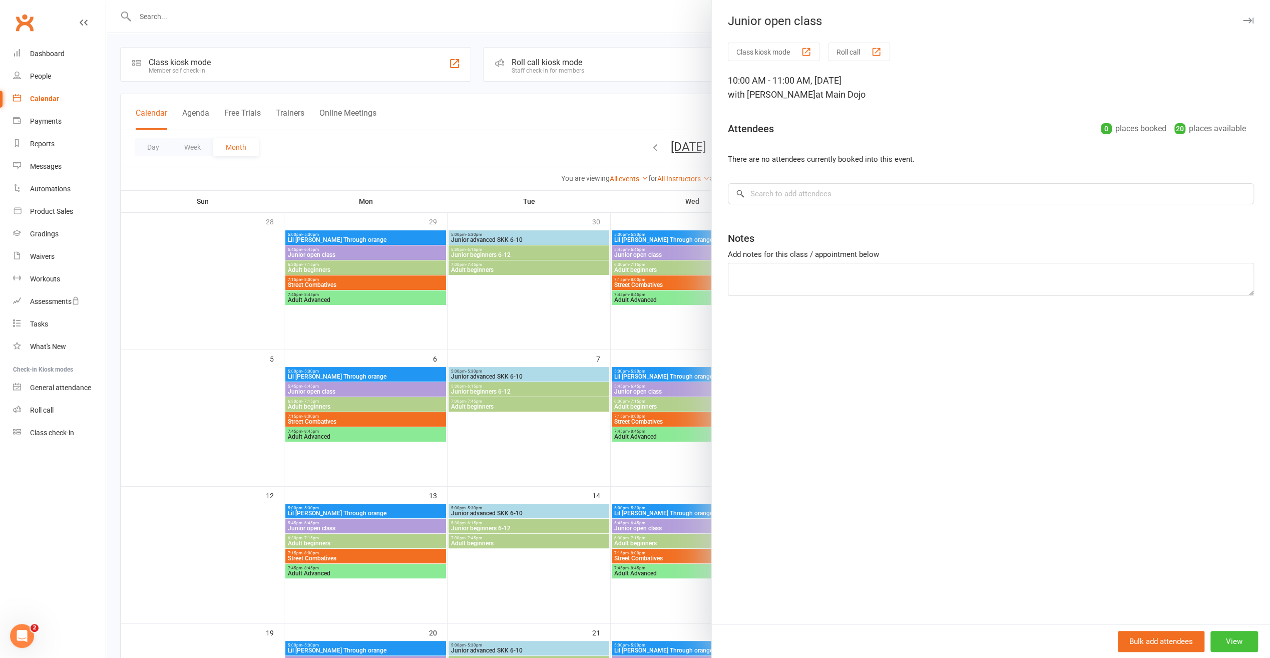
click at [1235, 644] on button "View" at bounding box center [1235, 641] width 48 height 21
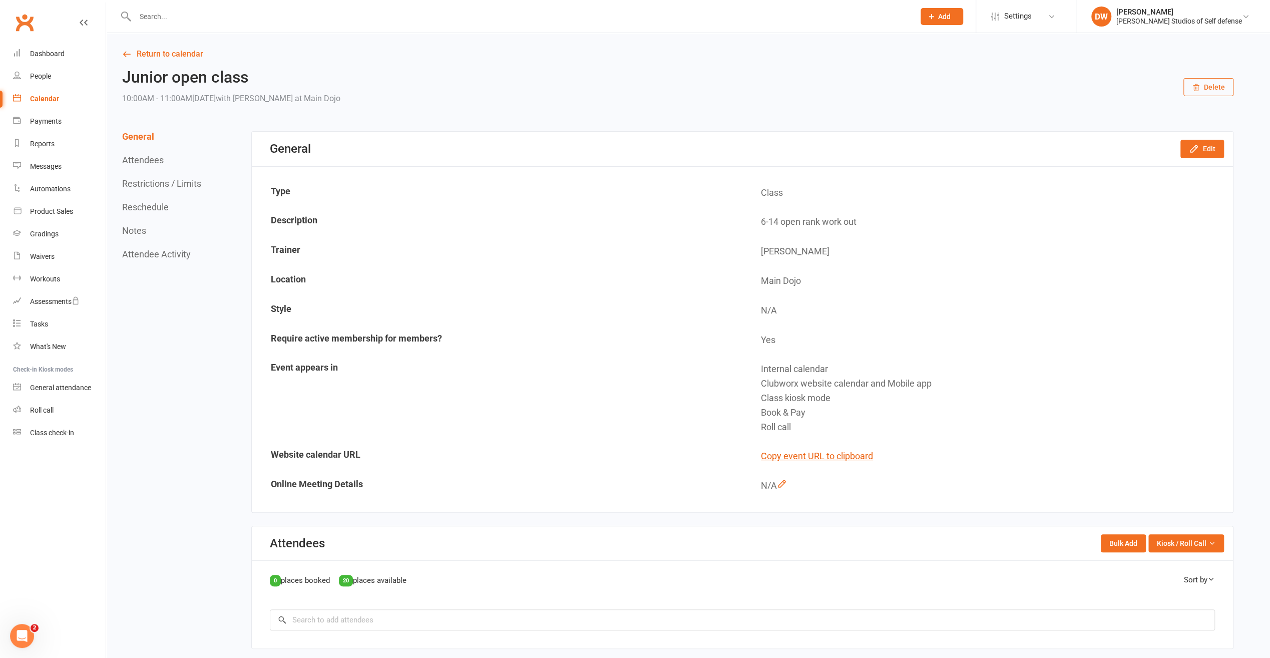
click at [1217, 88] on button "Delete" at bounding box center [1209, 87] width 50 height 18
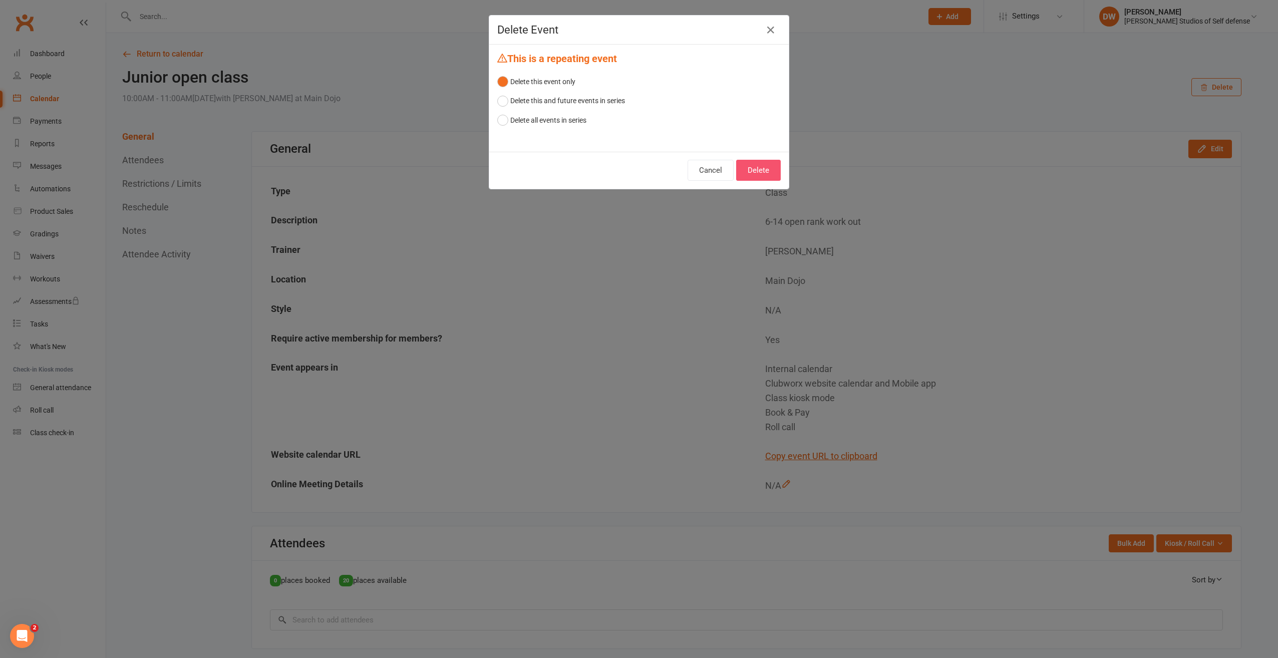
click at [753, 171] on button "Delete" at bounding box center [758, 170] width 45 height 21
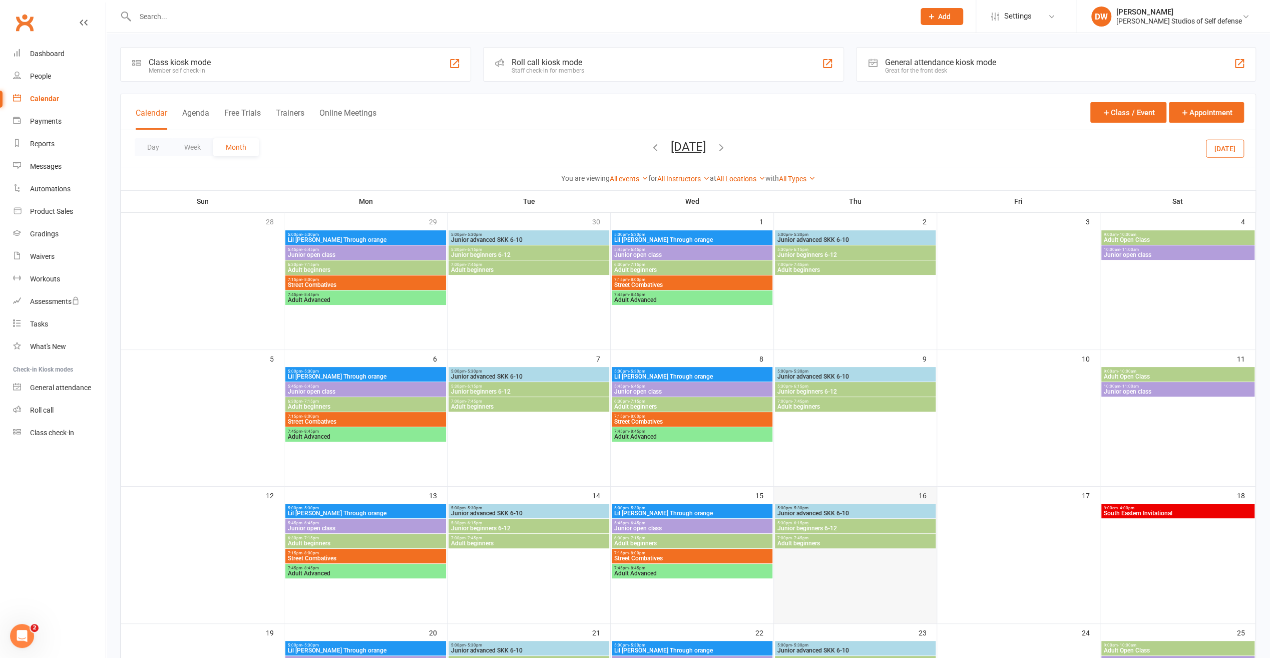
scroll to position [50, 0]
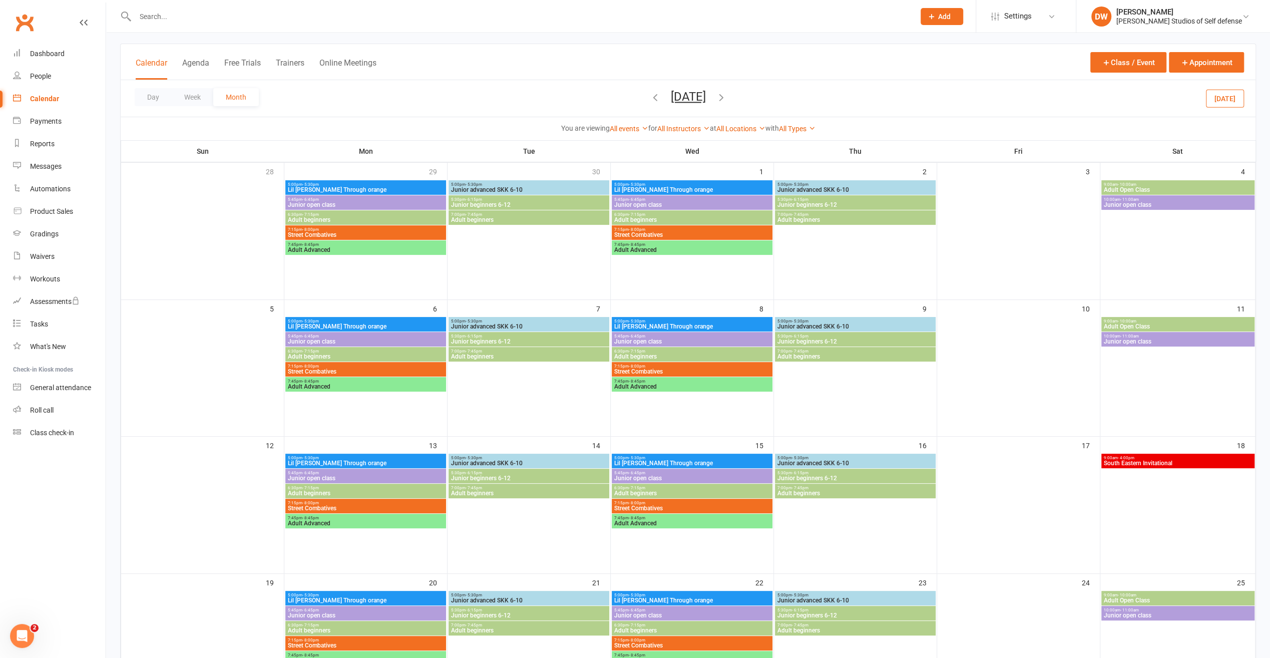
click at [1196, 464] on span "South Eastern Invitational" at bounding box center [1178, 463] width 149 height 6
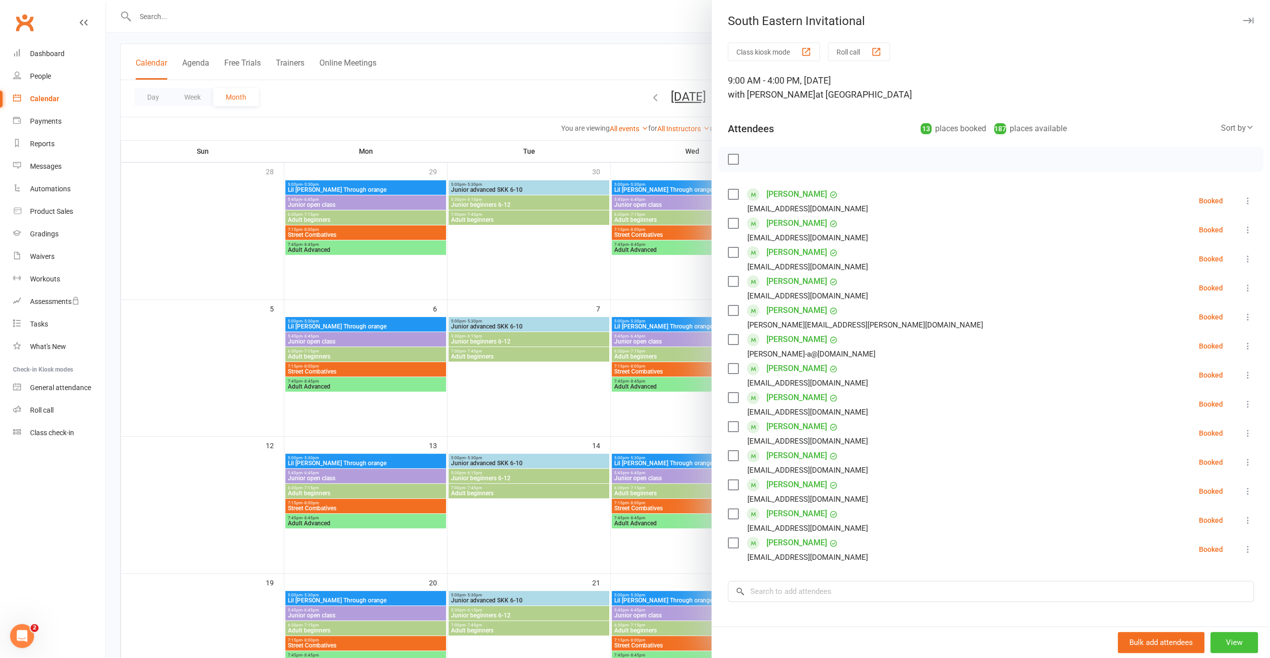
click at [1234, 640] on button "View" at bounding box center [1235, 642] width 48 height 21
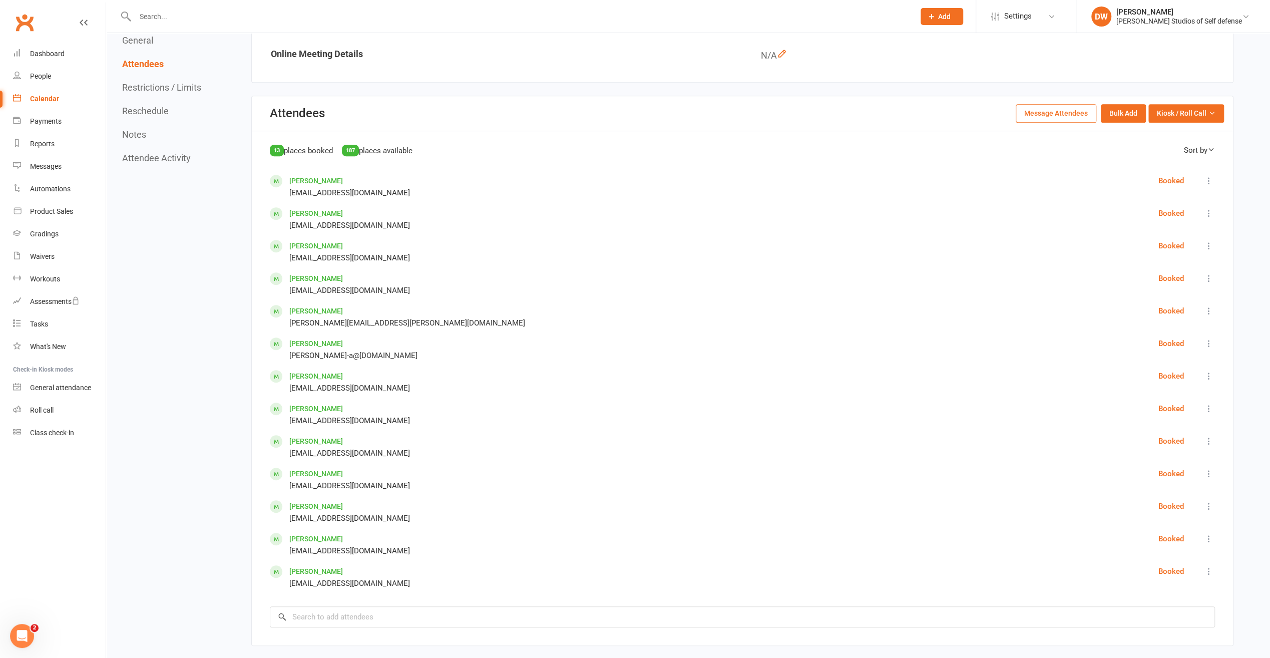
scroll to position [451, 0]
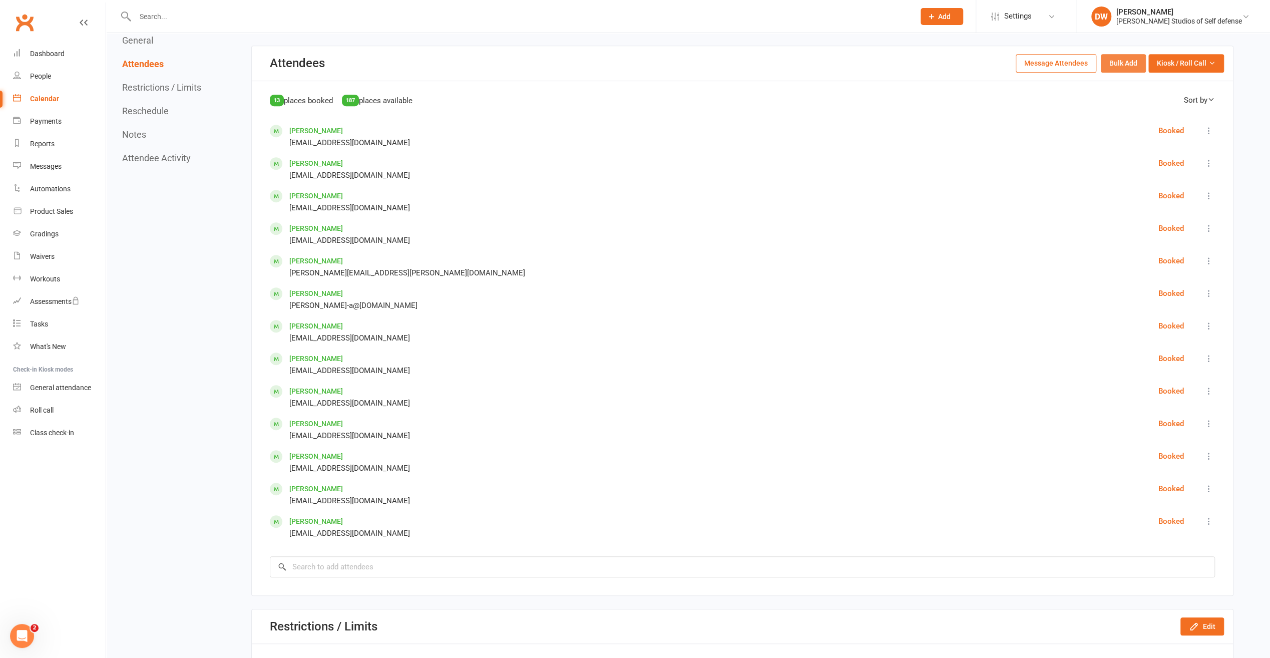
click at [1130, 60] on button "Bulk Add" at bounding box center [1123, 63] width 45 height 18
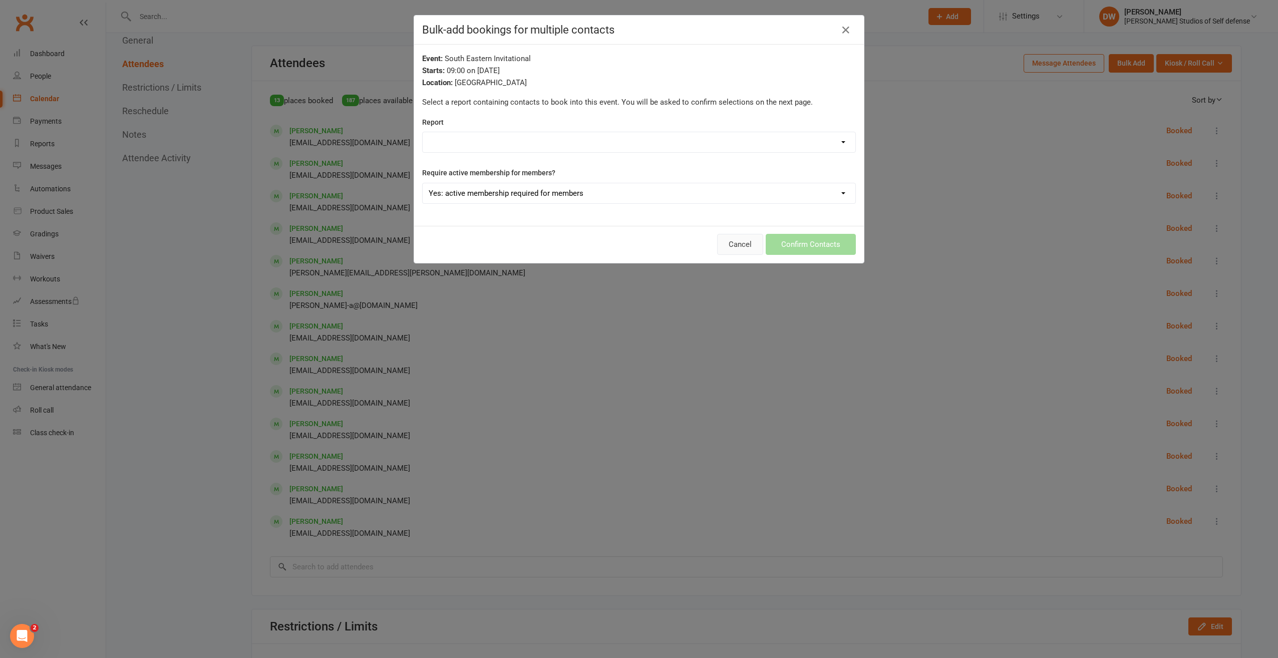
click at [742, 241] on button "Cancel" at bounding box center [740, 244] width 46 height 21
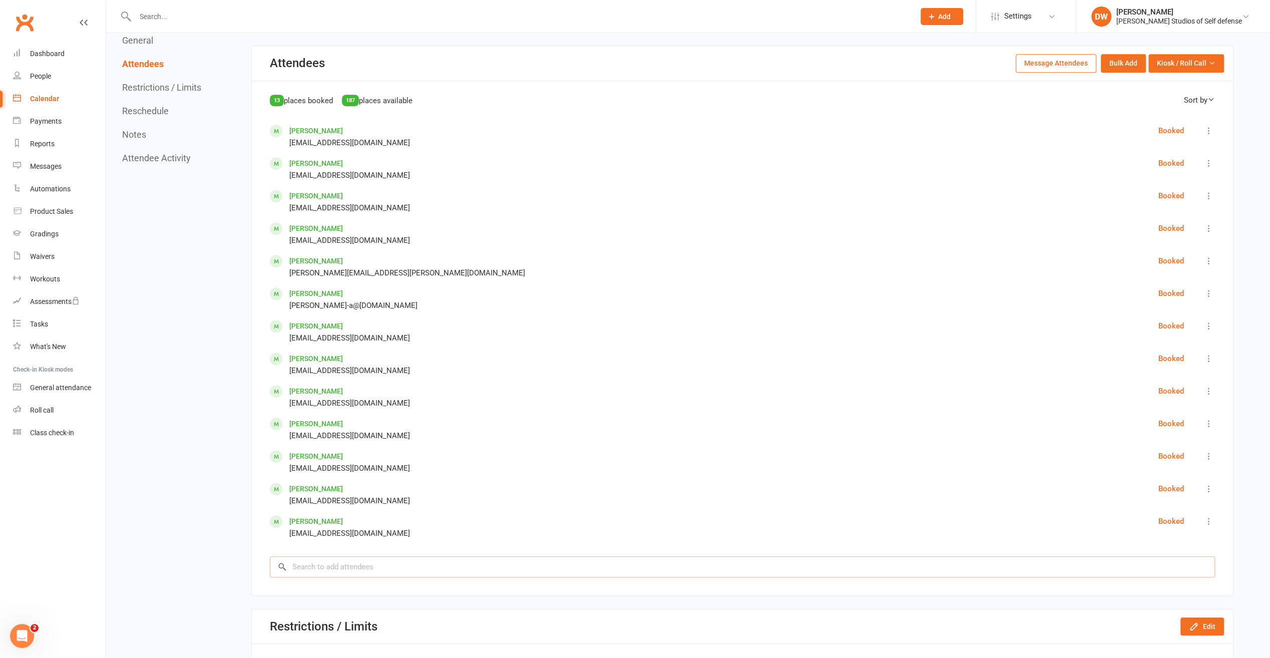
click at [316, 558] on input "search" at bounding box center [742, 566] width 945 height 21
type input "seadorf"
drag, startPoint x: 323, startPoint y: 564, endPoint x: 271, endPoint y: 560, distance: 52.8
click at [276, 561] on input "seadorf" at bounding box center [742, 566] width 945 height 21
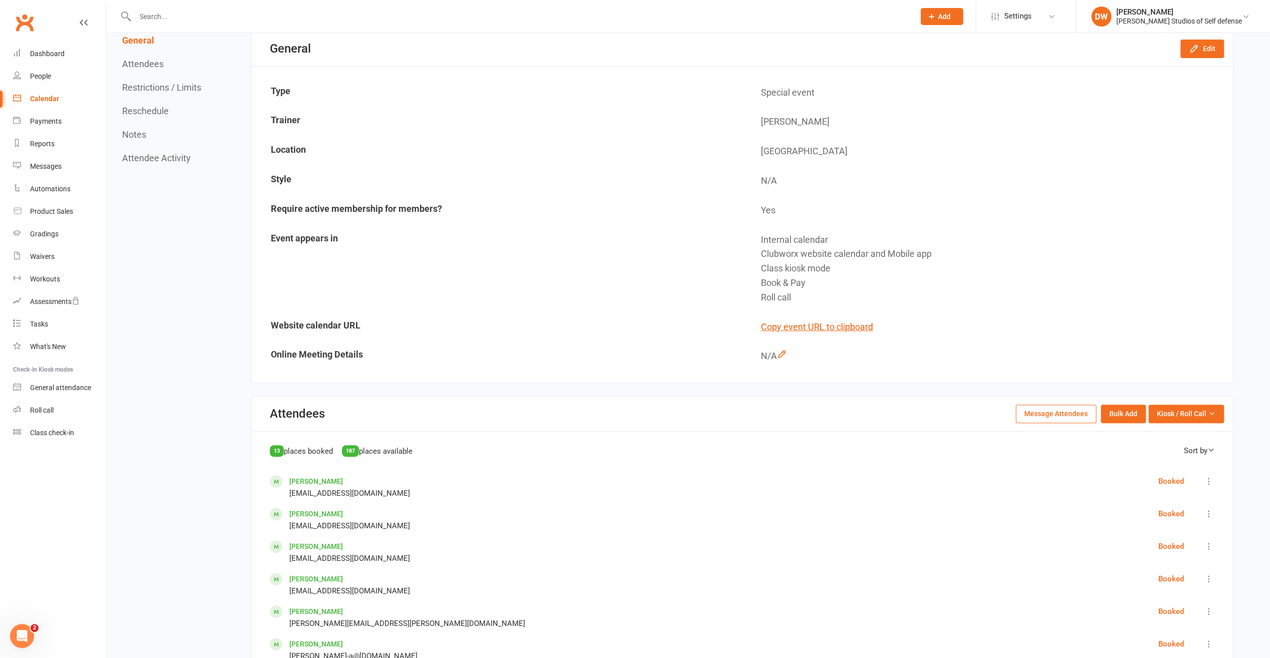
scroll to position [0, 0]
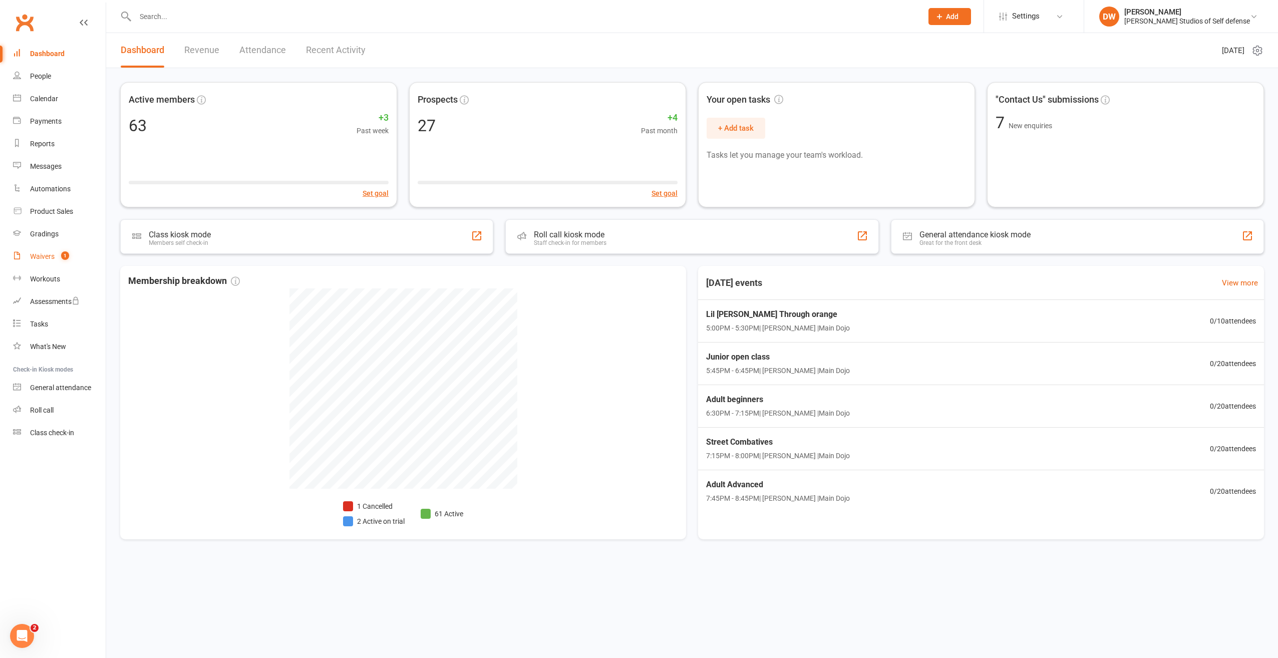
click at [47, 257] on div "Waivers" at bounding box center [42, 256] width 25 height 8
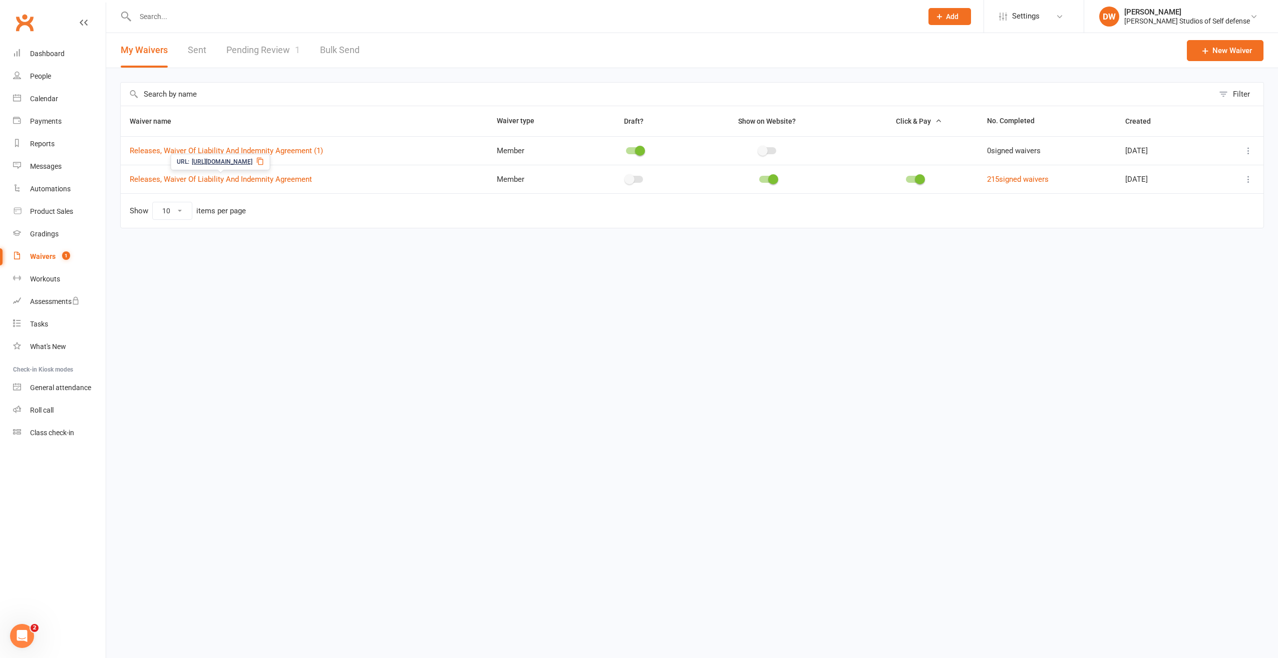
click at [278, 49] on link "Pending Review 1" at bounding box center [263, 50] width 74 height 35
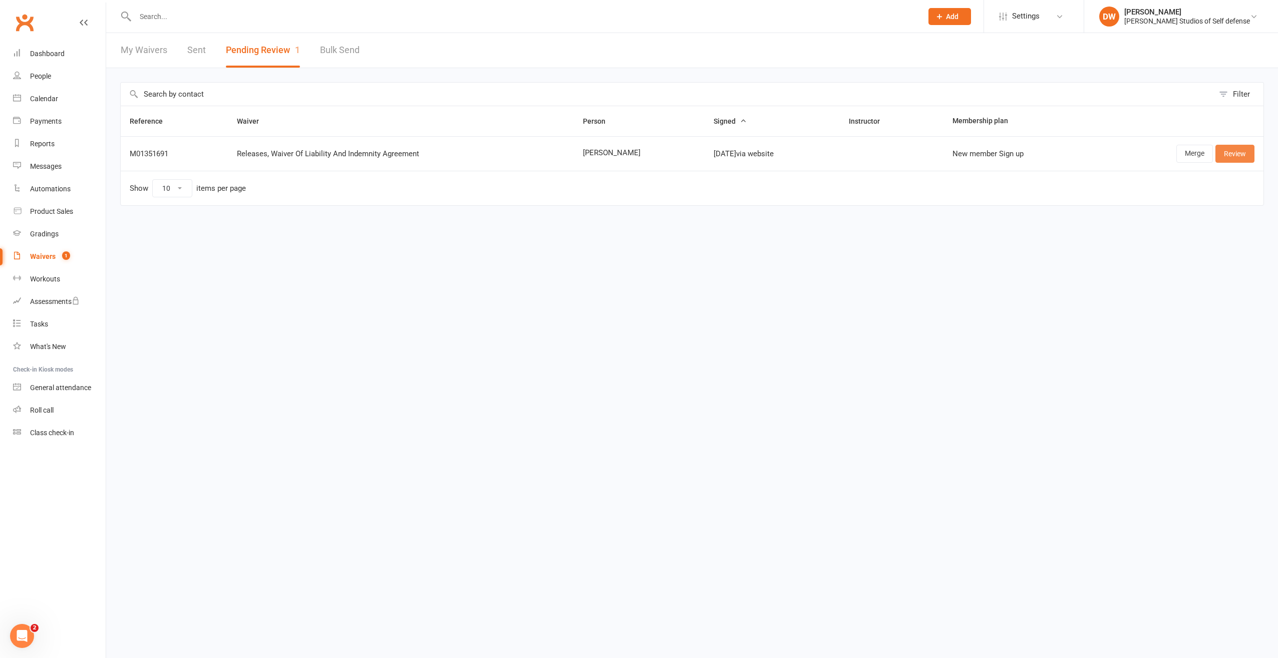
click at [1233, 156] on link "Review" at bounding box center [1234, 154] width 39 height 18
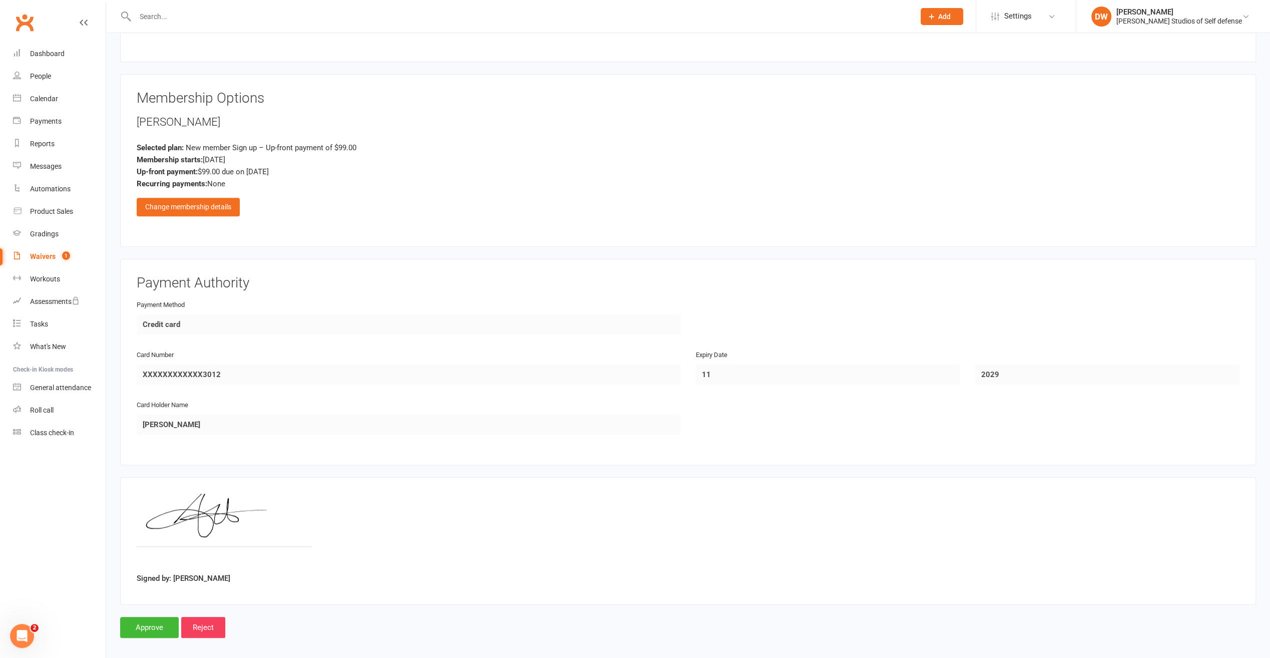
scroll to position [591, 0]
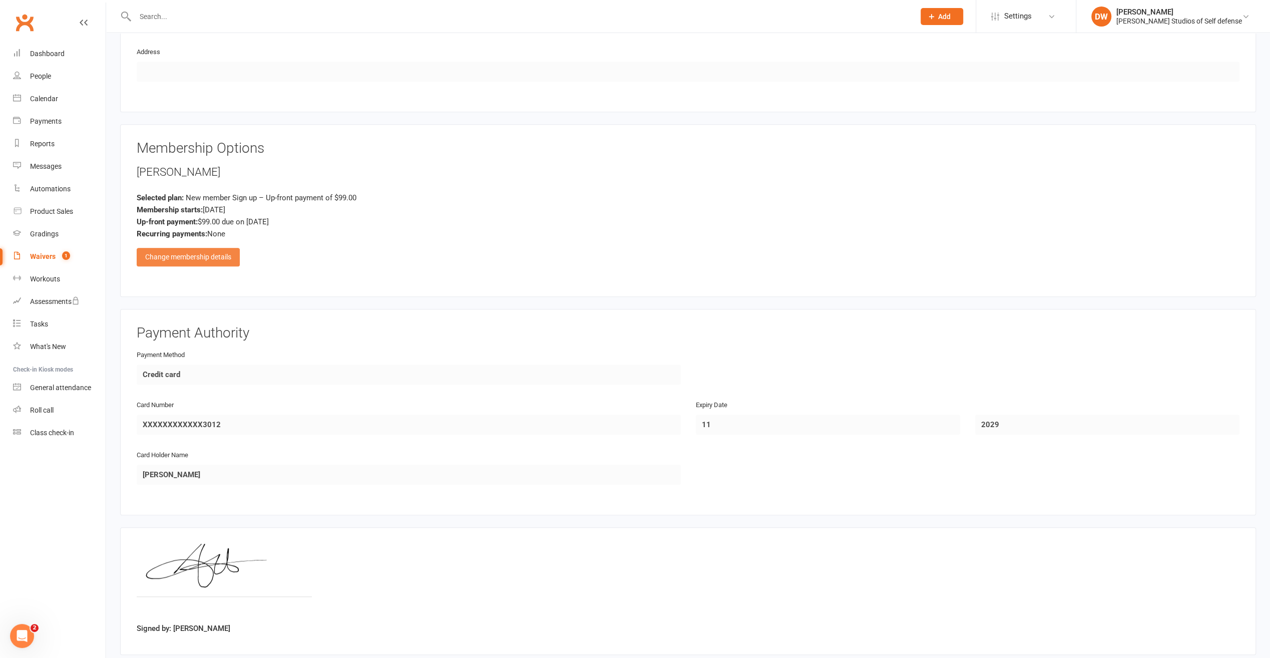
click at [192, 251] on div "Change membership details" at bounding box center [188, 257] width 103 height 18
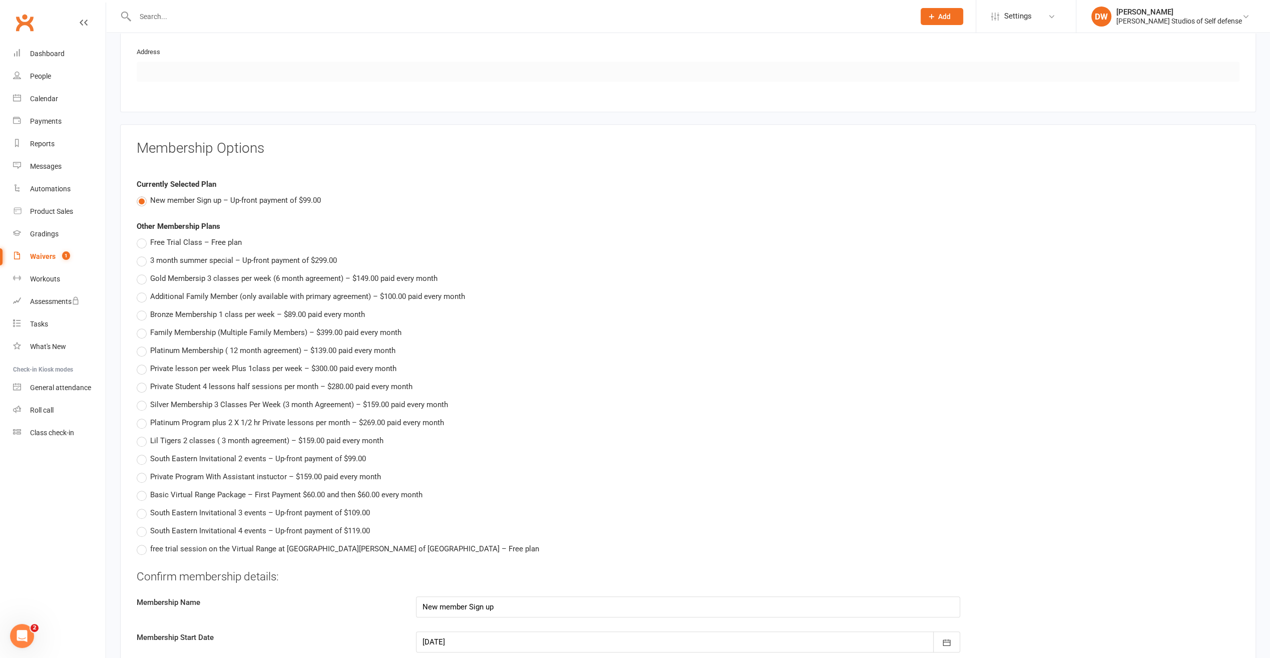
click at [143, 238] on label "Free Trial Class – Free plan" at bounding box center [189, 242] width 105 height 12
click at [143, 236] on input "Free Trial Class – Free plan" at bounding box center [140, 236] width 7 height 0
type input "Free Trial Class"
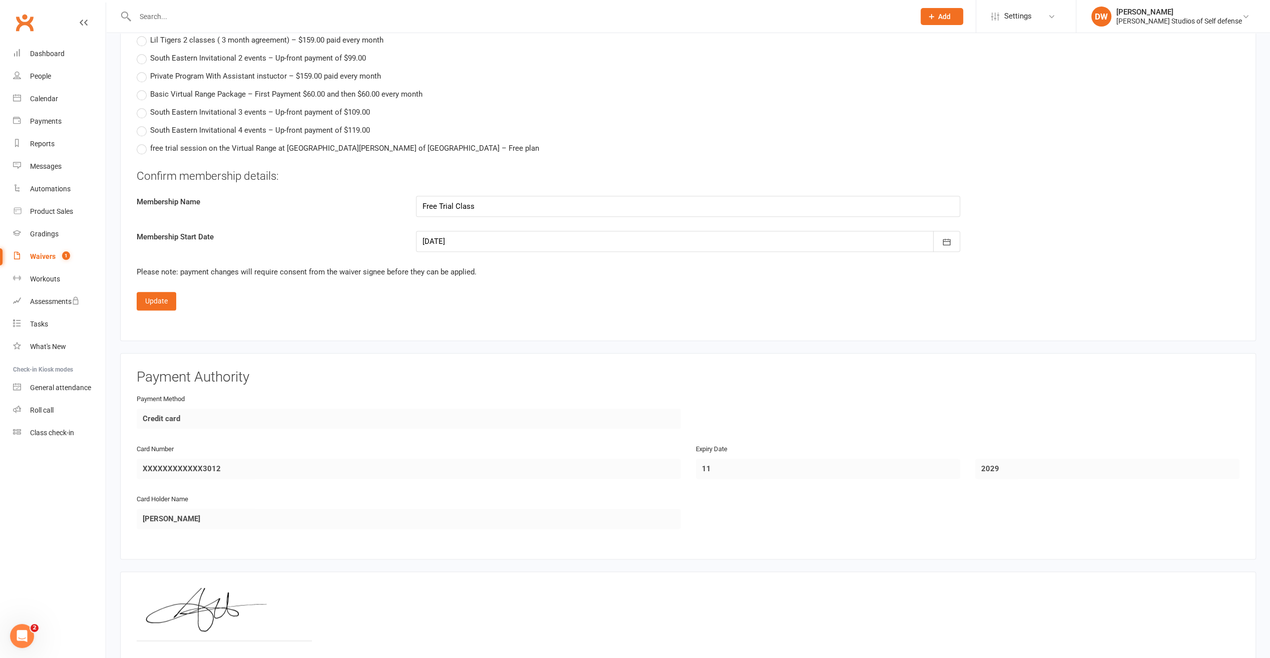
scroll to position [1086, 0]
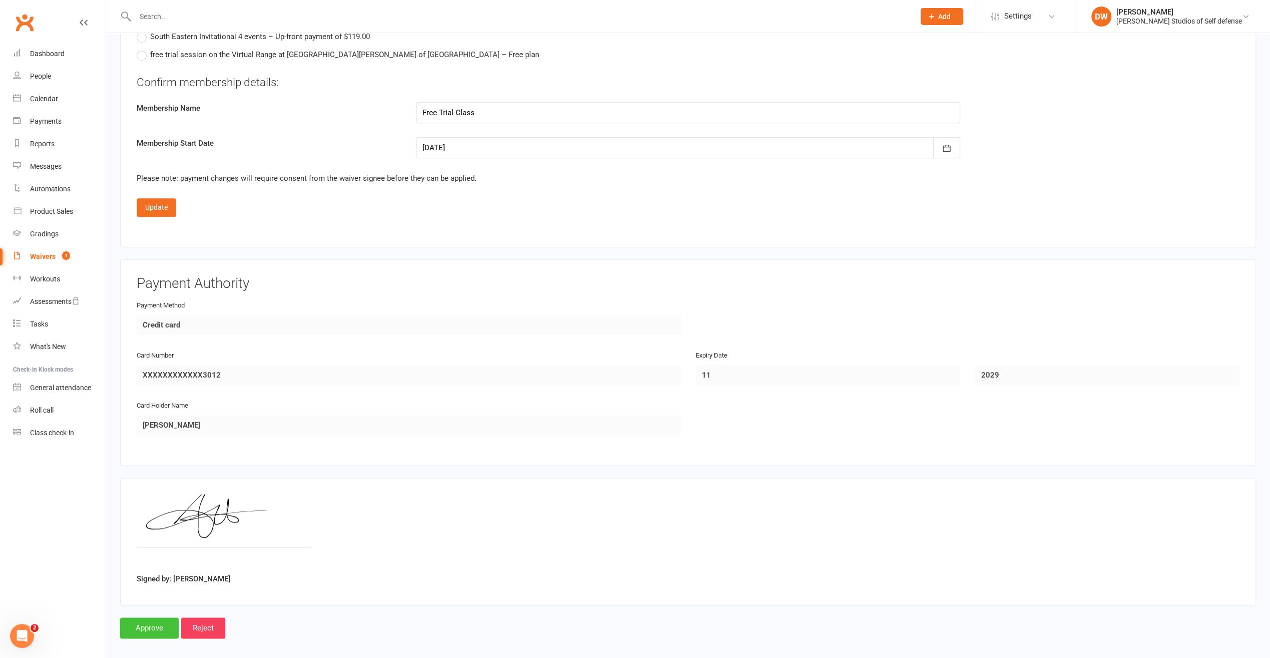
click at [155, 619] on input "Approve" at bounding box center [149, 627] width 59 height 21
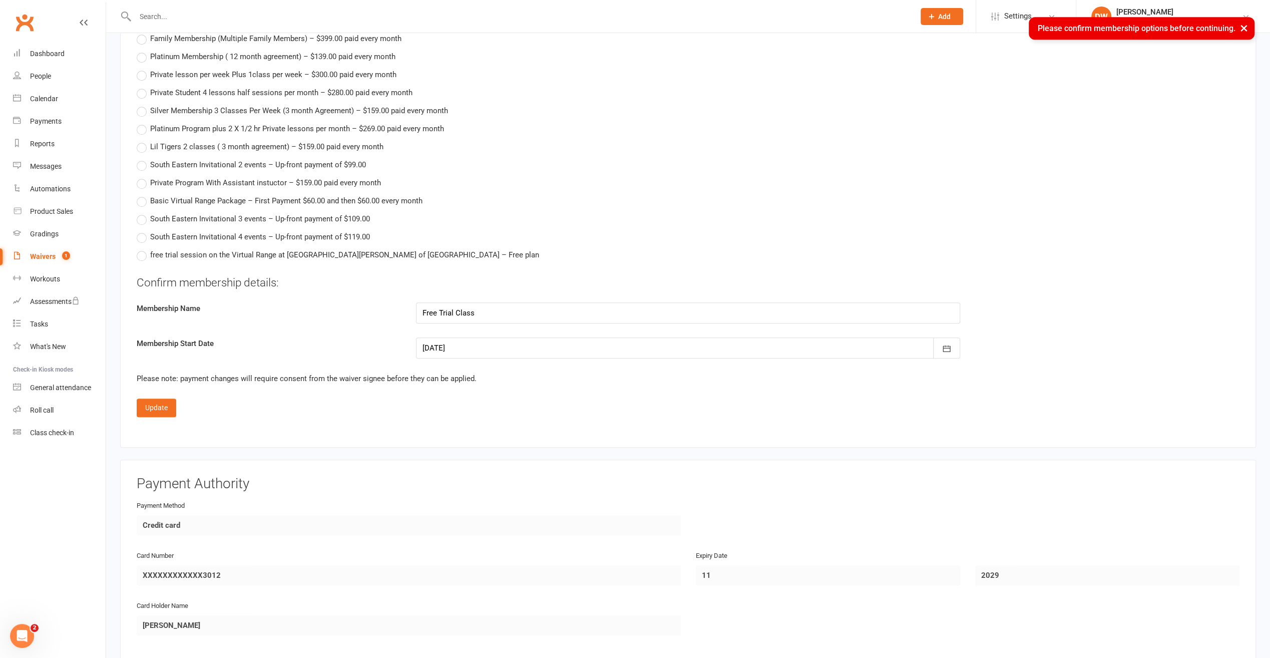
scroll to position [735, 0]
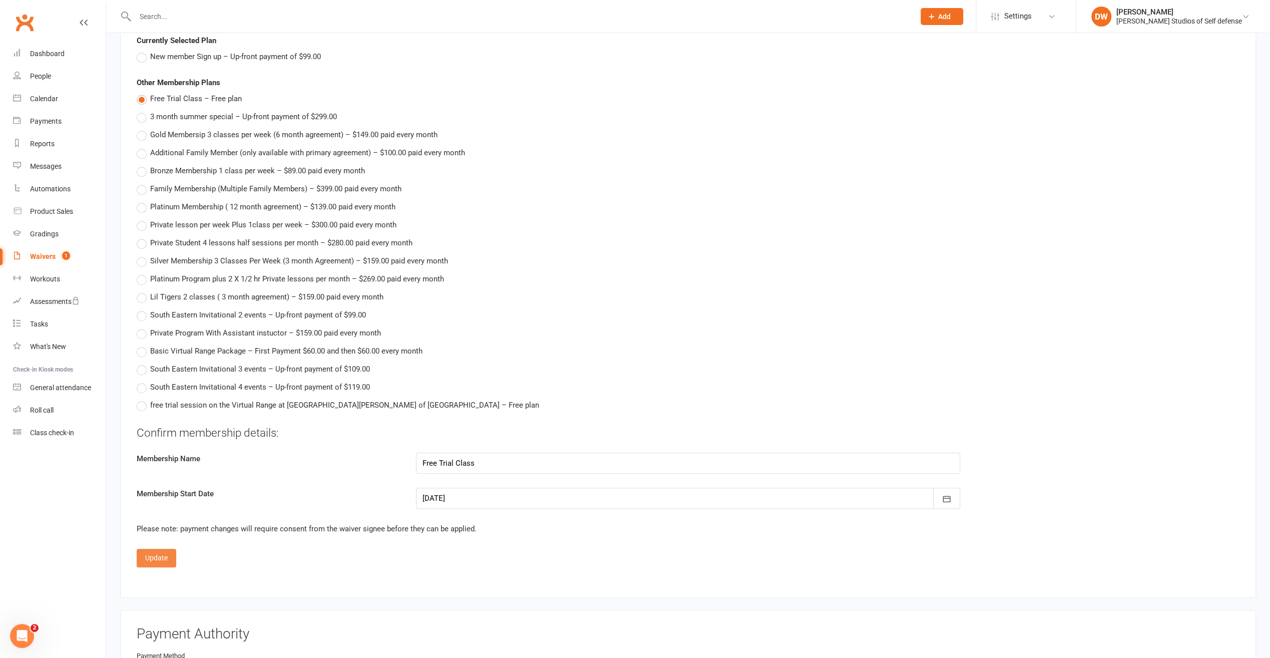
click at [161, 553] on button "Update" at bounding box center [157, 558] width 40 height 18
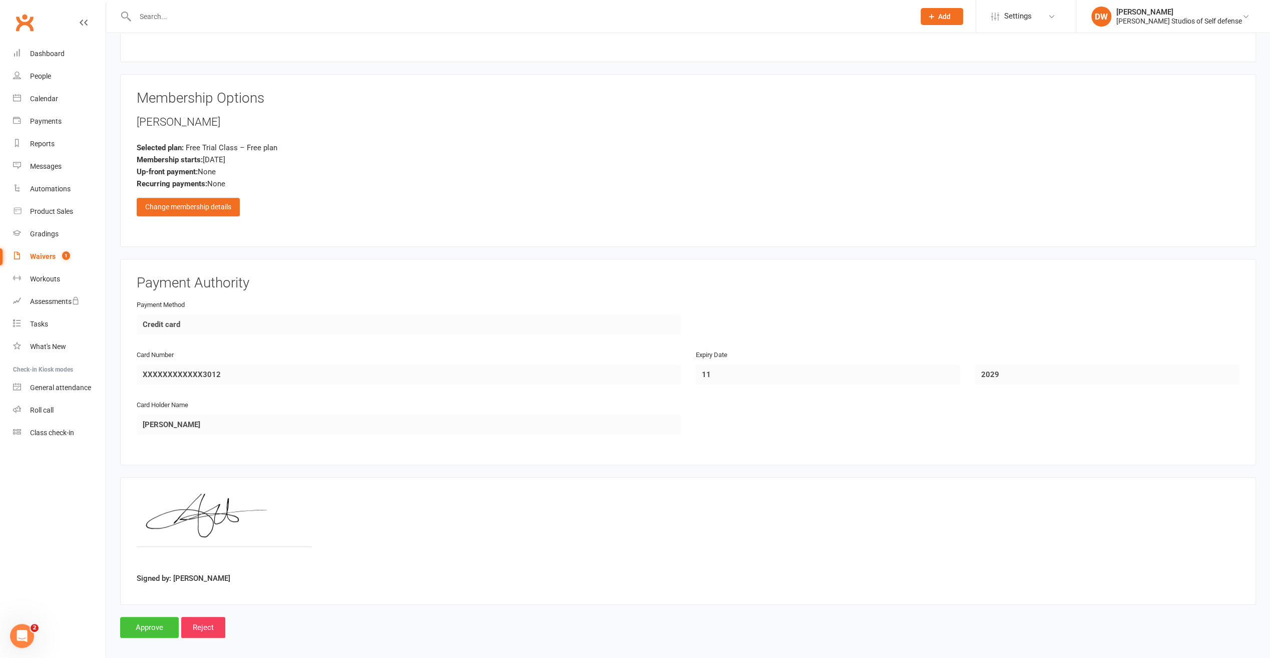
click at [154, 623] on input "Approve" at bounding box center [149, 627] width 59 height 21
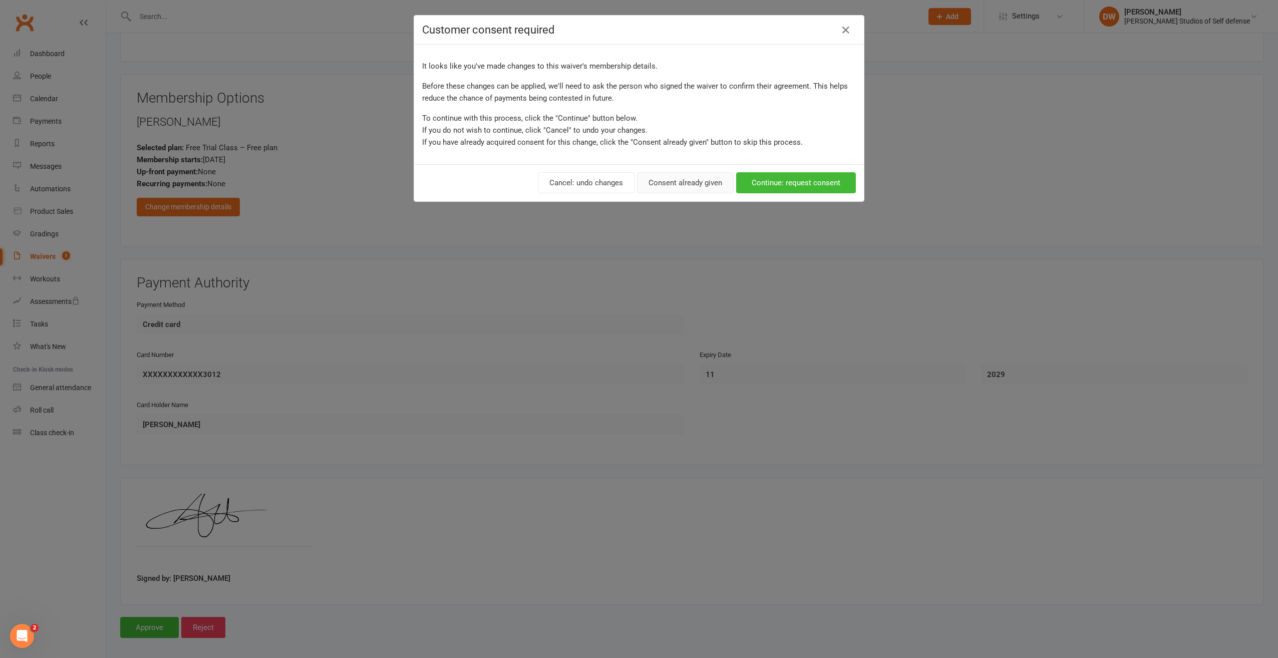
click at [700, 183] on button "Consent already given" at bounding box center [685, 182] width 97 height 21
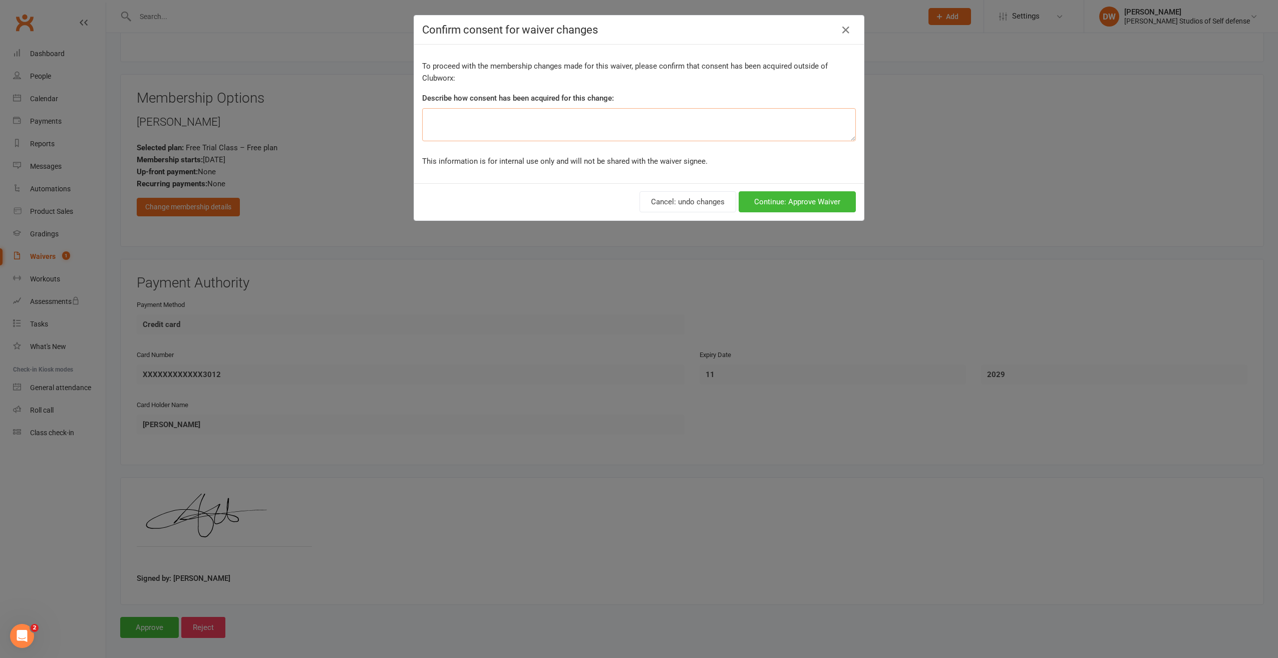
click at [440, 114] on textarea at bounding box center [639, 124] width 434 height 33
type textarea "verbal"
click at [799, 200] on button "Continue: Approve Waiver" at bounding box center [797, 201] width 117 height 21
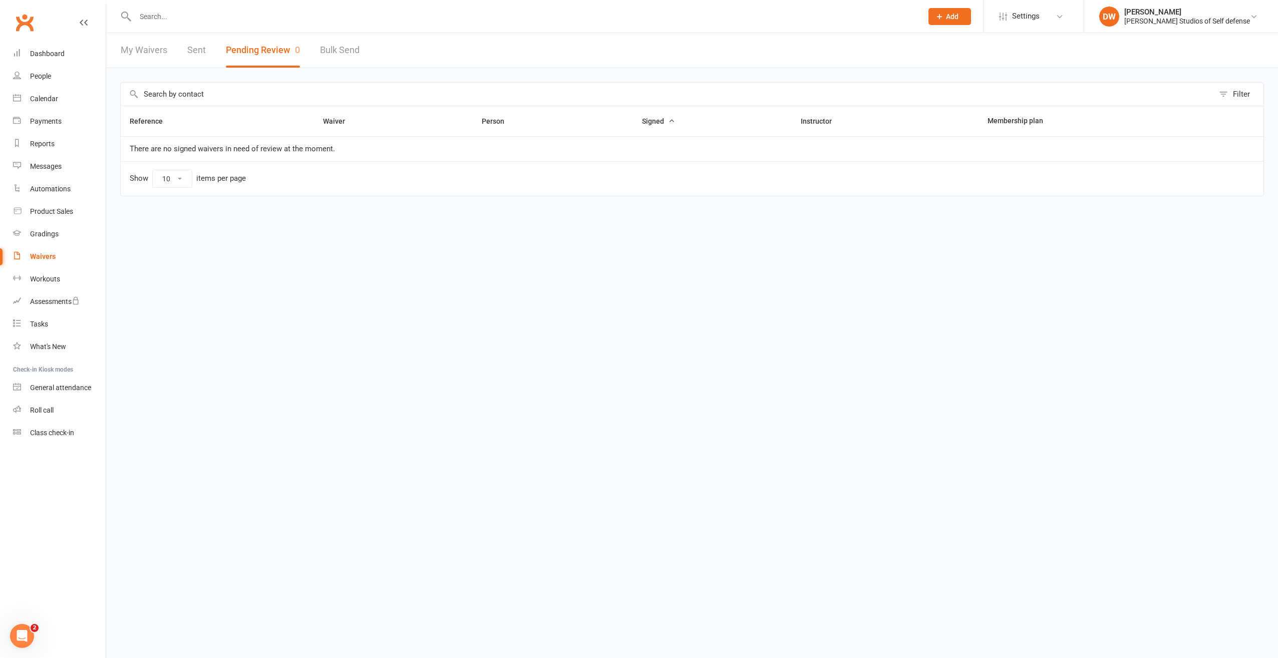
click at [138, 51] on link "My Waivers" at bounding box center [144, 50] width 47 height 35
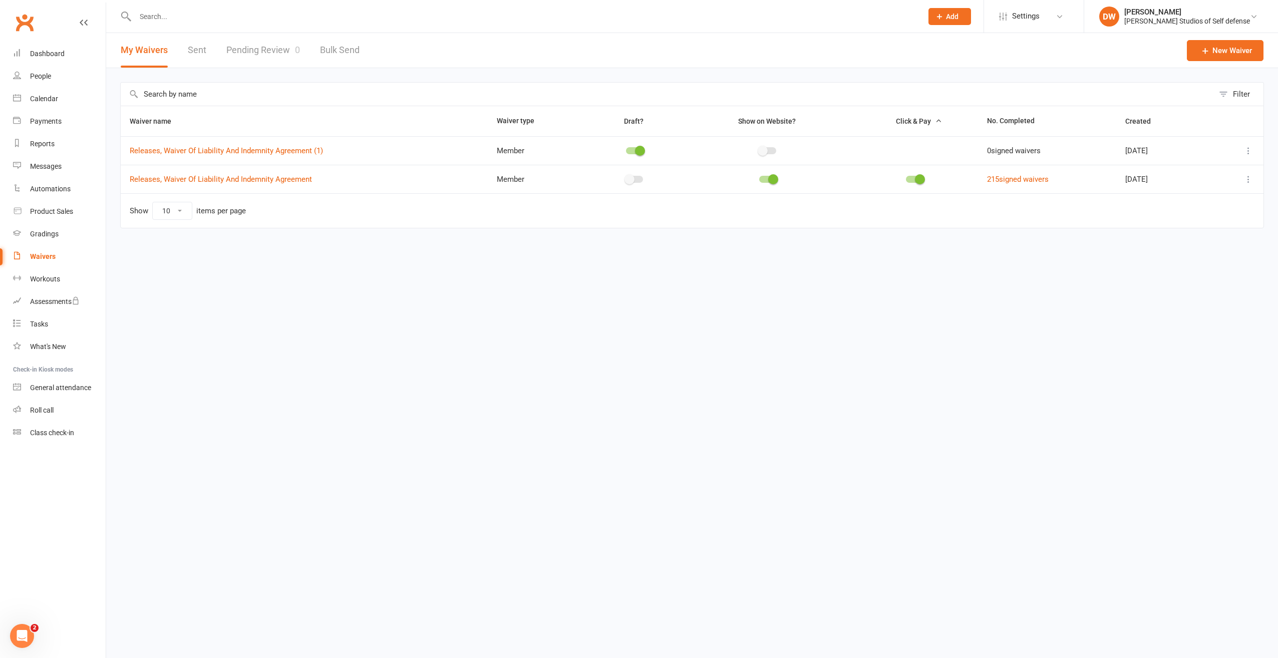
click at [1249, 150] on icon at bounding box center [1248, 151] width 10 height 10
click at [1185, 208] on link "[PERSON_NAME]" at bounding box center [1204, 210] width 99 height 20
